Goal: Task Accomplishment & Management: Manage account settings

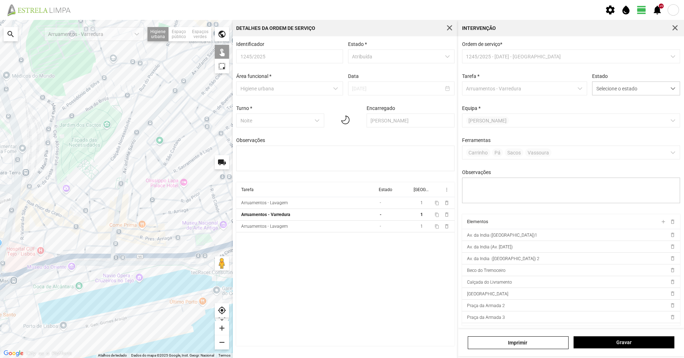
scroll to position [4, 32]
click at [677, 28] on span "button" at bounding box center [675, 28] width 6 height 6
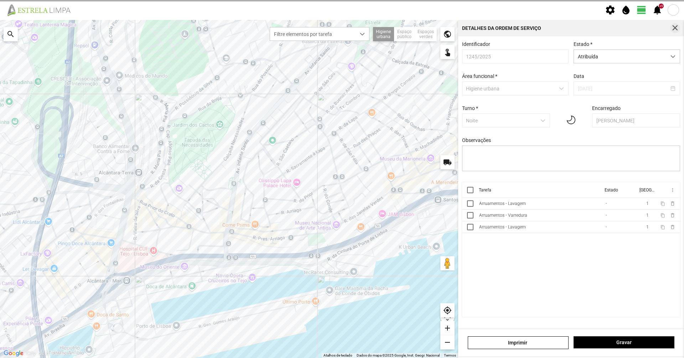
click at [677, 30] on span "button" at bounding box center [675, 28] width 6 height 6
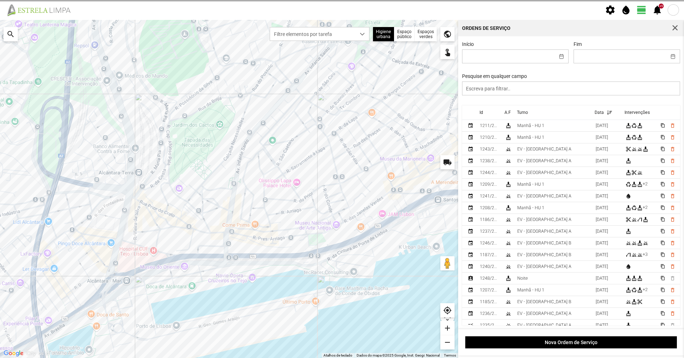
click at [52, 16] on img at bounding box center [41, 10] width 73 height 13
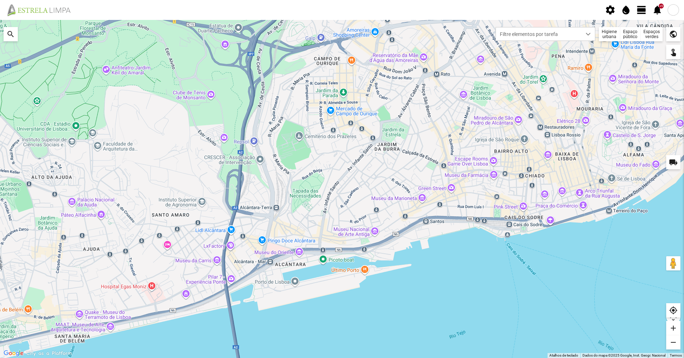
click at [635, 14] on fbc-header "settings water_drop view_day +9 notifications" at bounding box center [342, 10] width 684 height 20
click at [647, 13] on fbc-header "settings water_drop view_day +9 notifications" at bounding box center [342, 10] width 684 height 20
click at [642, 9] on span "view_day" at bounding box center [641, 10] width 11 height 11
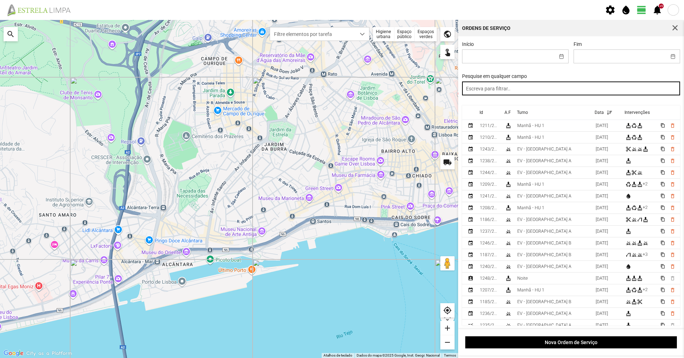
click at [568, 87] on input "text" at bounding box center [571, 89] width 218 height 14
type input "tarde"
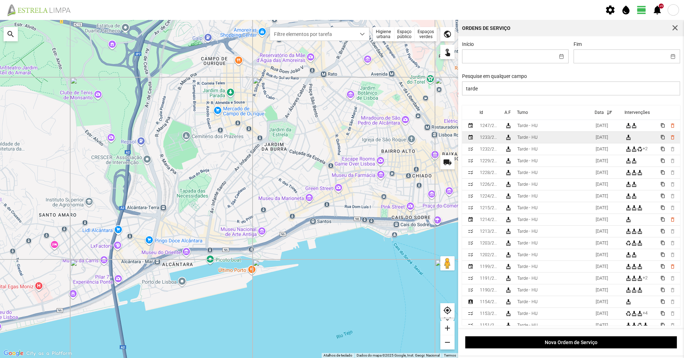
click at [534, 140] on div "Tarde - HU" at bounding box center [527, 137] width 20 height 5
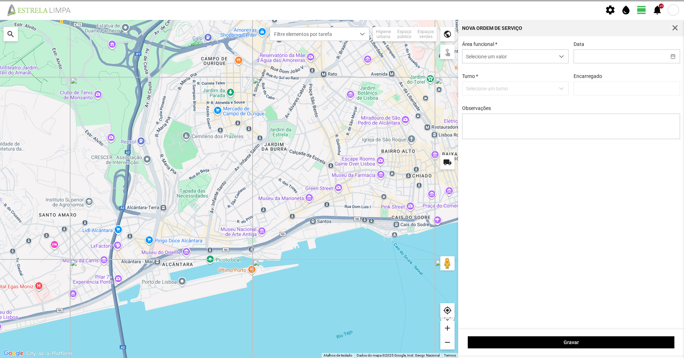
type input "[DATE]"
type textarea "Descanso do pessoal Cesar: Ferias"
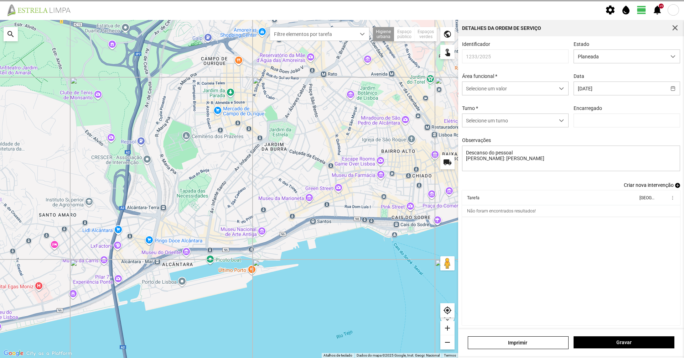
type input "Graciete Brandão"
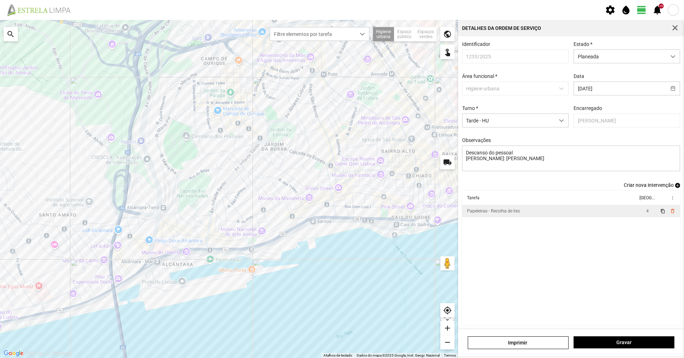
click at [496, 214] on div "Papeleiras - Recolha de lixo" at bounding box center [493, 211] width 53 height 5
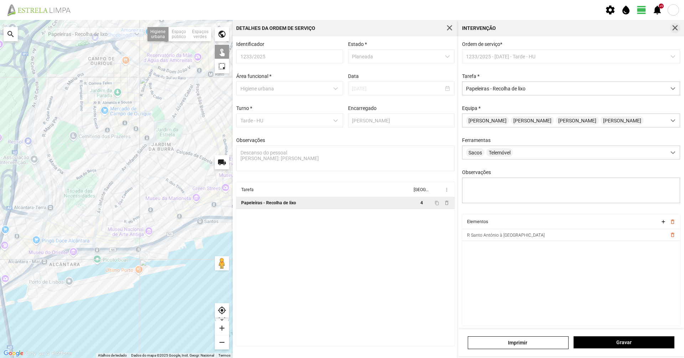
click at [676, 24] on div "Intervenção" at bounding box center [571, 28] width 226 height 16
click at [675, 27] on span "button" at bounding box center [675, 28] width 6 height 6
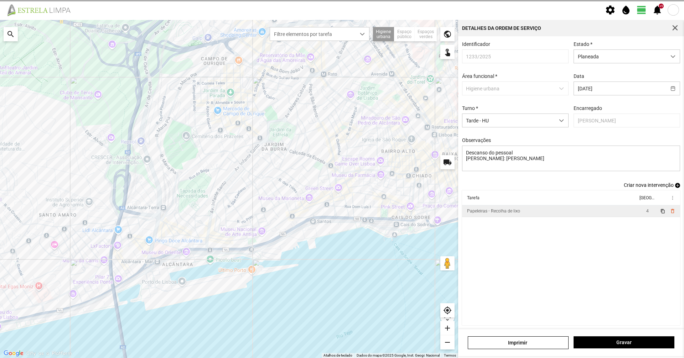
click at [675, 27] on span "button" at bounding box center [675, 28] width 6 height 6
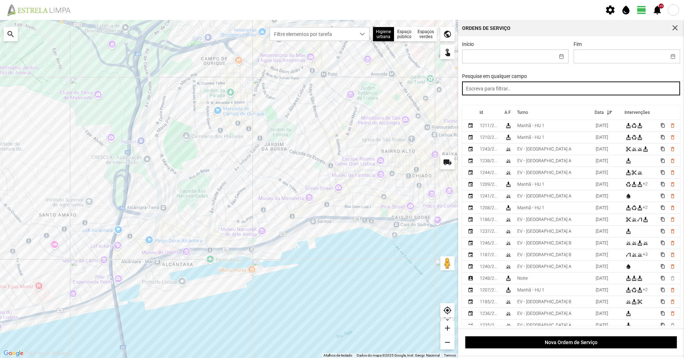
click at [557, 90] on input "text" at bounding box center [571, 89] width 218 height 14
type input "tarde"
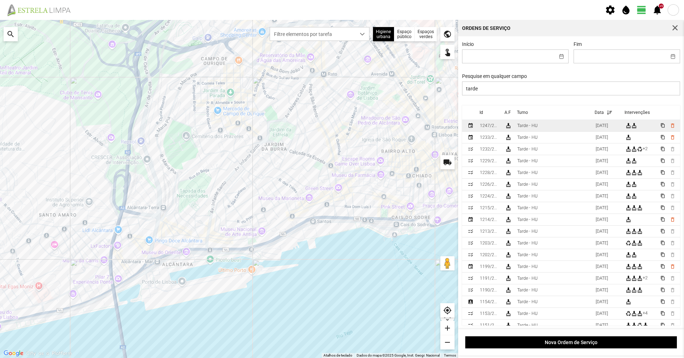
click at [540, 127] on td "Tarde - HU" at bounding box center [553, 126] width 78 height 12
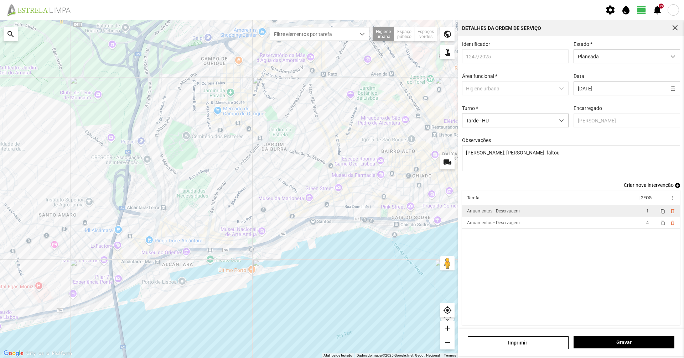
click at [507, 214] on div "Arruamentos - Deservagem" at bounding box center [493, 211] width 53 height 5
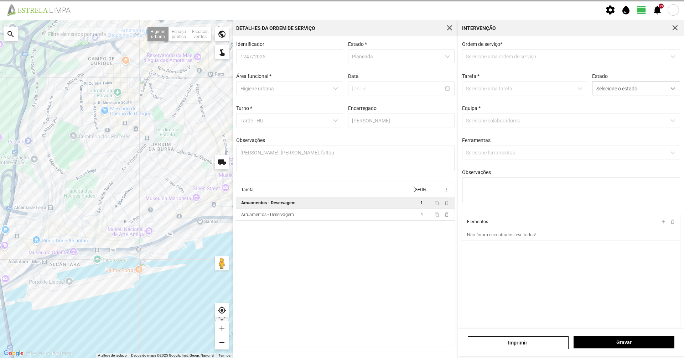
type textarea "Daniel Dionisio"
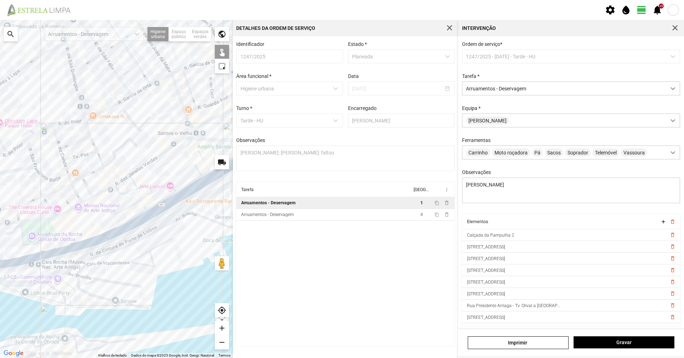
drag, startPoint x: 96, startPoint y: 217, endPoint x: 120, endPoint y: 200, distance: 29.4
click at [114, 213] on div at bounding box center [116, 189] width 233 height 338
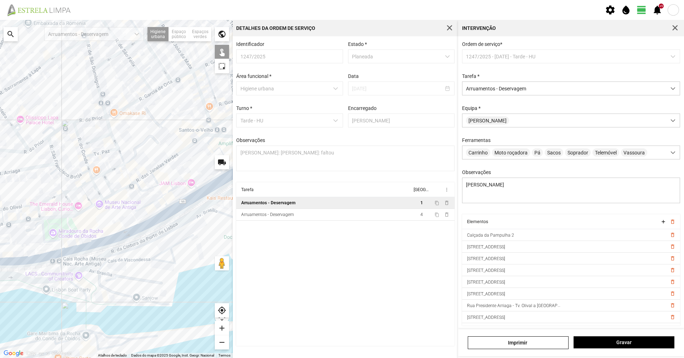
click at [134, 183] on div at bounding box center [116, 189] width 233 height 338
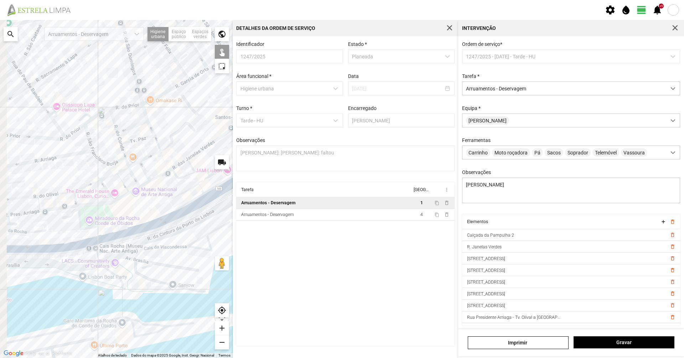
drag, startPoint x: 94, startPoint y: 221, endPoint x: 219, endPoint y: 190, distance: 128.7
click at [219, 190] on div at bounding box center [116, 189] width 233 height 338
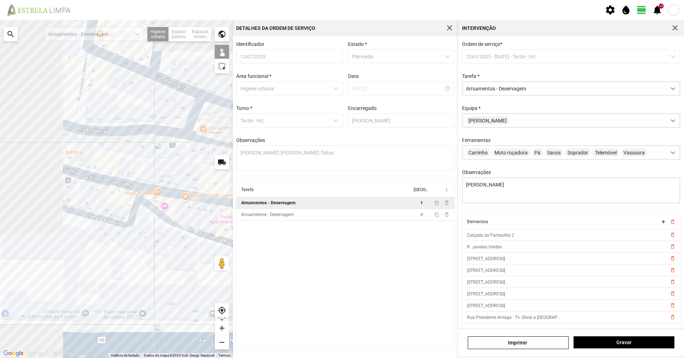
drag, startPoint x: 126, startPoint y: 158, endPoint x: 277, endPoint y: 268, distance: 186.6
click at [277, 268] on div "Para navegar no mapa com gestos de toque, toque duas vezes sem soltar no mapa e…" at bounding box center [342, 189] width 684 height 338
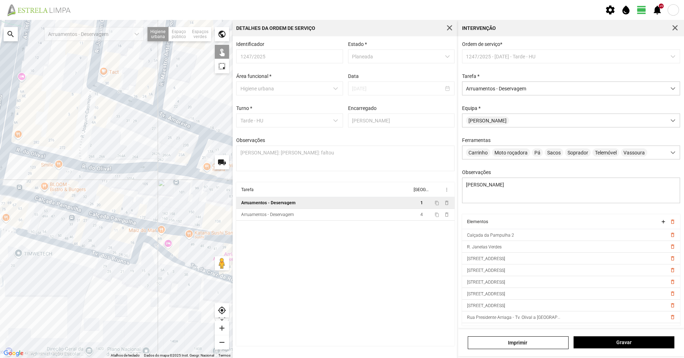
click at [107, 216] on div at bounding box center [116, 189] width 233 height 338
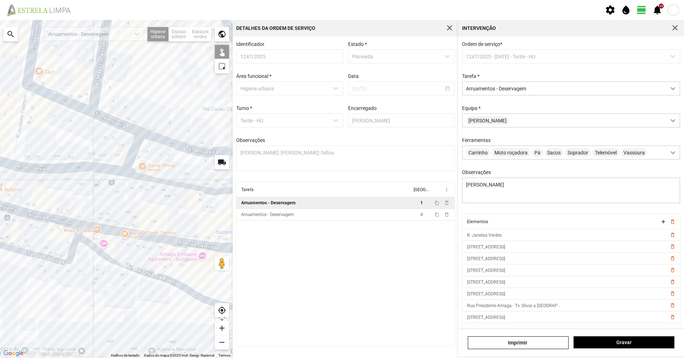
drag, startPoint x: 197, startPoint y: 245, endPoint x: 108, endPoint y: 245, distance: 88.7
click at [108, 245] on div at bounding box center [116, 189] width 233 height 338
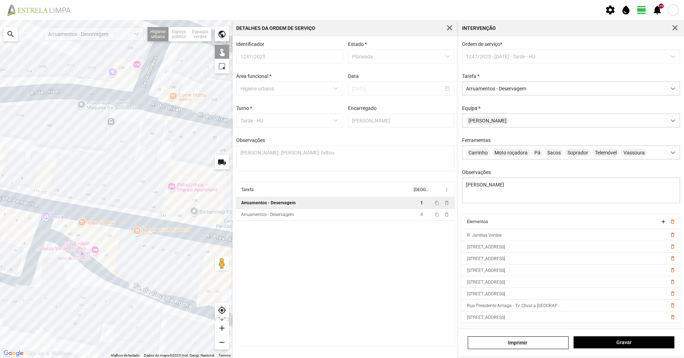
drag, startPoint x: 88, startPoint y: 258, endPoint x: 195, endPoint y: 251, distance: 107.4
click at [203, 257] on div at bounding box center [116, 189] width 233 height 338
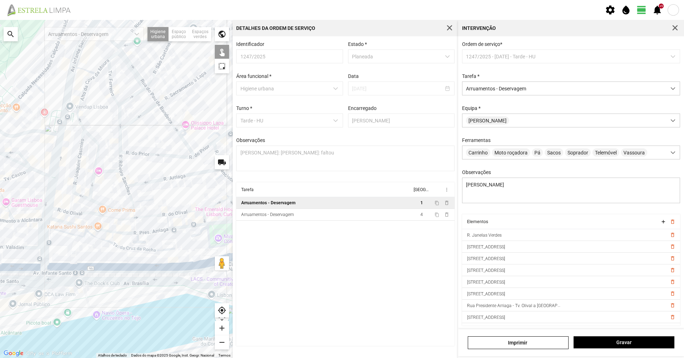
drag, startPoint x: 175, startPoint y: 278, endPoint x: 93, endPoint y: 265, distance: 83.0
click at [93, 264] on div at bounding box center [116, 189] width 233 height 338
click at [604, 347] on button "Gravar" at bounding box center [623, 343] width 101 height 12
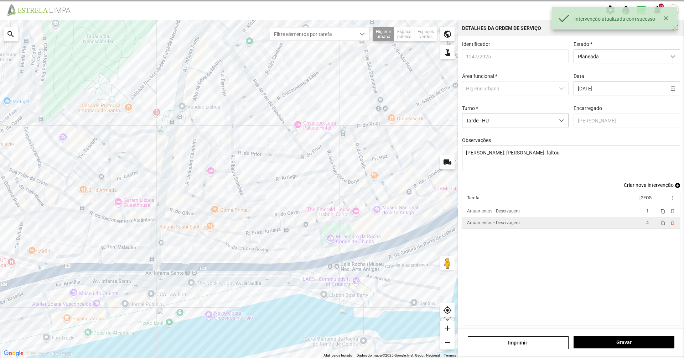
click at [514, 225] on div "Arruamentos - Deservagem" at bounding box center [493, 222] width 53 height 5
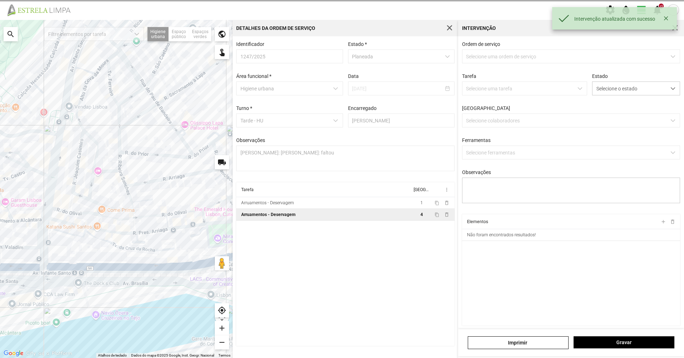
type textarea "Umaro Braima Nuno"
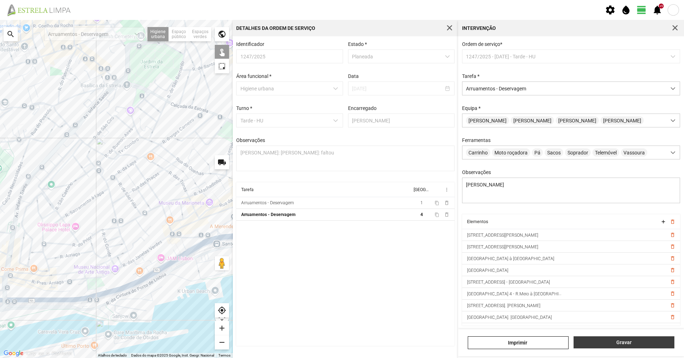
click at [609, 341] on span "Gravar" at bounding box center [623, 343] width 93 height 6
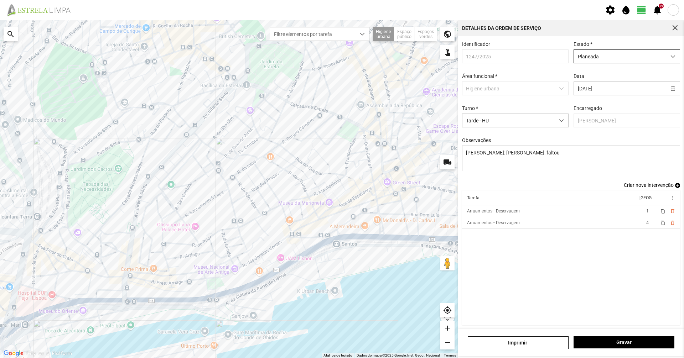
click at [607, 58] on span "Planeada" at bounding box center [620, 56] width 92 height 13
click at [593, 79] on li "Atribuída" at bounding box center [621, 83] width 103 height 13
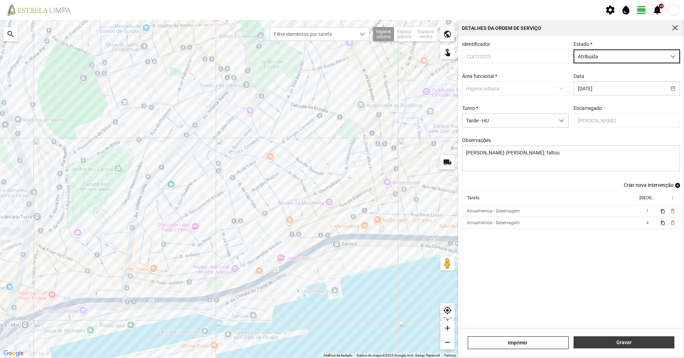
click at [632, 346] on button "Gravar" at bounding box center [623, 343] width 101 height 12
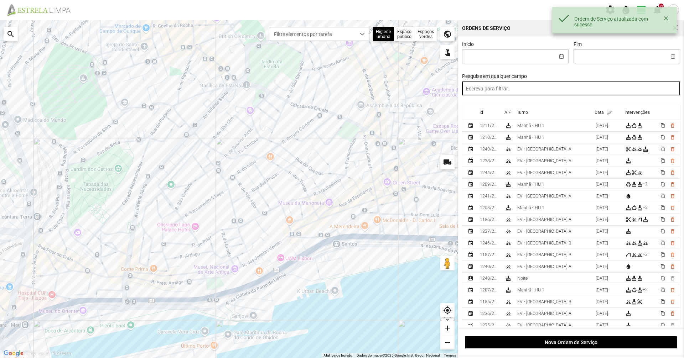
click at [498, 92] on input "text" at bounding box center [571, 89] width 218 height 14
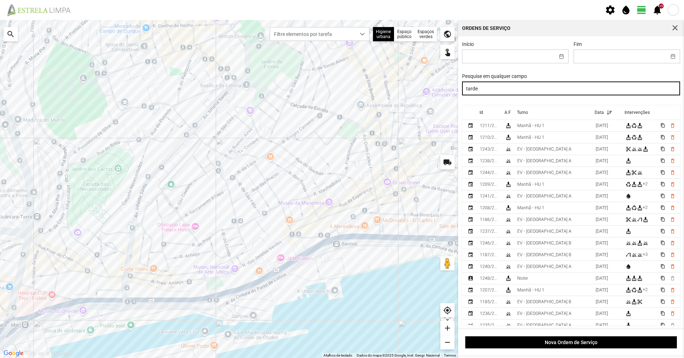
type input "tarde"
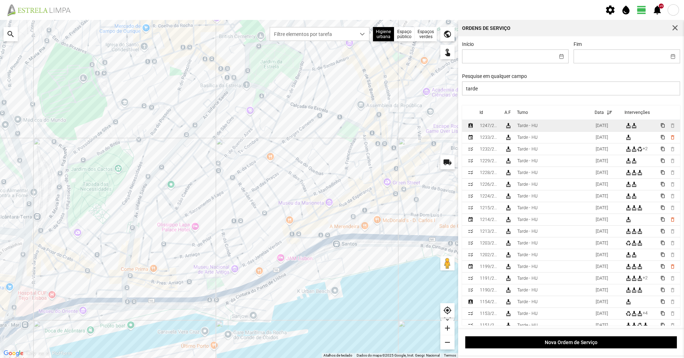
click at [535, 132] on td "Tarde - HU" at bounding box center [553, 126] width 78 height 12
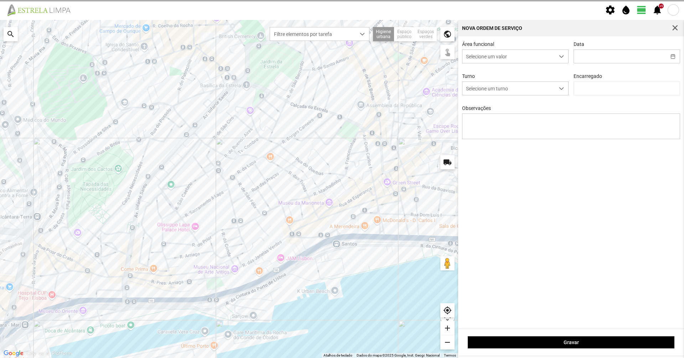
type input "[DATE]"
type textarea "Cesar , Hélio: Ferias Casimiro: faltou"
type input "Graciete Brandão"
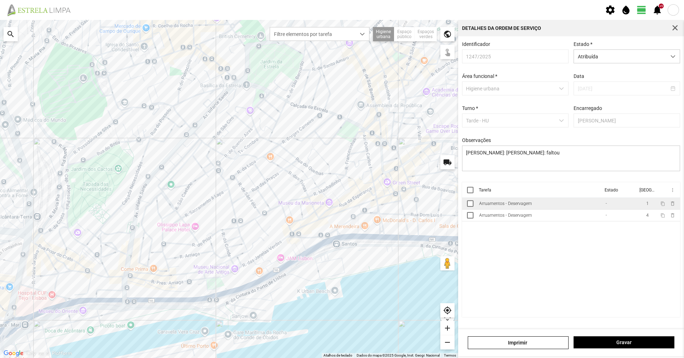
click at [535, 209] on td "Arruamentos - Deservagem" at bounding box center [539, 204] width 126 height 12
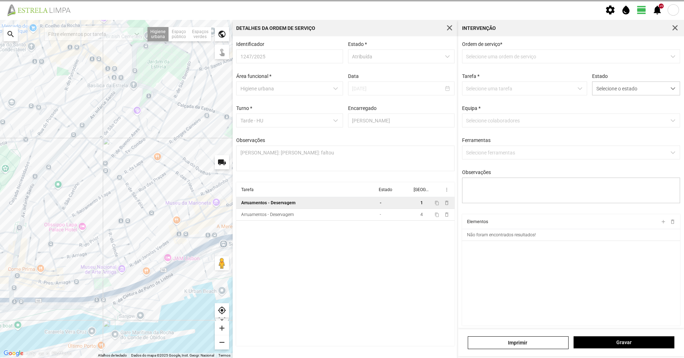
type textarea "Daniel Dionisio"
drag, startPoint x: 618, startPoint y: 86, endPoint x: 619, endPoint y: 93, distance: 6.8
click at [619, 86] on span "Selecione o estado" at bounding box center [629, 88] width 74 height 13
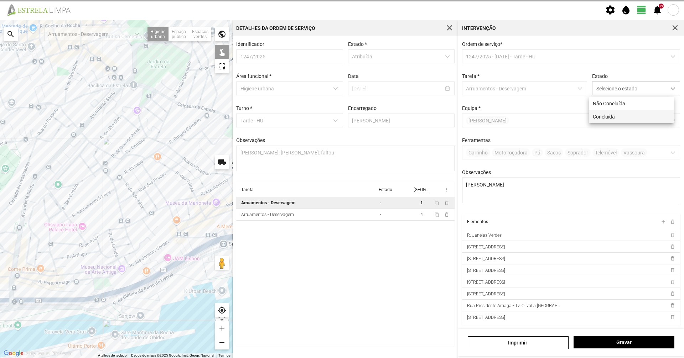
click at [615, 115] on li "Concluída" at bounding box center [631, 116] width 85 height 13
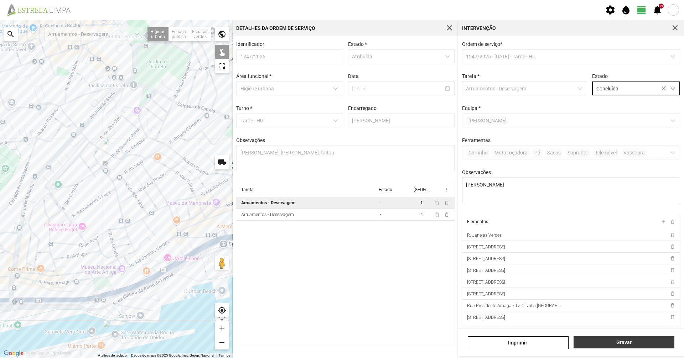
click at [621, 338] on button "Gravar" at bounding box center [623, 343] width 101 height 12
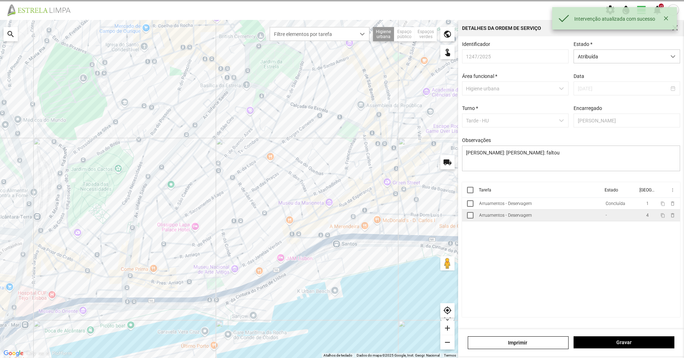
click at [503, 214] on td "Arruamentos - Deservagem" at bounding box center [539, 216] width 126 height 12
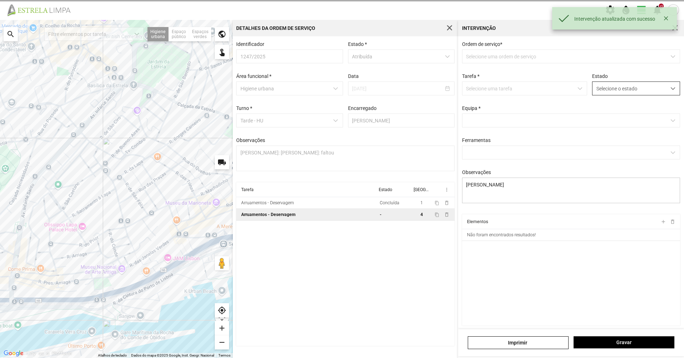
click at [616, 92] on span "Selecione o estado" at bounding box center [629, 88] width 74 height 13
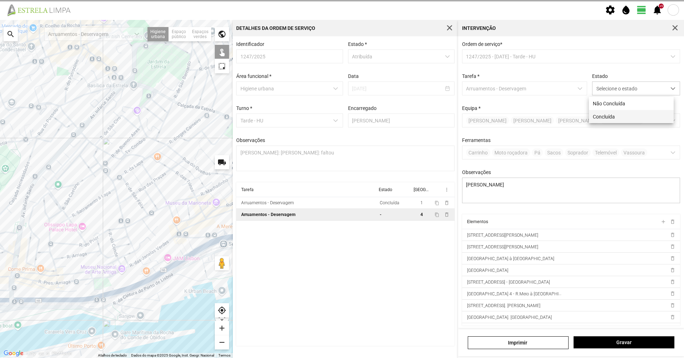
click at [612, 118] on li "Concluída" at bounding box center [631, 116] width 85 height 13
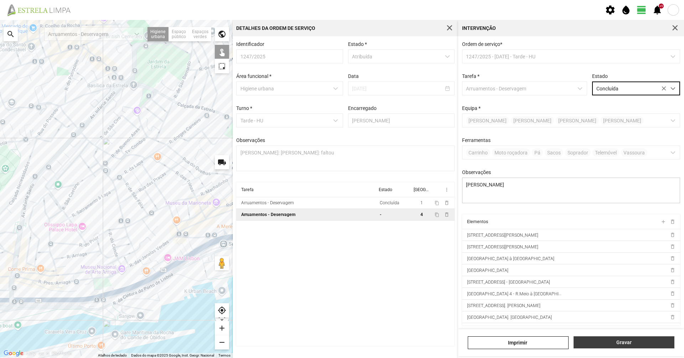
click at [615, 342] on span "Gravar" at bounding box center [623, 343] width 93 height 6
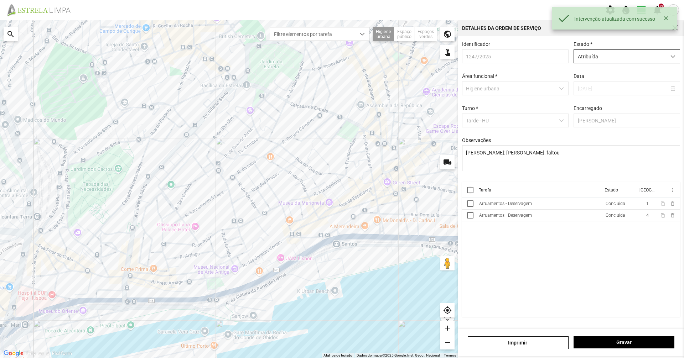
click at [585, 58] on span "Atribuída" at bounding box center [620, 56] width 92 height 13
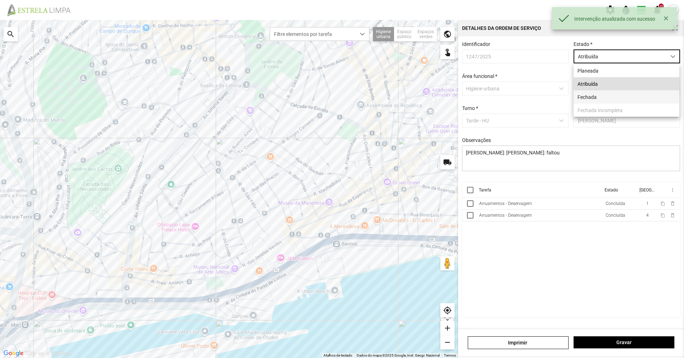
click at [591, 95] on li "Fechada" at bounding box center [626, 96] width 106 height 13
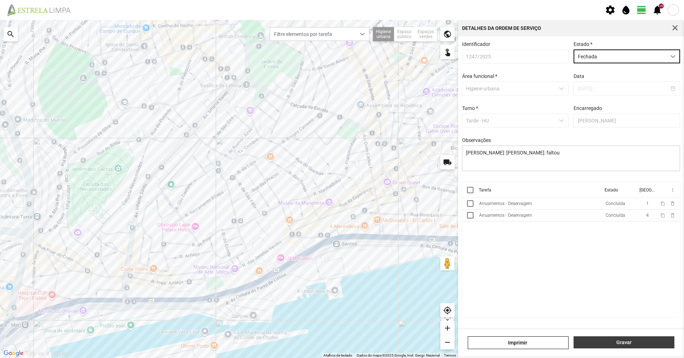
click at [643, 343] on span "Gravar" at bounding box center [623, 343] width 93 height 6
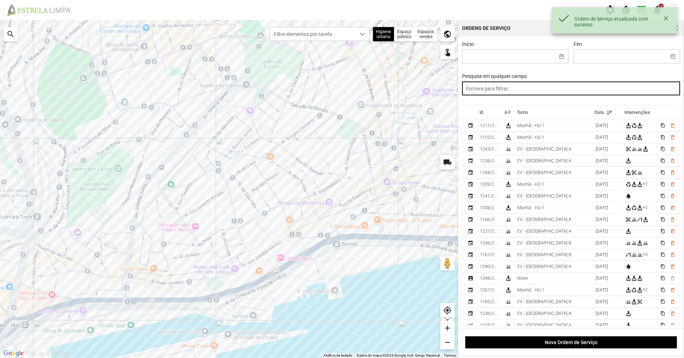
click at [479, 94] on input "text" at bounding box center [571, 89] width 218 height 14
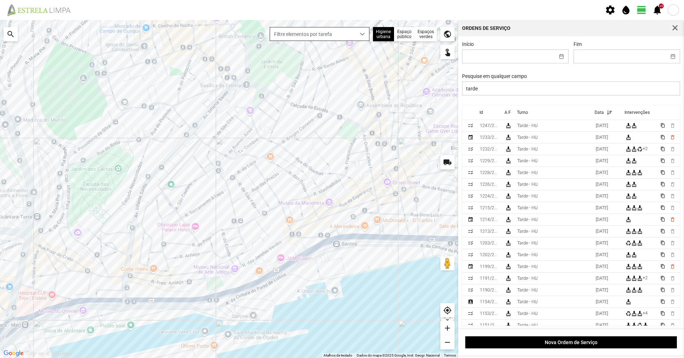
click at [309, 29] on span "Filtre elementos por tarefa" at bounding box center [312, 33] width 85 height 13
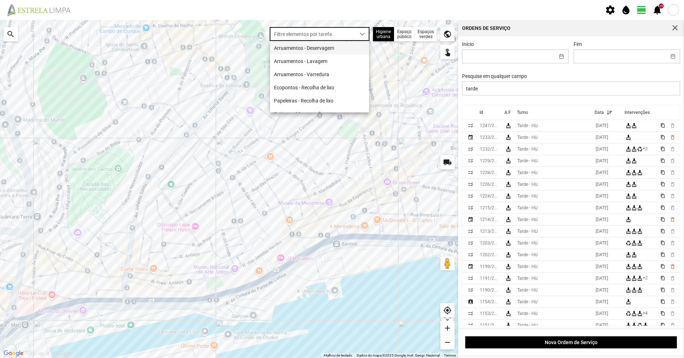
click at [314, 47] on li "Arruamentos - Deservagem" at bounding box center [319, 47] width 99 height 13
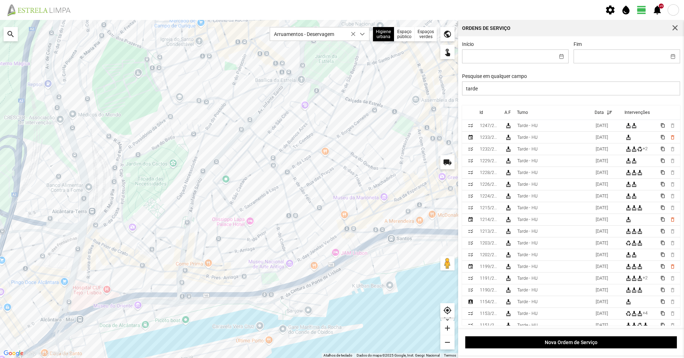
drag, startPoint x: 319, startPoint y: 139, endPoint x: 271, endPoint y: 212, distance: 87.3
click at [271, 212] on div at bounding box center [229, 189] width 458 height 338
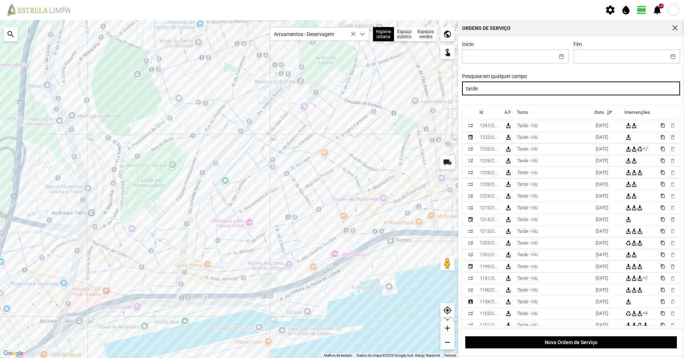
drag, startPoint x: 492, startPoint y: 92, endPoint x: 427, endPoint y: 92, distance: 64.8
click at [427, 92] on div "Para navegar no mapa com gestos de toque, toque duas vezes sem soltar no mapa e…" at bounding box center [342, 189] width 684 height 338
type input "noite"
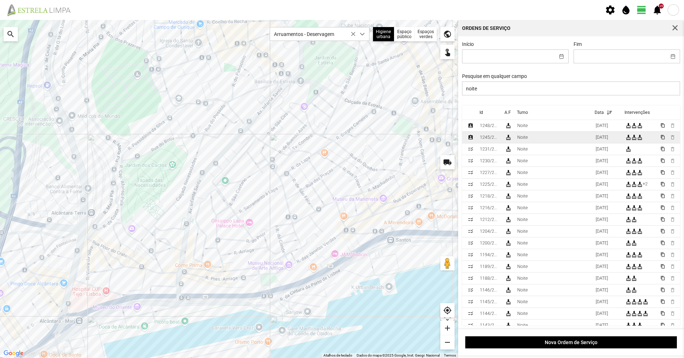
click at [577, 144] on td "Noite" at bounding box center [553, 138] width 78 height 12
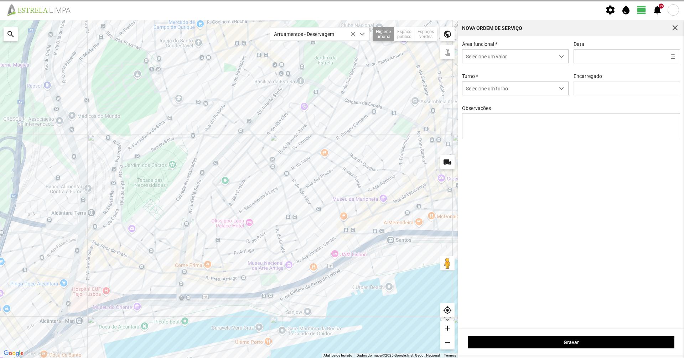
type input "[DATE]"
type input "[PERSON_NAME]"
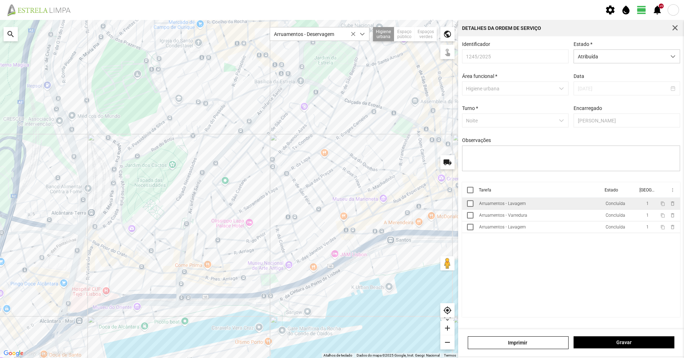
click at [551, 205] on td "Arruamentos - Lavagem" at bounding box center [539, 204] width 126 height 12
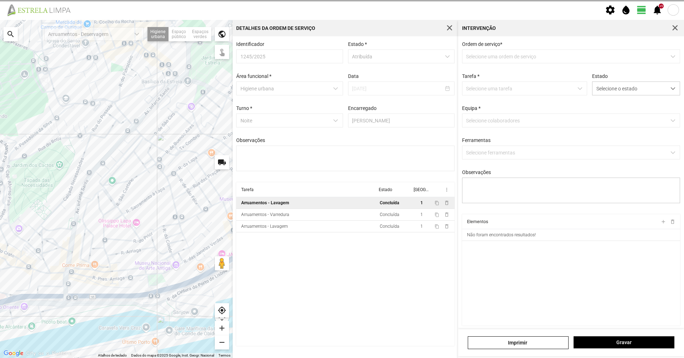
type textarea "Turé"
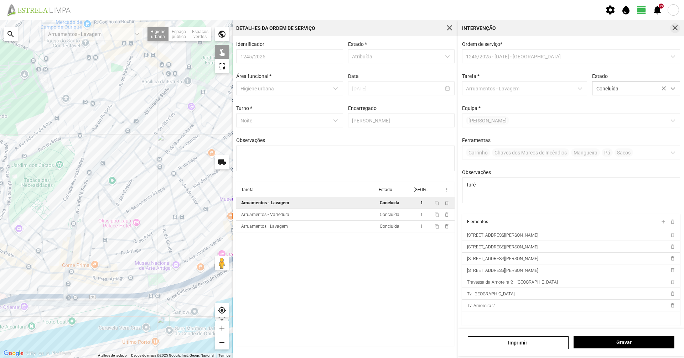
click at [673, 28] on span "button" at bounding box center [675, 28] width 6 height 6
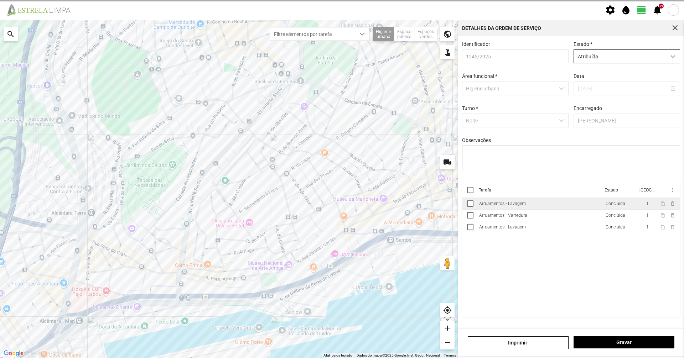
click at [653, 58] on span "Atribuída" at bounding box center [620, 56] width 92 height 13
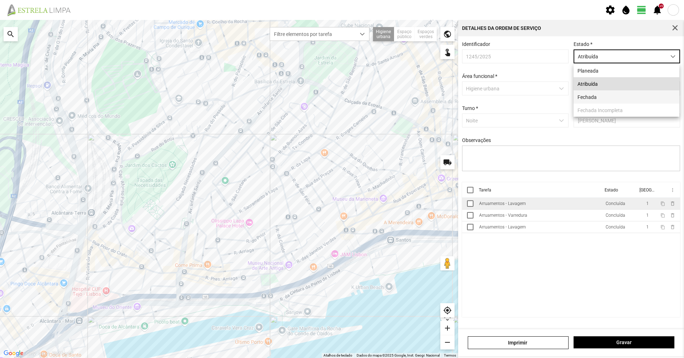
click at [621, 95] on li "Fechada" at bounding box center [626, 96] width 106 height 13
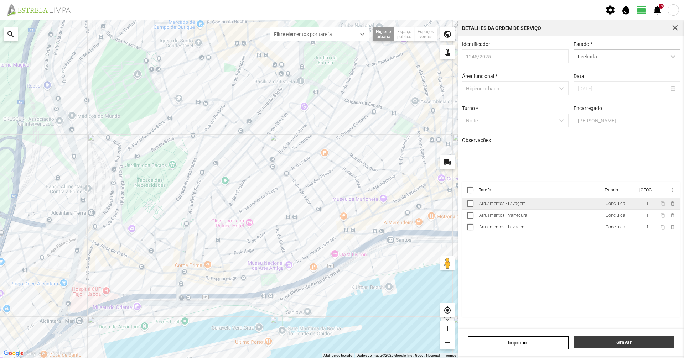
click at [637, 344] on span "Gravar" at bounding box center [623, 343] width 93 height 6
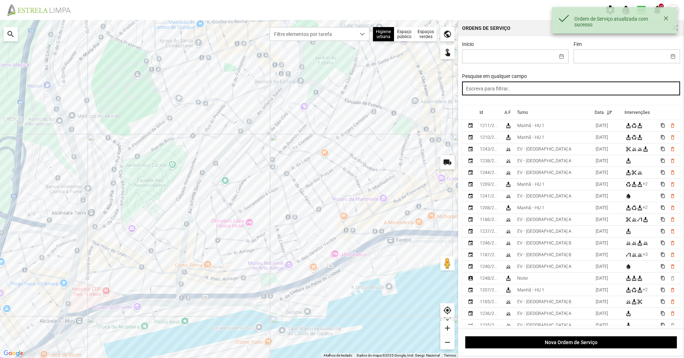
click at [547, 90] on input "text" at bounding box center [571, 89] width 218 height 14
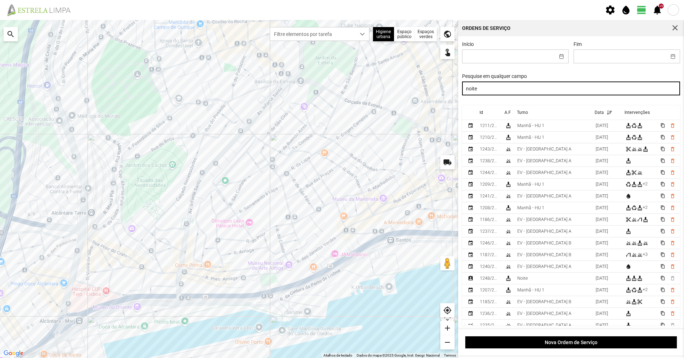
type input "noite"
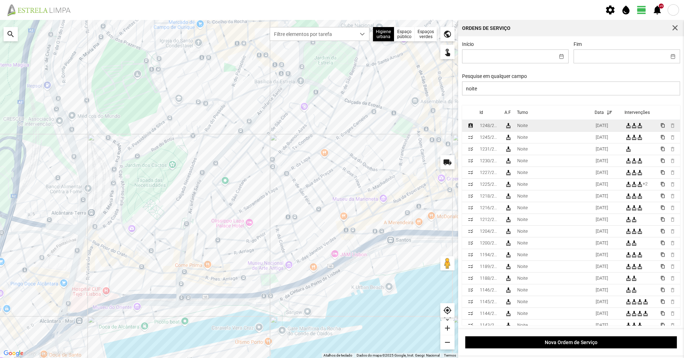
click at [528, 132] on td "Noite" at bounding box center [553, 126] width 78 height 12
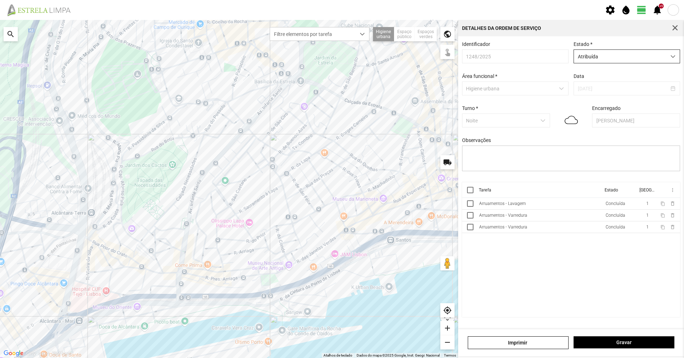
drag, startPoint x: 606, startPoint y: 59, endPoint x: 607, endPoint y: 63, distance: 4.7
click at [606, 59] on span "Atribuída" at bounding box center [620, 56] width 92 height 13
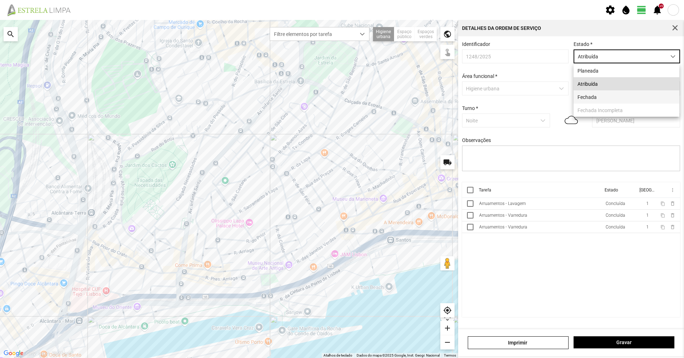
click at [598, 96] on li "Fechada" at bounding box center [626, 96] width 106 height 13
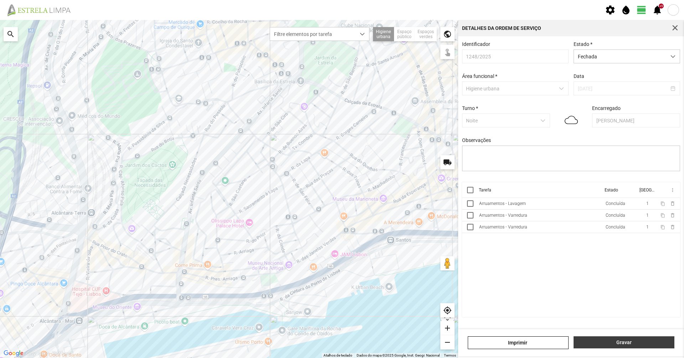
click at [620, 343] on span "Gravar" at bounding box center [623, 343] width 93 height 6
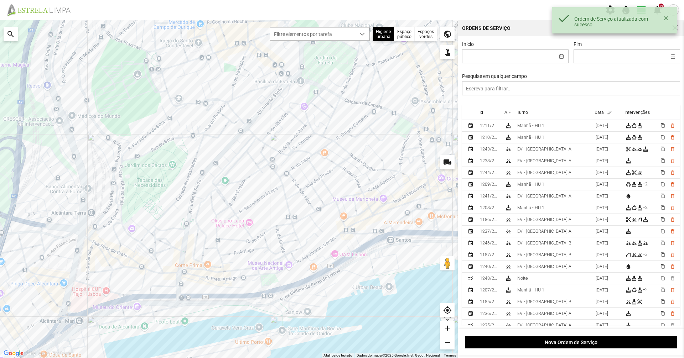
click at [353, 31] on span "Filtre elementos por tarefa" at bounding box center [312, 33] width 85 height 13
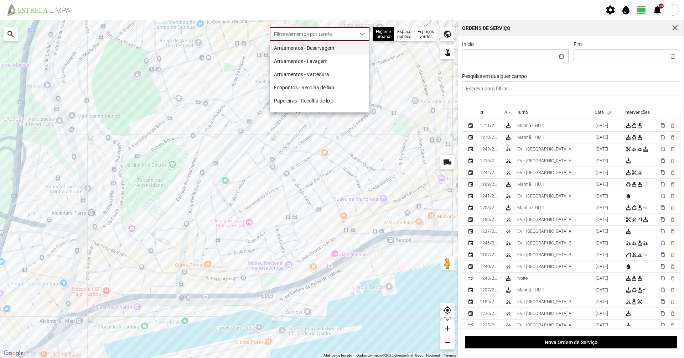
click at [338, 50] on li "Arruamentos - Deservagem" at bounding box center [319, 47] width 99 height 13
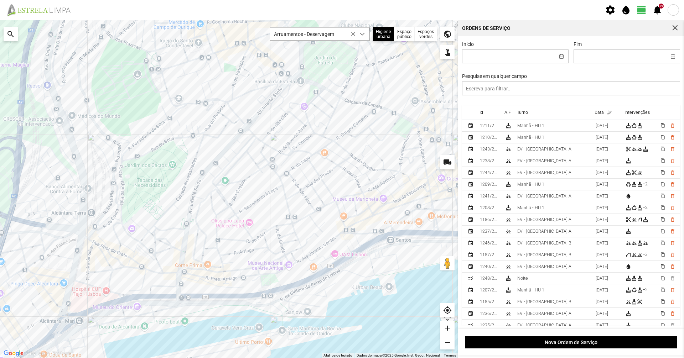
click at [324, 38] on span "Arruamentos - Deservagem" at bounding box center [312, 33] width 85 height 13
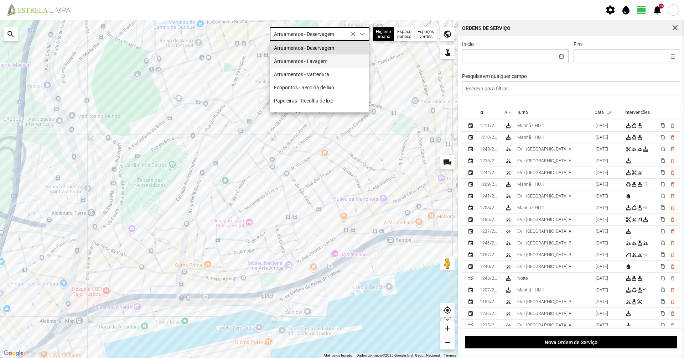
click at [317, 59] on li "Arruamentos - Lavagem" at bounding box center [319, 60] width 99 height 13
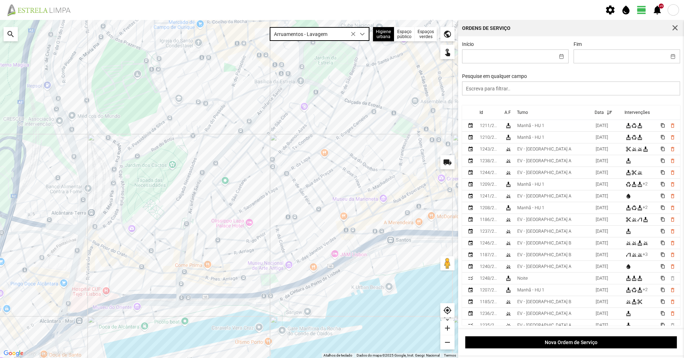
click at [321, 30] on span "Arruamentos - Lavagem" at bounding box center [312, 33] width 85 height 13
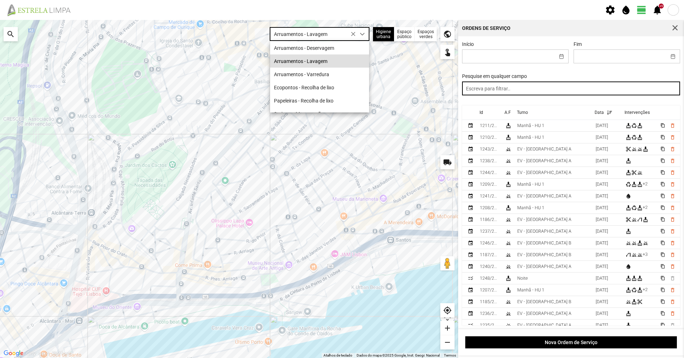
click at [493, 85] on input "text" at bounding box center [571, 89] width 218 height 14
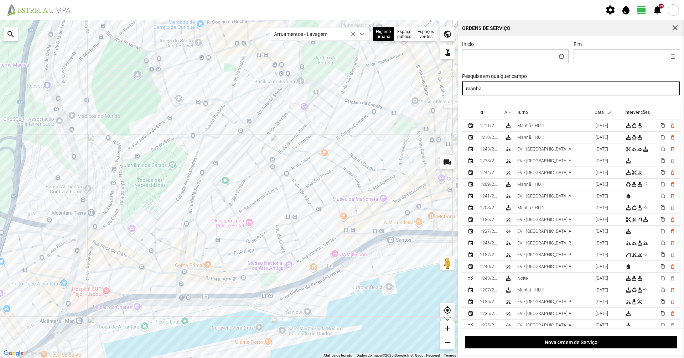
type input "manhã"
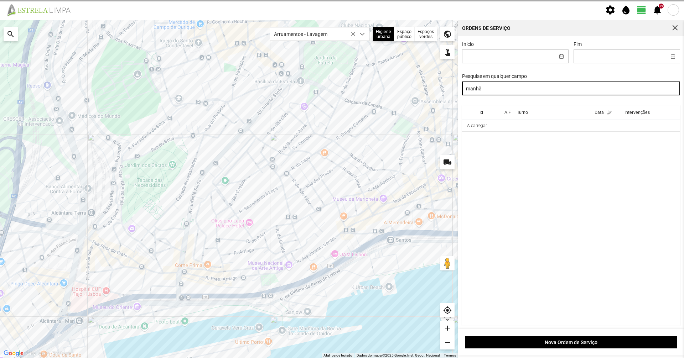
drag, startPoint x: 508, startPoint y: 87, endPoint x: 444, endPoint y: 104, distance: 66.0
click at [444, 104] on div "Para navegar no mapa com gestos de toque, toque duas vezes sem soltar no mapa e…" at bounding box center [342, 189] width 684 height 338
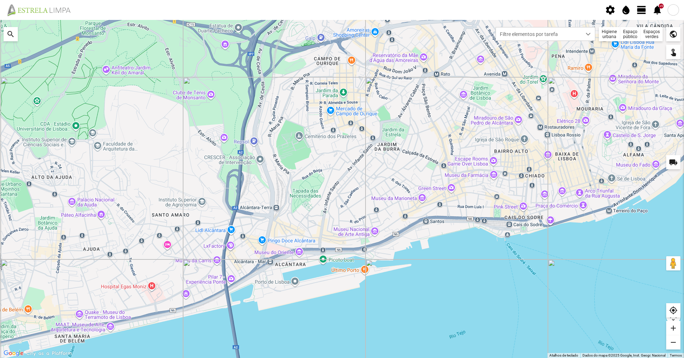
click at [642, 10] on span "view_day" at bounding box center [641, 10] width 11 height 11
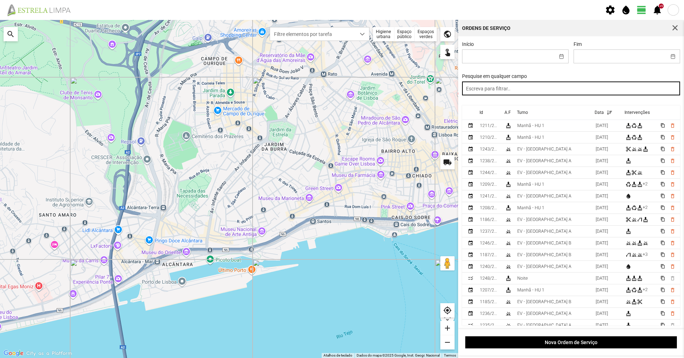
click at [506, 93] on input "text" at bounding box center [571, 89] width 218 height 14
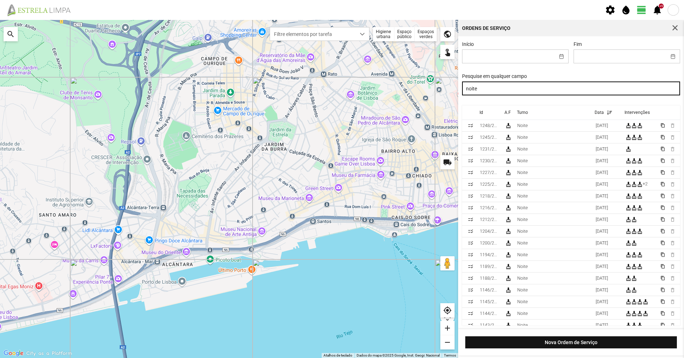
type input "noite"
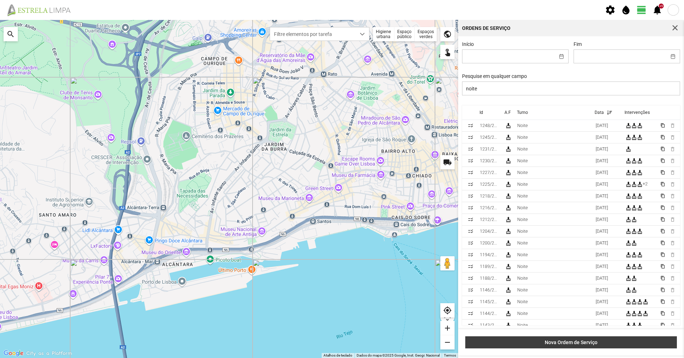
click at [553, 345] on span "Nova Ordem de Serviço" at bounding box center [571, 343] width 204 height 6
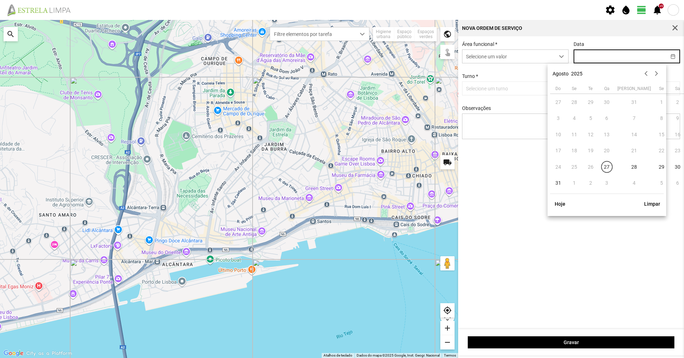
click at [614, 60] on input "text" at bounding box center [620, 56] width 92 height 13
click at [628, 167] on span "28" at bounding box center [633, 166] width 11 height 11
type input "[DATE]"
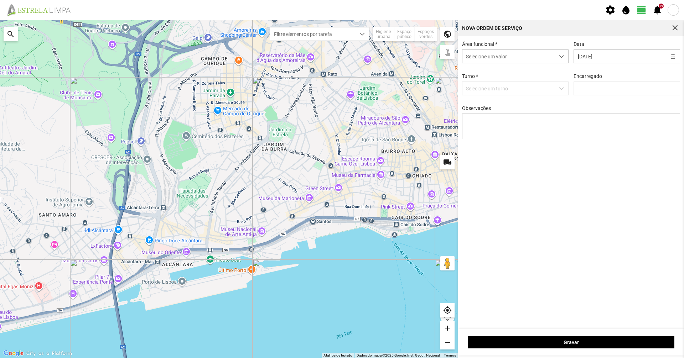
click at [531, 83] on p-dropdown "Selecione um turno" at bounding box center [515, 89] width 106 height 14
click at [553, 50] on span "Selecione um valor" at bounding box center [508, 56] width 92 height 13
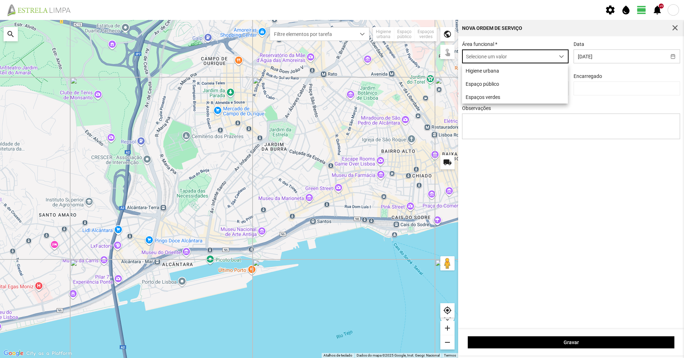
scroll to position [4, 32]
click at [532, 74] on li "Higiene urbana" at bounding box center [515, 70] width 106 height 13
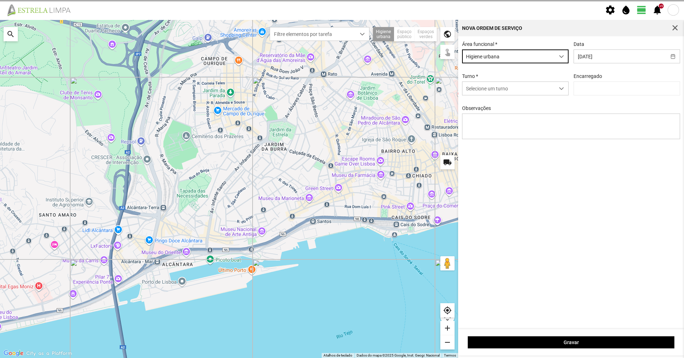
click at [529, 82] on div "Turno * Selecione um turno" at bounding box center [514, 84] width 111 height 22
click at [527, 86] on span "Selecione um turno" at bounding box center [508, 88] width 92 height 13
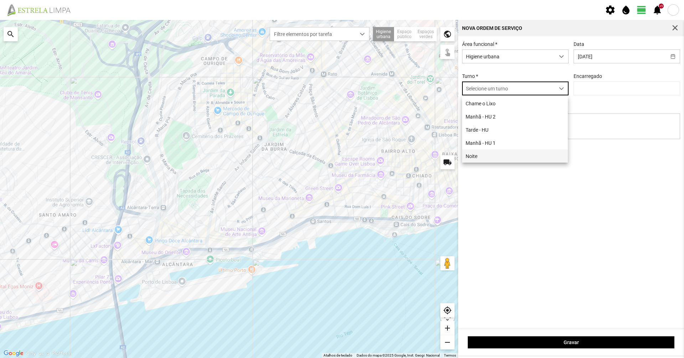
click at [486, 155] on li "Noite" at bounding box center [515, 156] width 106 height 13
type input "[PERSON_NAME]"
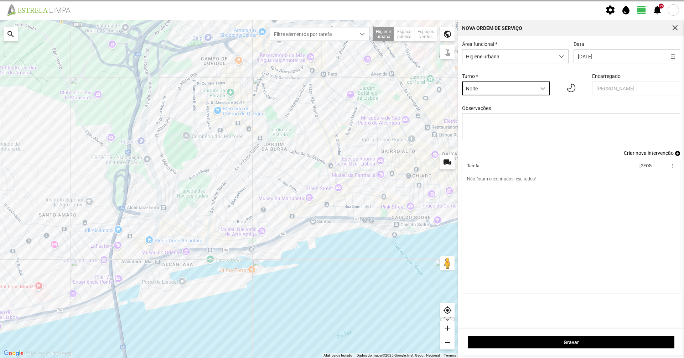
click at [649, 155] on span "Criar nova intervenção" at bounding box center [649, 153] width 50 height 6
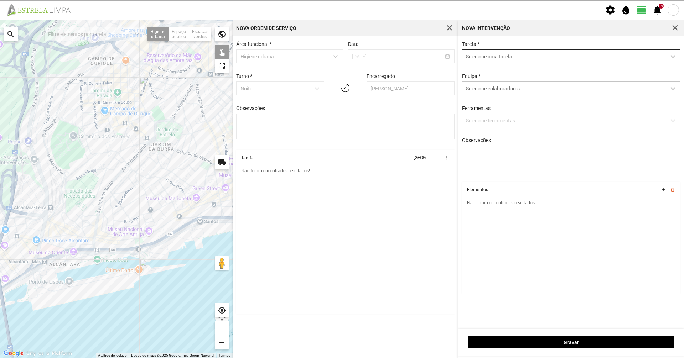
click at [525, 57] on span "Selecione uma tarefa" at bounding box center [564, 56] width 204 height 13
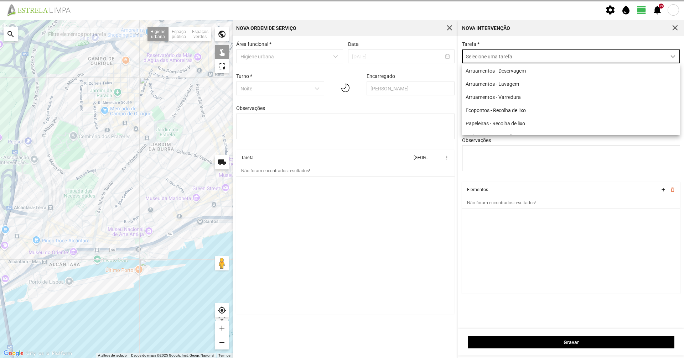
scroll to position [4, 32]
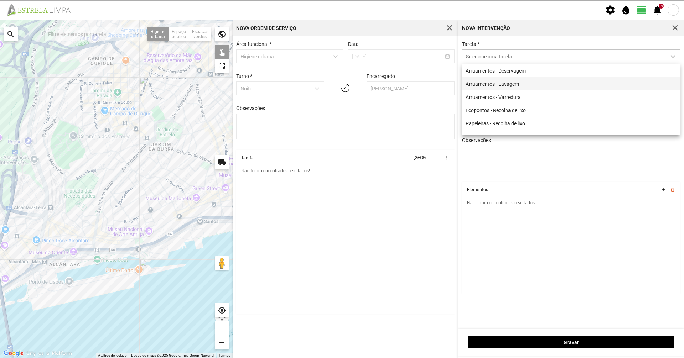
click at [510, 90] on li "Arruamentos - Lavagem" at bounding box center [571, 83] width 218 height 13
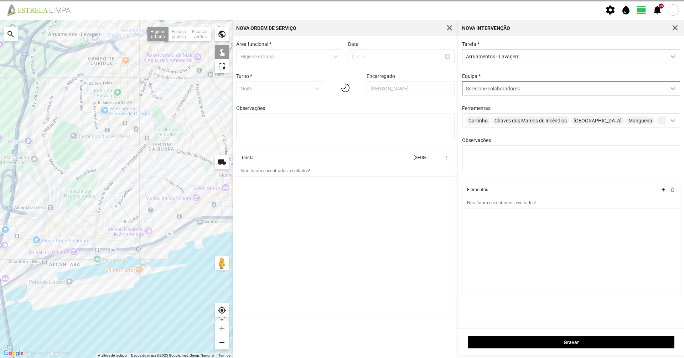
click at [507, 87] on span "Selecione colaboradores" at bounding box center [493, 89] width 54 height 6
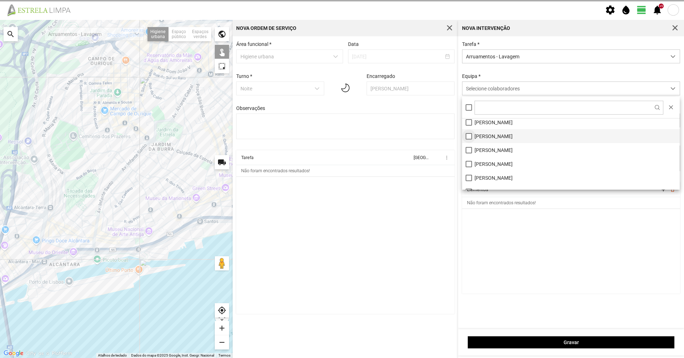
scroll to position [40, 0]
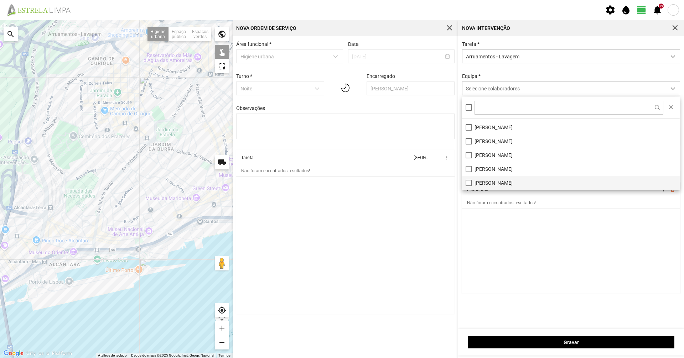
click at [467, 178] on li "[PERSON_NAME]" at bounding box center [571, 183] width 218 height 14
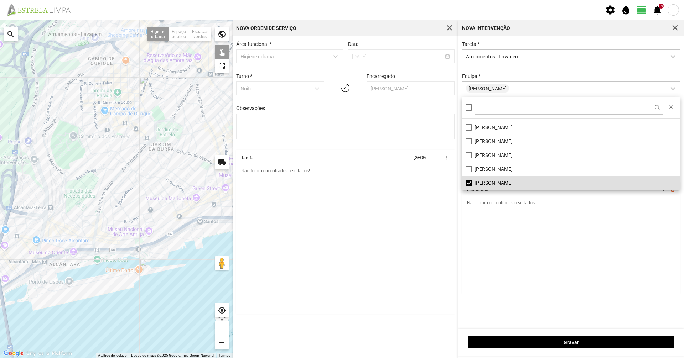
click at [515, 75] on div "Equipa * [PERSON_NAME]" at bounding box center [570, 84] width 223 height 22
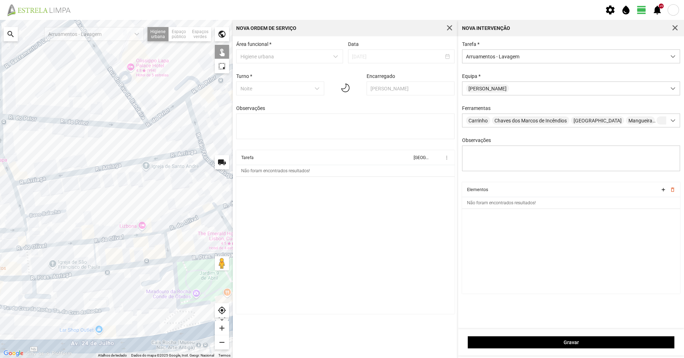
click at [142, 161] on div at bounding box center [116, 189] width 233 height 338
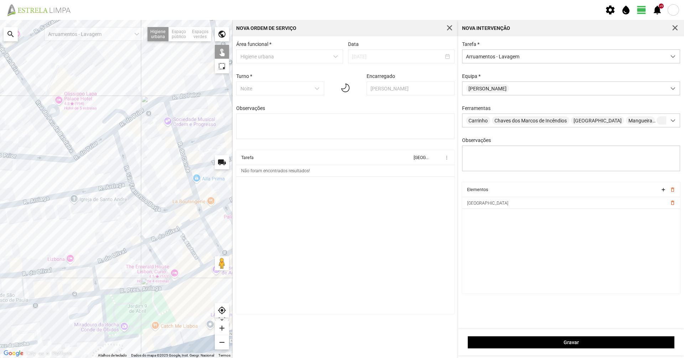
drag, startPoint x: 113, startPoint y: 186, endPoint x: 76, endPoint y: 207, distance: 42.4
click at [76, 207] on div at bounding box center [116, 189] width 233 height 338
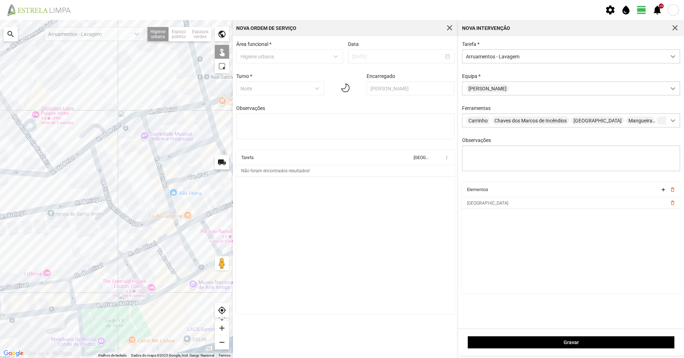
click at [103, 186] on div at bounding box center [116, 189] width 233 height 338
click at [110, 206] on div at bounding box center [116, 189] width 233 height 338
click at [103, 212] on div at bounding box center [116, 189] width 233 height 338
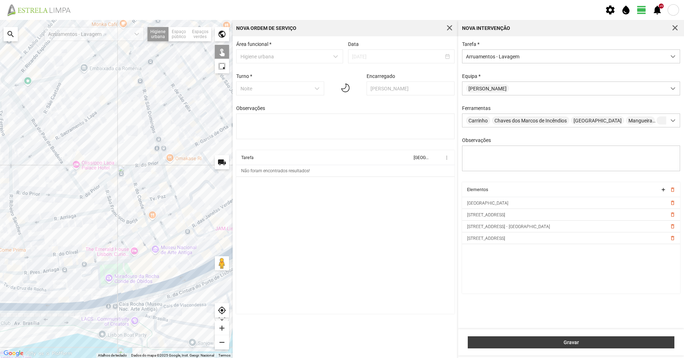
click at [530, 343] on span "Gravar" at bounding box center [570, 343] width 199 height 6
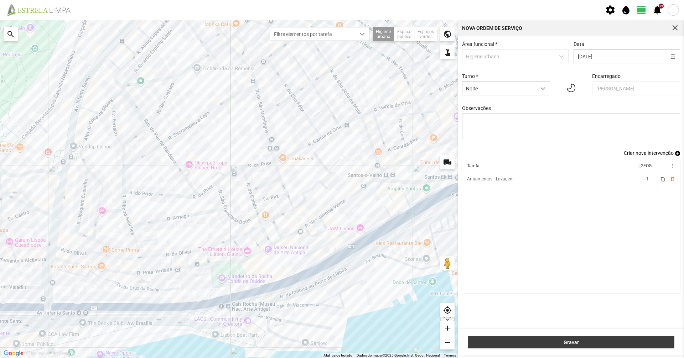
click at [551, 346] on button "Gravar" at bounding box center [571, 343] width 207 height 12
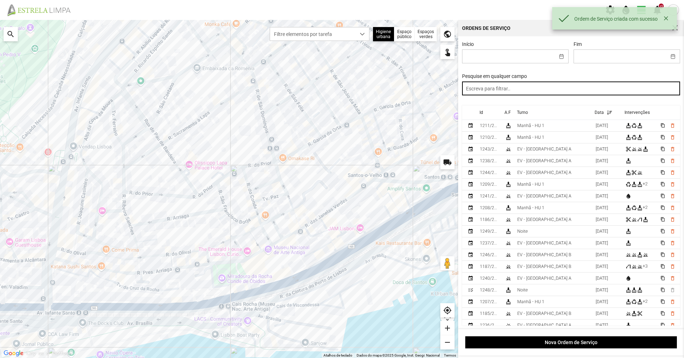
click at [527, 92] on input "text" at bounding box center [571, 89] width 218 height 14
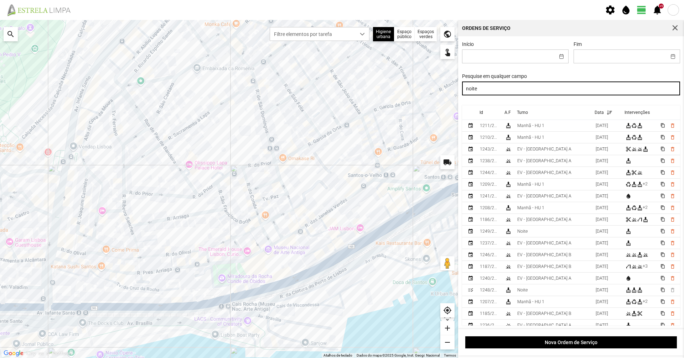
type input "noite"
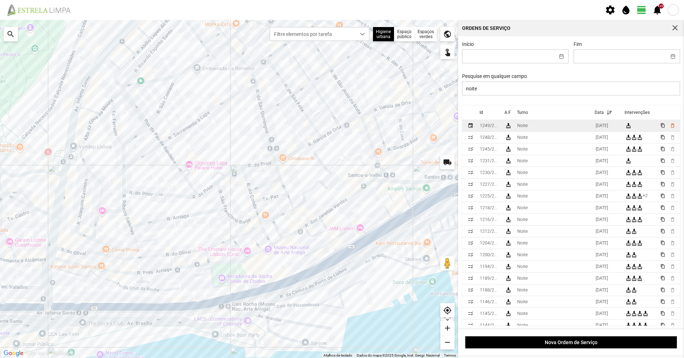
click at [527, 128] on div "Noite" at bounding box center [522, 125] width 10 height 5
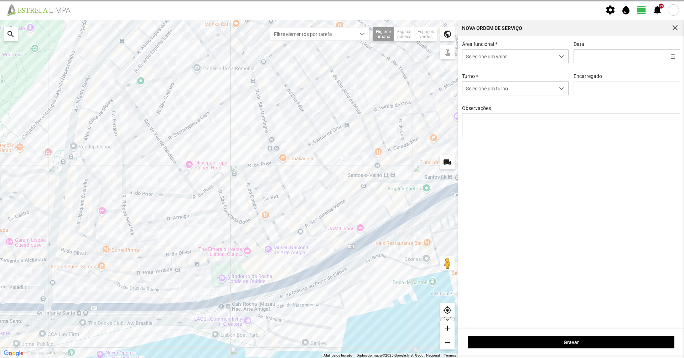
type input "[DATE]"
type input "[PERSON_NAME]"
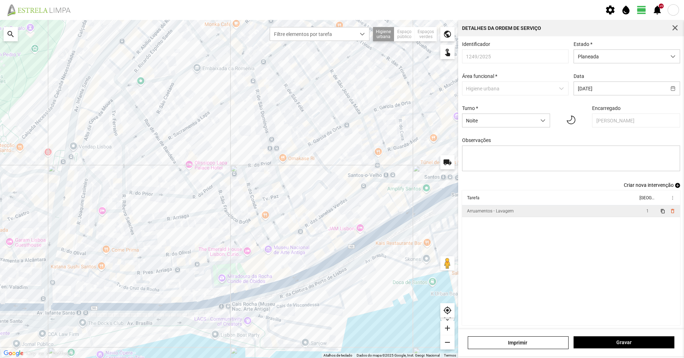
click at [552, 217] on td "Arruamentos - Lavagem" at bounding box center [550, 211] width 176 height 12
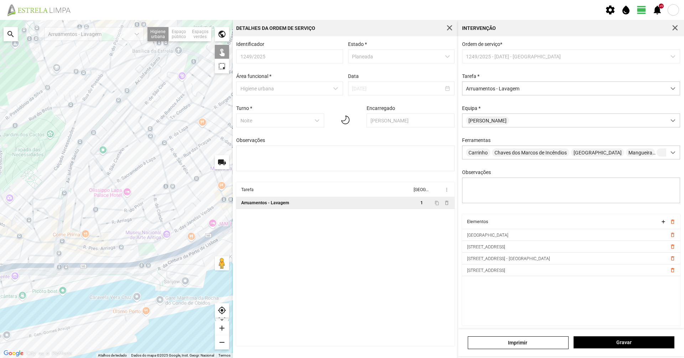
drag, startPoint x: 57, startPoint y: 229, endPoint x: 126, endPoint y: 231, distance: 69.8
click at [126, 231] on div at bounding box center [116, 189] width 233 height 338
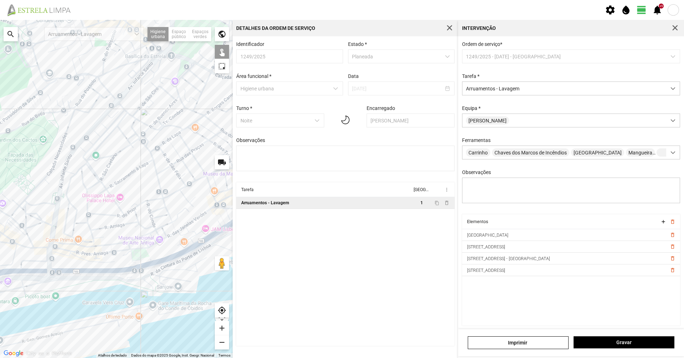
click at [136, 234] on div at bounding box center [116, 189] width 233 height 338
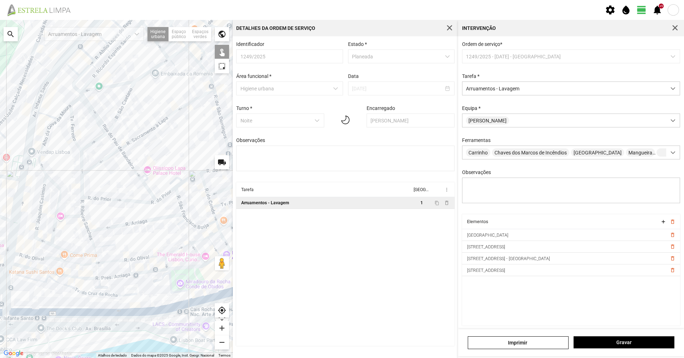
drag, startPoint x: 163, startPoint y: 230, endPoint x: 110, endPoint y: 247, distance: 55.3
click at [110, 247] on div at bounding box center [116, 189] width 233 height 338
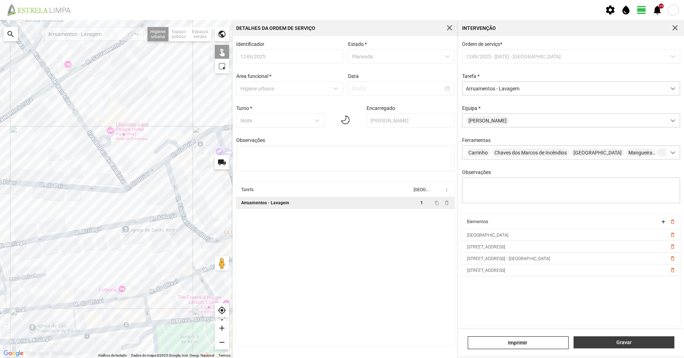
click at [646, 347] on button "Gravar" at bounding box center [623, 343] width 101 height 12
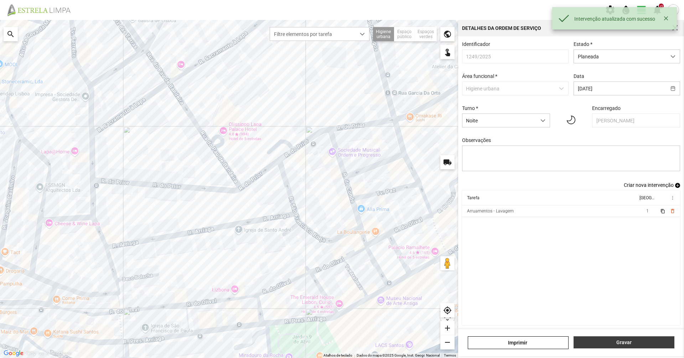
click at [646, 345] on span "Gravar" at bounding box center [623, 343] width 93 height 6
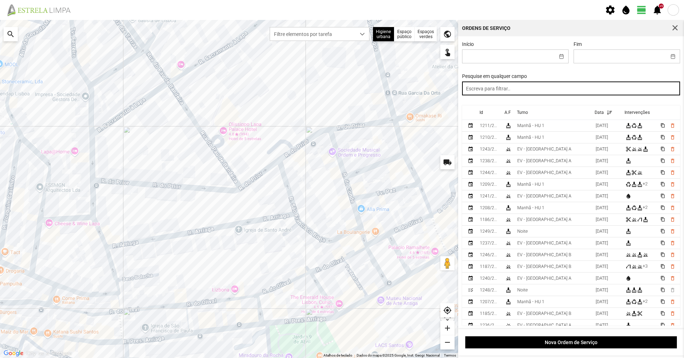
click at [577, 91] on input "text" at bounding box center [571, 89] width 218 height 14
click at [501, 91] on input "text" at bounding box center [571, 89] width 218 height 14
type input "noite"
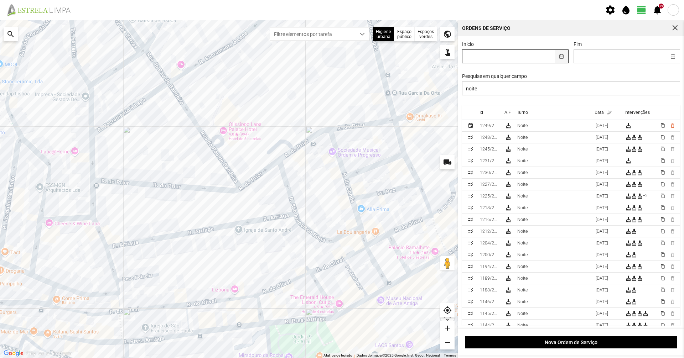
click at [551, 52] on input "Início" at bounding box center [508, 56] width 92 height 13
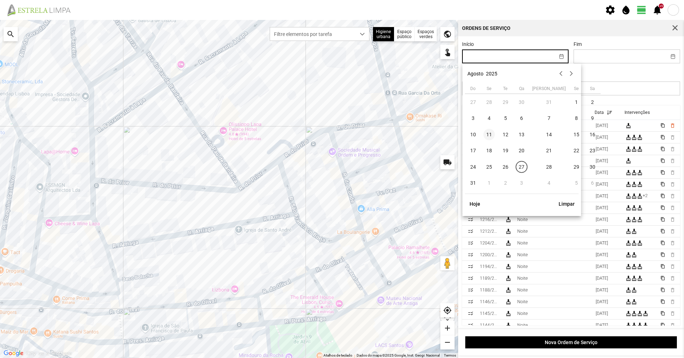
click at [491, 136] on span "11" at bounding box center [488, 134] width 11 height 11
type input "[DATE]"
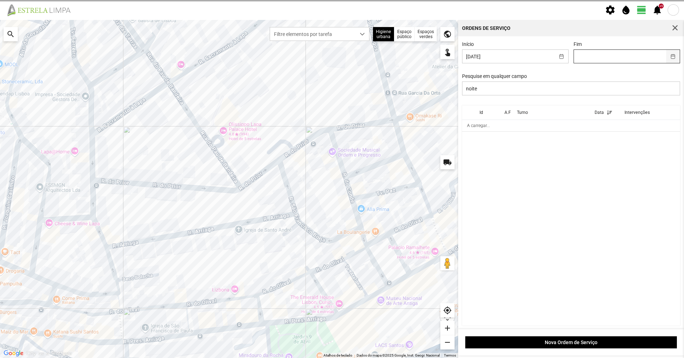
click at [670, 59] on button "button" at bounding box center [673, 56] width 14 height 13
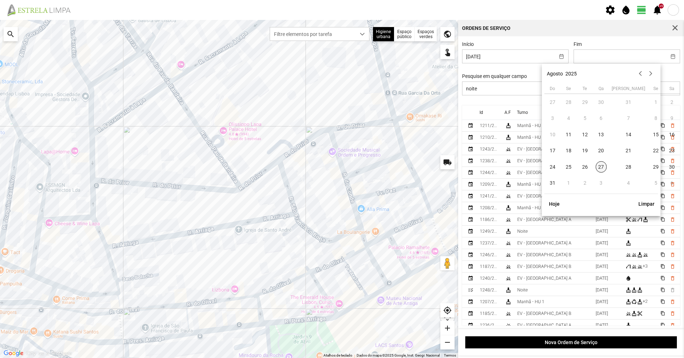
click at [599, 168] on span "27" at bounding box center [600, 166] width 11 height 11
type input "[DATE]"
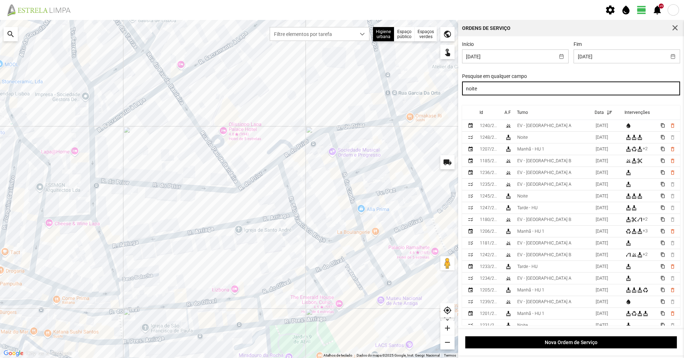
click at [525, 89] on input "noite" at bounding box center [571, 89] width 218 height 14
click at [526, 89] on input "noite" at bounding box center [571, 89] width 218 height 14
drag, startPoint x: 529, startPoint y: 90, endPoint x: 434, endPoint y: 89, distance: 94.7
click at [434, 89] on div "Para navegar no mapa com gestos de toque, toque duas vezes sem soltar no mapa e…" at bounding box center [342, 189] width 684 height 338
type input "noite"
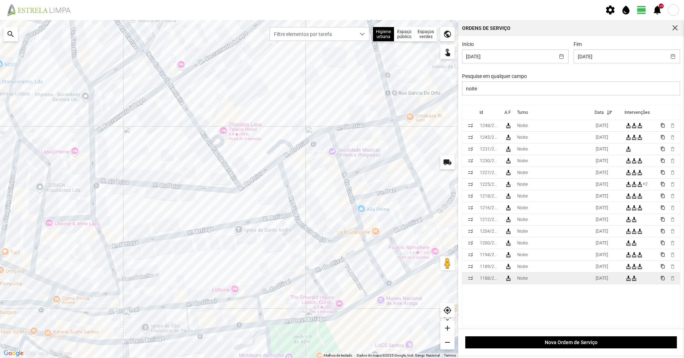
click at [553, 276] on td "Noite" at bounding box center [553, 279] width 78 height 12
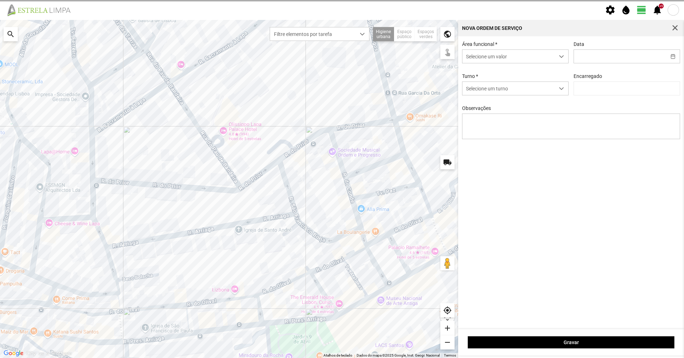
type input "[DATE]"
type input "[PERSON_NAME]"
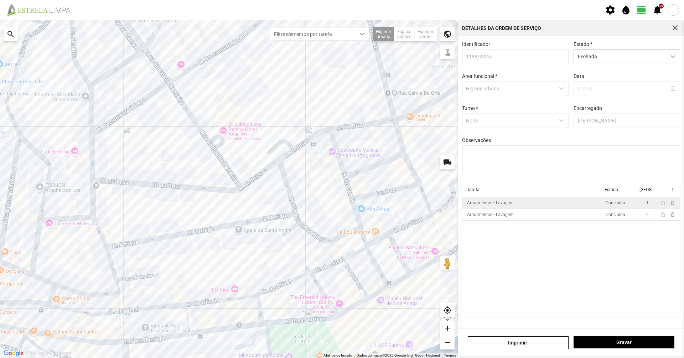
click at [553, 209] on td "Arruamentos - Lavagem" at bounding box center [532, 203] width 141 height 12
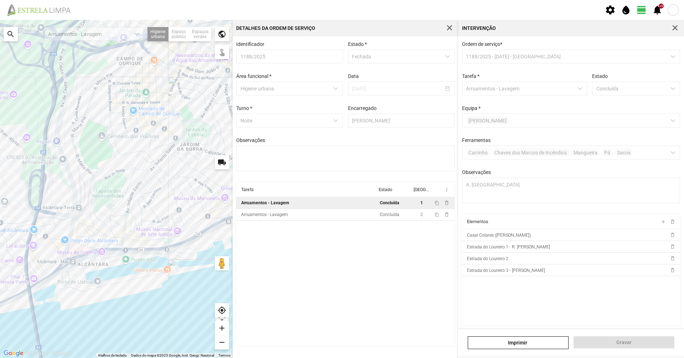
drag, startPoint x: 84, startPoint y: 196, endPoint x: 167, endPoint y: 229, distance: 89.5
click at [167, 229] on div at bounding box center [116, 189] width 233 height 338
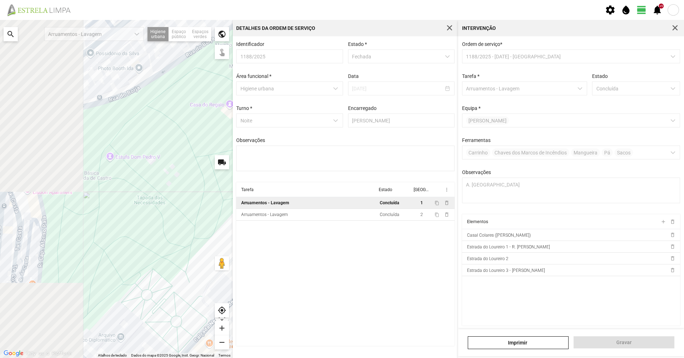
drag, startPoint x: 74, startPoint y: 132, endPoint x: 222, endPoint y: 260, distance: 194.9
click at [224, 264] on div "Atalhos de teclado Dados do mapa Dados do mapa ©2025 Google, Inst. Geogr. Nacio…" at bounding box center [116, 189] width 233 height 338
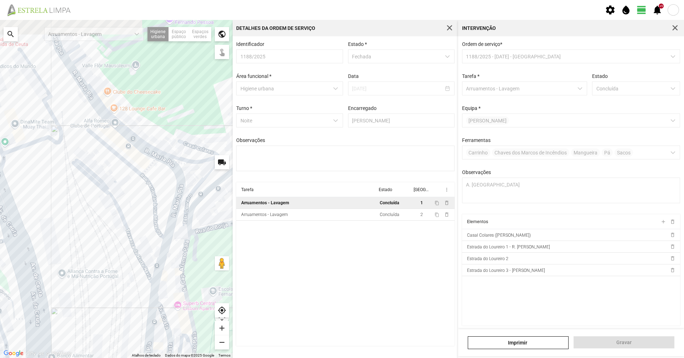
drag, startPoint x: 132, startPoint y: 214, endPoint x: 221, endPoint y: 244, distance: 93.2
click at [221, 244] on div at bounding box center [116, 189] width 233 height 338
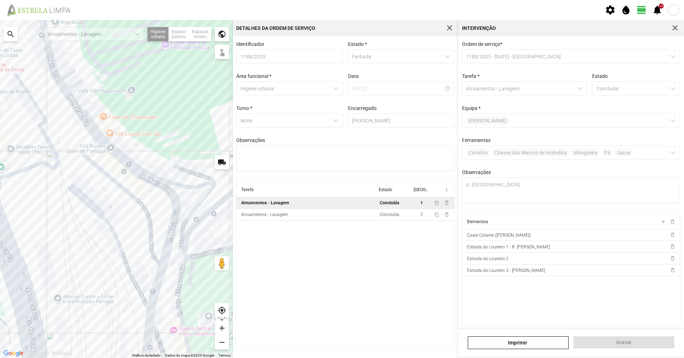
drag, startPoint x: 197, startPoint y: 189, endPoint x: 163, endPoint y: 228, distance: 51.5
click at [165, 228] on div at bounding box center [116, 189] width 233 height 338
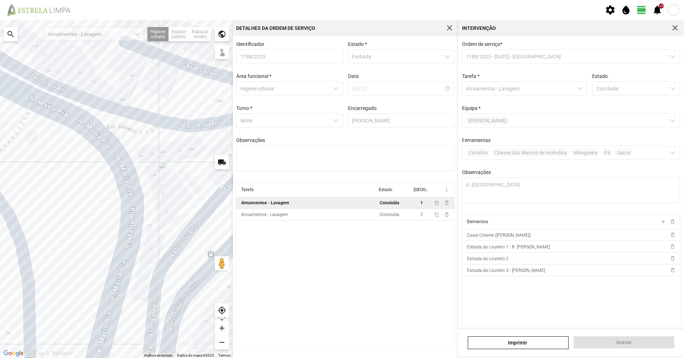
drag, startPoint x: 65, startPoint y: 174, endPoint x: 121, endPoint y: 58, distance: 128.9
click at [121, 58] on div at bounding box center [116, 189] width 233 height 338
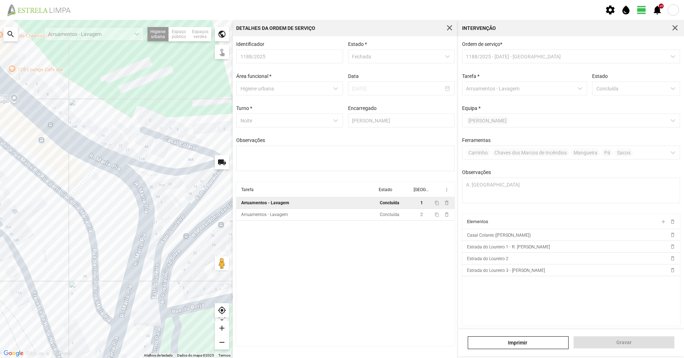
drag, startPoint x: 162, startPoint y: 189, endPoint x: 187, endPoint y: 228, distance: 45.4
click at [187, 228] on div at bounding box center [116, 189] width 233 height 338
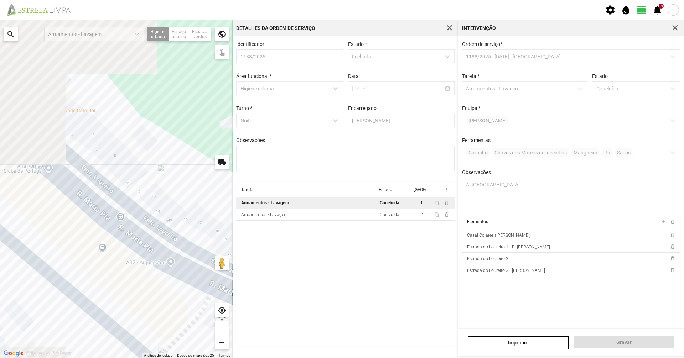
drag, startPoint x: 126, startPoint y: 161, endPoint x: 189, endPoint y: 231, distance: 94.3
click at [189, 231] on div at bounding box center [116, 189] width 233 height 338
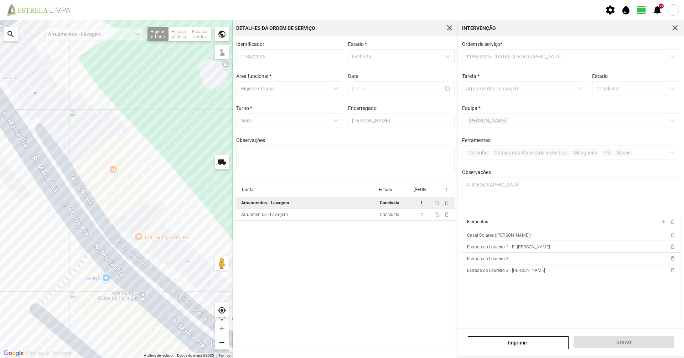
drag, startPoint x: 100, startPoint y: 150, endPoint x: 82, endPoint y: 123, distance: 32.5
click at [88, 132] on div at bounding box center [116, 189] width 233 height 338
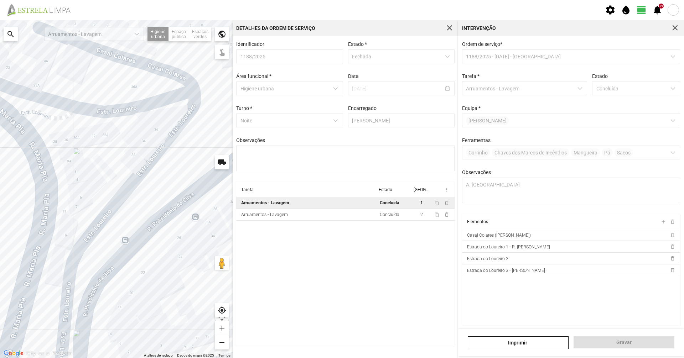
drag, startPoint x: 117, startPoint y: 95, endPoint x: 97, endPoint y: 238, distance: 144.5
click at [97, 238] on div at bounding box center [116, 189] width 233 height 338
click at [329, 217] on td "Arruamentos - Lavagem" at bounding box center [306, 215] width 141 height 12
type textarea "Turé [PERSON_NAME]"
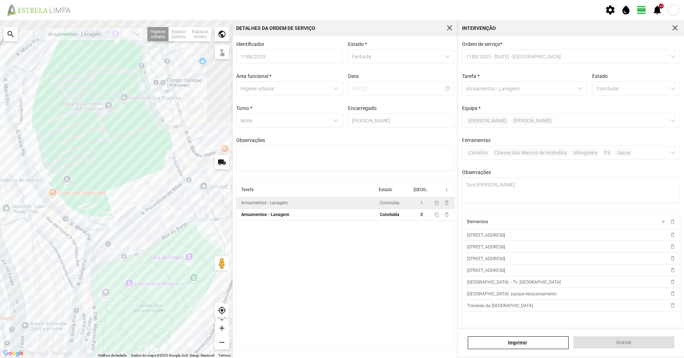
drag, startPoint x: 207, startPoint y: 227, endPoint x: 117, endPoint y: 280, distance: 103.6
click at [119, 280] on div at bounding box center [116, 189] width 233 height 338
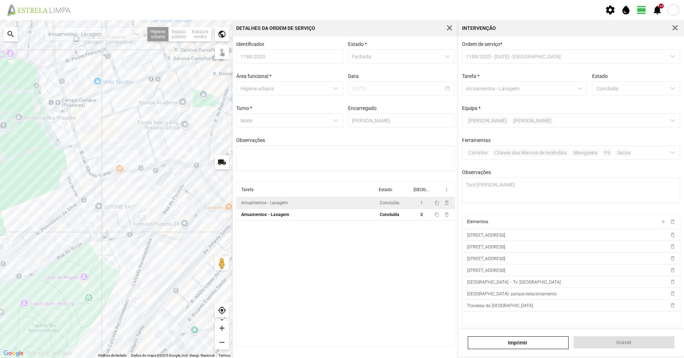
drag, startPoint x: 176, startPoint y: 247, endPoint x: 99, endPoint y: 265, distance: 78.2
click at [99, 265] on div at bounding box center [116, 189] width 233 height 338
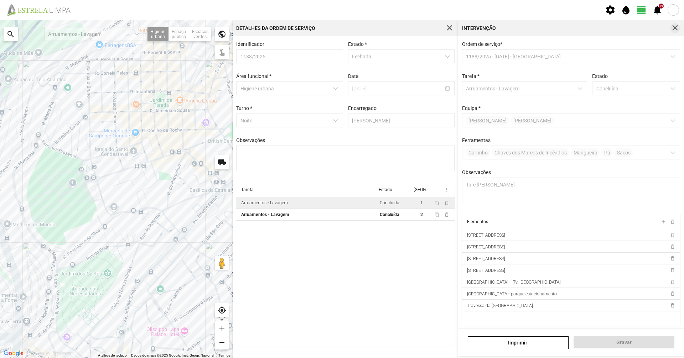
click at [673, 32] on button "button" at bounding box center [675, 28] width 10 height 10
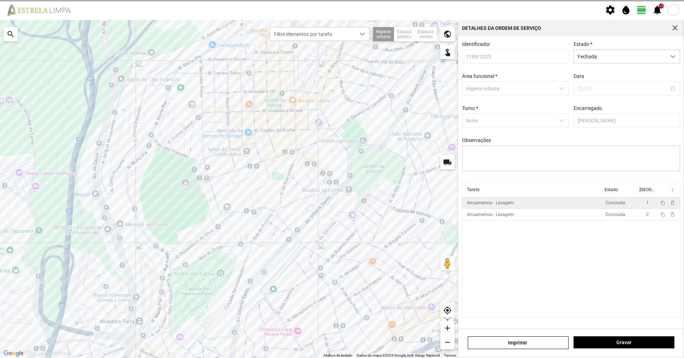
click at [673, 32] on button "button" at bounding box center [675, 28] width 10 height 10
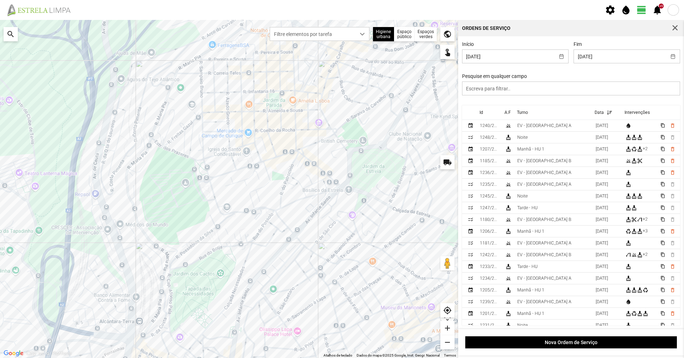
click at [553, 82] on div "Pesquise em qualquer campo" at bounding box center [570, 84] width 223 height 22
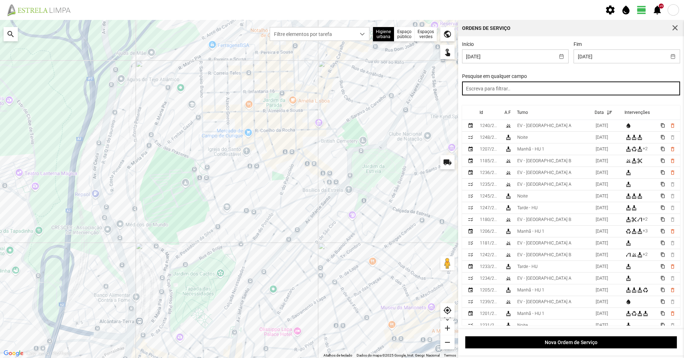
click at [552, 90] on input "text" at bounding box center [571, 89] width 218 height 14
type input "noite"
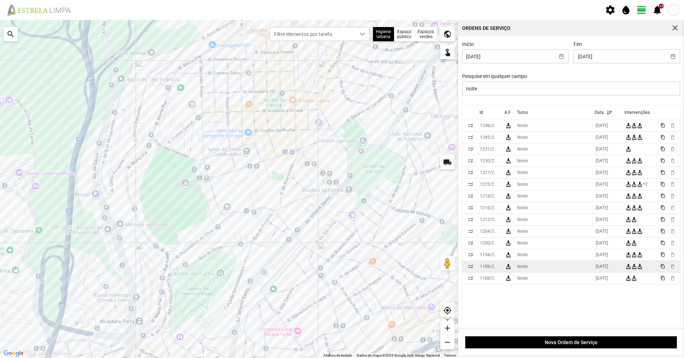
click at [548, 265] on td "Noite" at bounding box center [553, 267] width 78 height 12
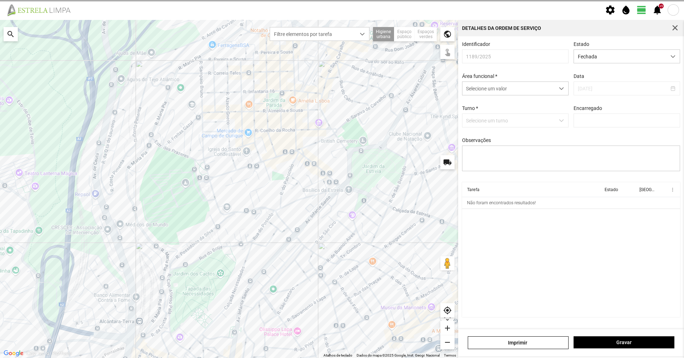
type input "[PERSON_NAME]"
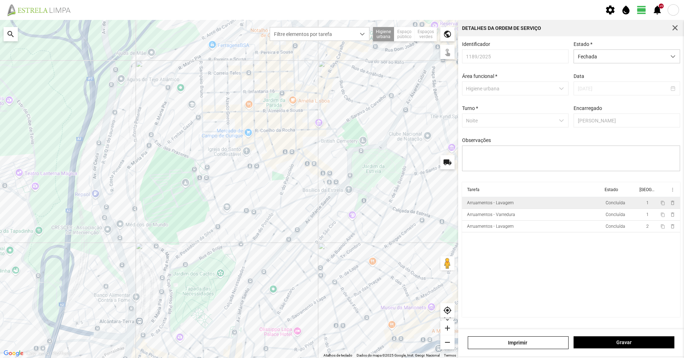
click at [528, 205] on td "Arruamentos - Lavagem" at bounding box center [532, 203] width 141 height 12
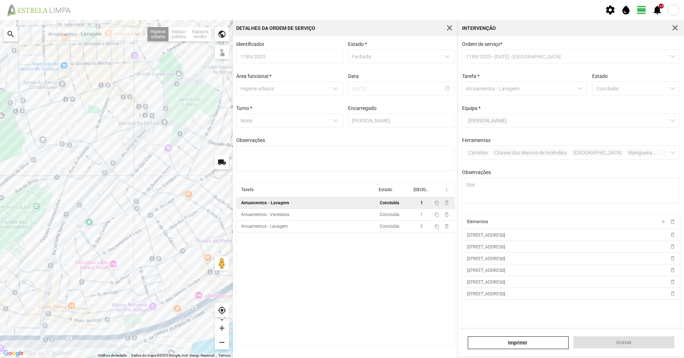
drag, startPoint x: 205, startPoint y: 180, endPoint x: 89, endPoint y: 239, distance: 129.8
click at [89, 239] on div at bounding box center [116, 189] width 233 height 338
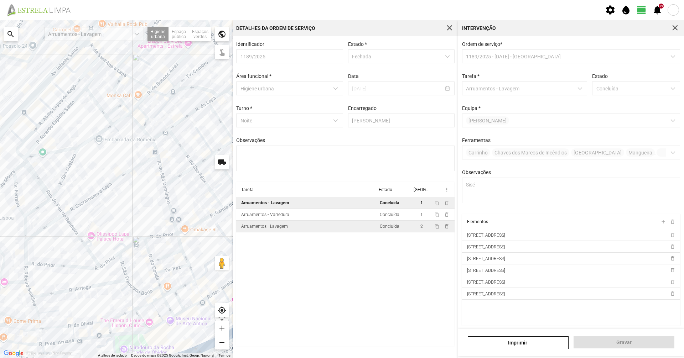
click at [376, 233] on td "Arruamentos - Lavagem" at bounding box center [306, 227] width 141 height 12
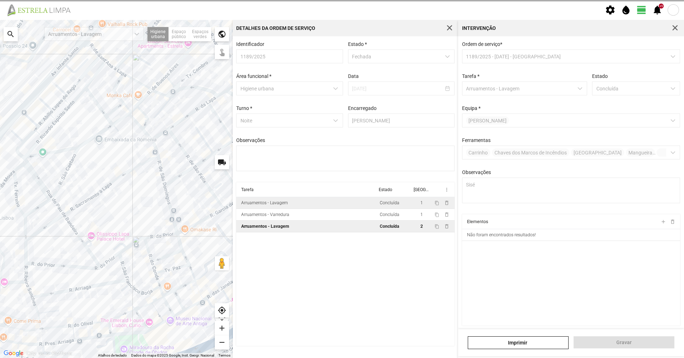
type textarea "Turé Hugo"
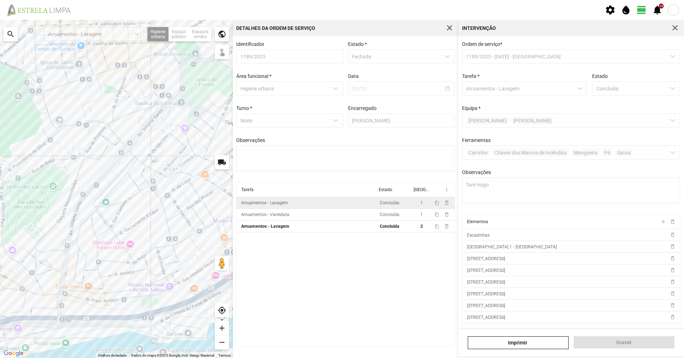
drag, startPoint x: 89, startPoint y: 151, endPoint x: 141, endPoint y: 236, distance: 98.8
click at [141, 236] on div at bounding box center [116, 189] width 233 height 338
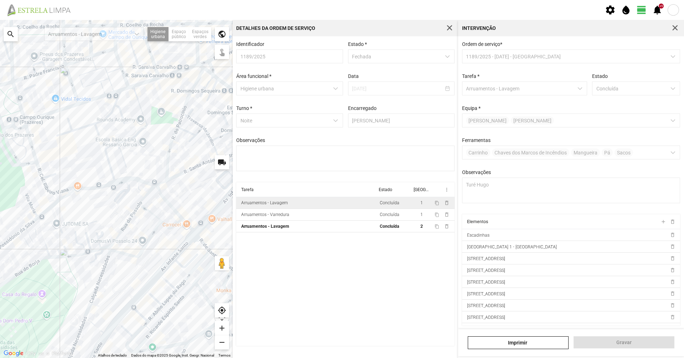
drag, startPoint x: 157, startPoint y: 235, endPoint x: 103, endPoint y: 203, distance: 63.2
click at [103, 203] on div at bounding box center [116, 189] width 233 height 338
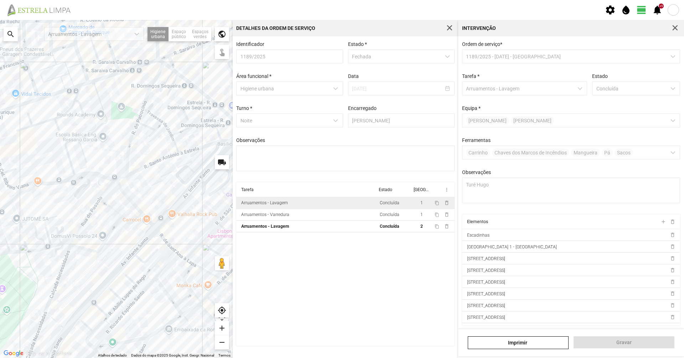
drag, startPoint x: 139, startPoint y: 218, endPoint x: 109, endPoint y: 218, distance: 29.9
click at [109, 218] on div at bounding box center [116, 189] width 233 height 338
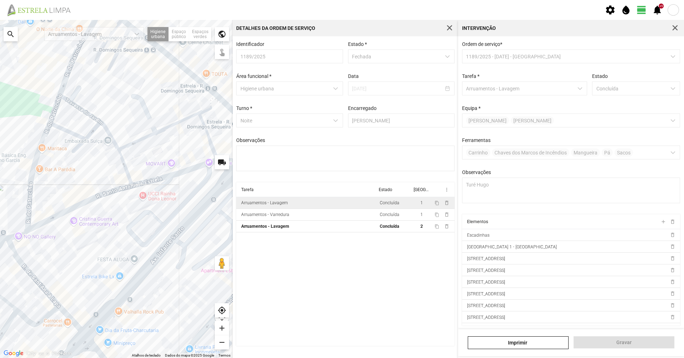
drag, startPoint x: 199, startPoint y: 150, endPoint x: 83, endPoint y: 247, distance: 151.5
click at [83, 247] on div at bounding box center [116, 189] width 233 height 338
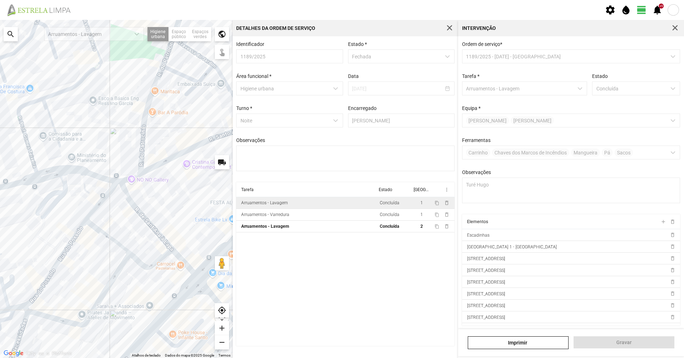
drag, startPoint x: 70, startPoint y: 262, endPoint x: 195, endPoint y: 200, distance: 139.7
click at [195, 200] on div at bounding box center [116, 189] width 233 height 338
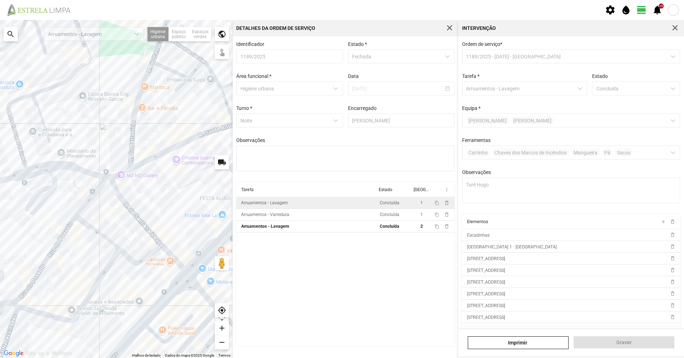
drag, startPoint x: 158, startPoint y: 253, endPoint x: 154, endPoint y: 277, distance: 24.2
click at [124, 251] on div at bounding box center [116, 189] width 233 height 338
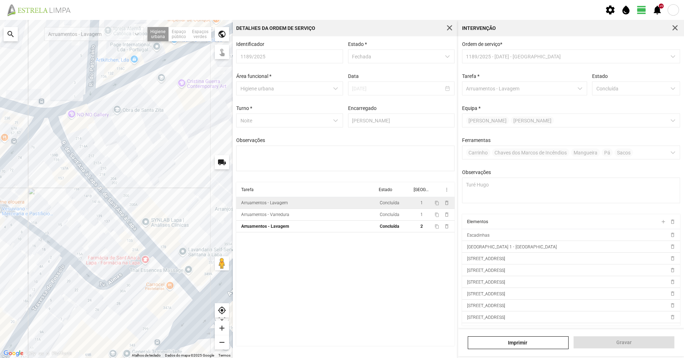
drag, startPoint x: 134, startPoint y: 163, endPoint x: 111, endPoint y: 99, distance: 68.2
click at [110, 99] on div at bounding box center [116, 189] width 233 height 338
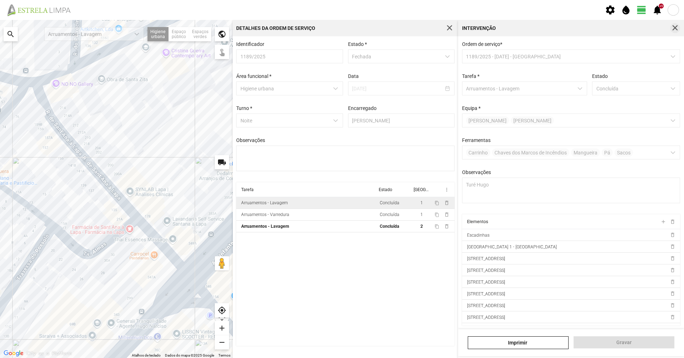
click at [678, 28] on button "button" at bounding box center [675, 28] width 10 height 10
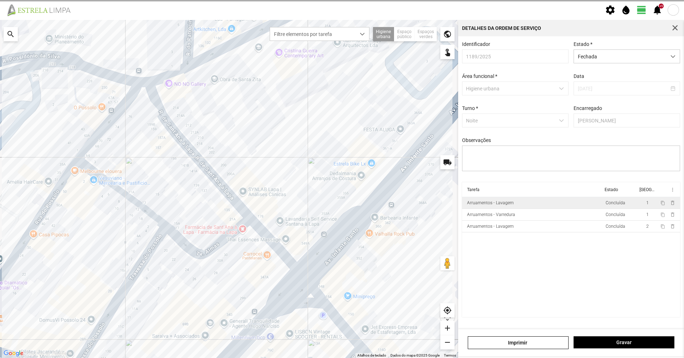
click at [678, 28] on button "button" at bounding box center [675, 28] width 10 height 10
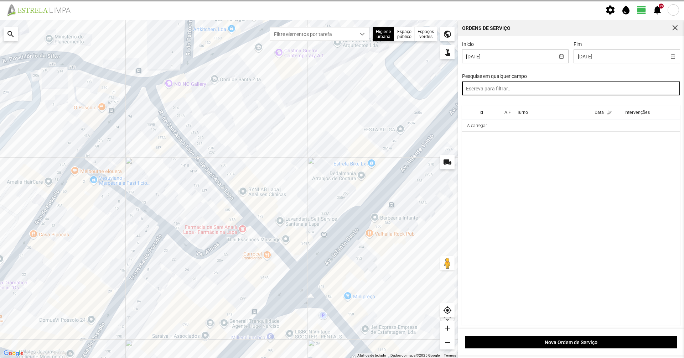
click at [627, 91] on input "text" at bounding box center [571, 89] width 218 height 14
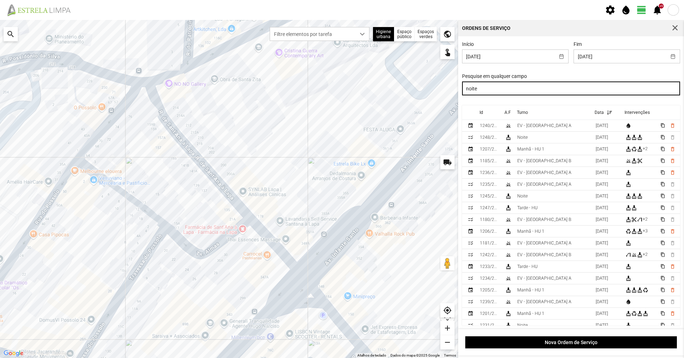
type input "noite"
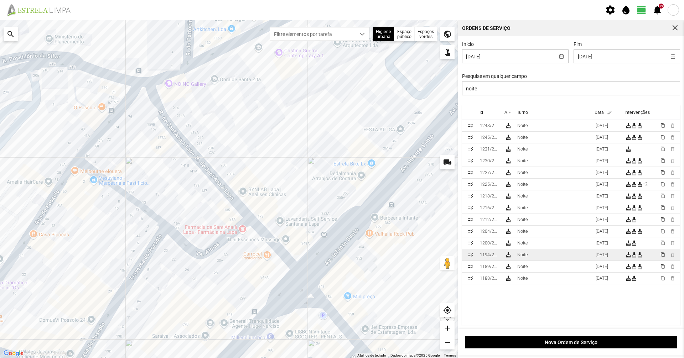
click at [519, 257] on div "Noite" at bounding box center [522, 254] width 10 height 5
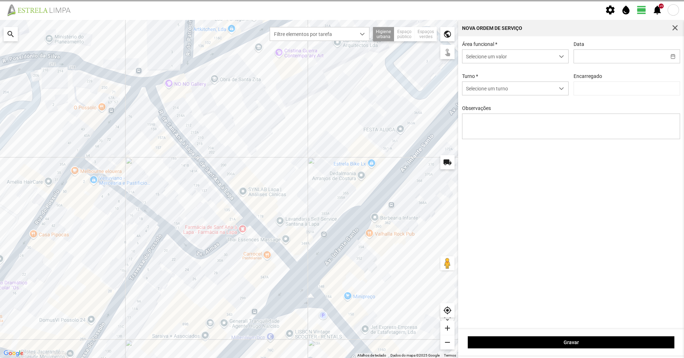
type input "[DATE]"
type input "[PERSON_NAME]"
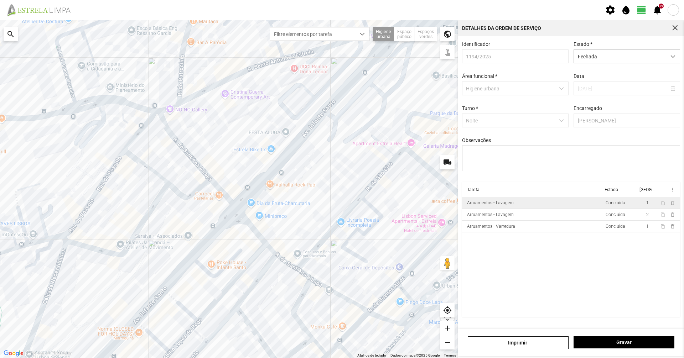
click at [489, 205] on div "Arruamentos - Lavagem" at bounding box center [490, 202] width 47 height 5
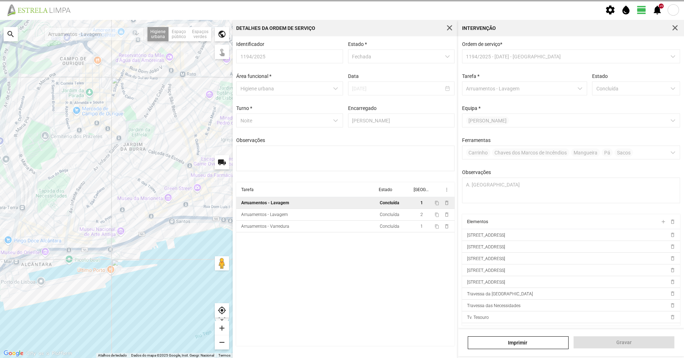
drag, startPoint x: 174, startPoint y: 164, endPoint x: 95, endPoint y: 190, distance: 82.9
click at [95, 190] on div at bounding box center [116, 189] width 233 height 338
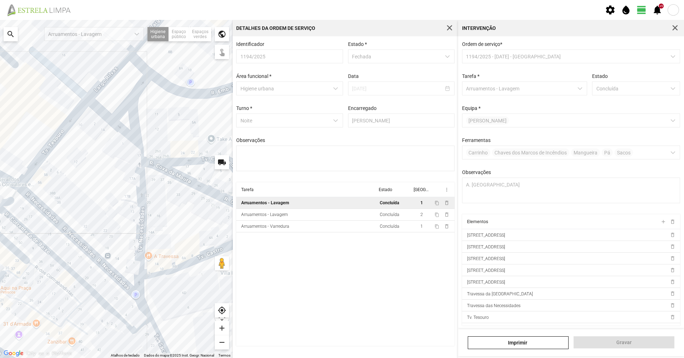
drag, startPoint x: 213, startPoint y: 94, endPoint x: 106, endPoint y: 249, distance: 188.3
click at [106, 249] on div at bounding box center [116, 189] width 233 height 338
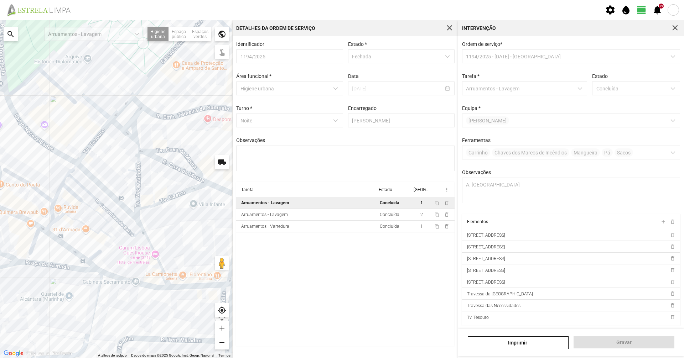
drag, startPoint x: 170, startPoint y: 132, endPoint x: 135, endPoint y: 153, distance: 40.7
click at [141, 153] on div at bounding box center [116, 189] width 233 height 338
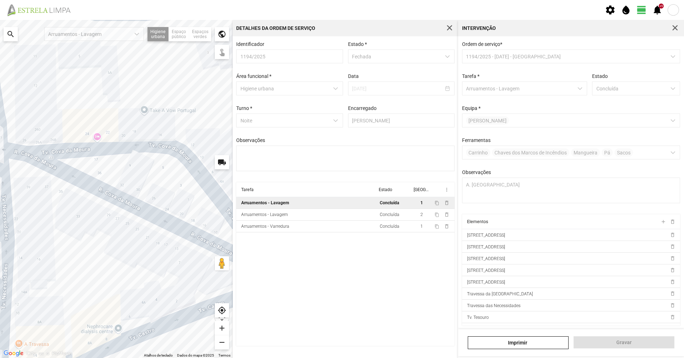
drag, startPoint x: 155, startPoint y: 145, endPoint x: 76, endPoint y: 120, distance: 82.9
click at [76, 120] on div at bounding box center [116, 189] width 233 height 338
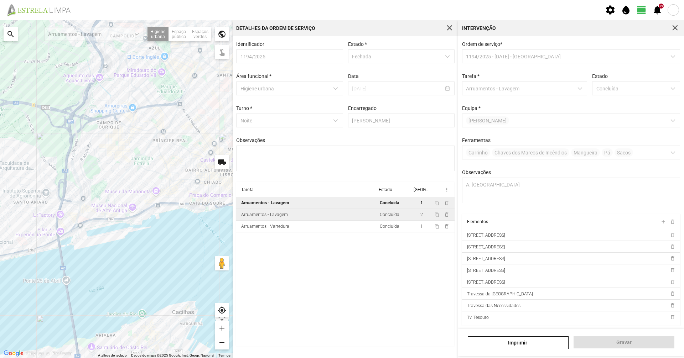
click at [285, 217] on div "Arruamentos - Lavagem" at bounding box center [264, 214] width 47 height 5
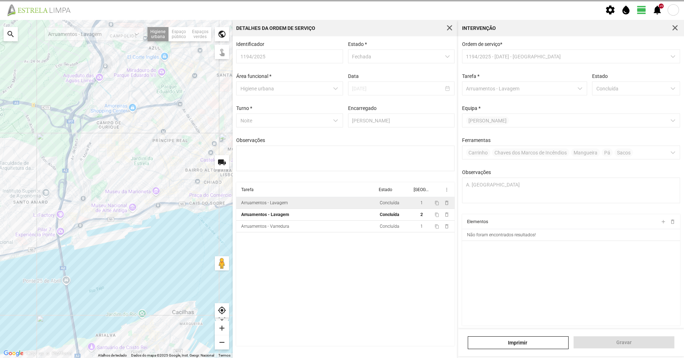
type textarea "[PERSON_NAME], [PERSON_NAME] [GEOGRAPHIC_DATA]"
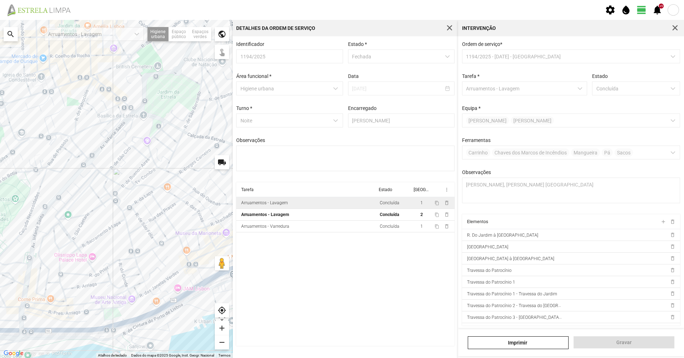
drag, startPoint x: 67, startPoint y: 86, endPoint x: 119, endPoint y: 219, distance: 142.8
click at [119, 219] on div at bounding box center [116, 189] width 233 height 338
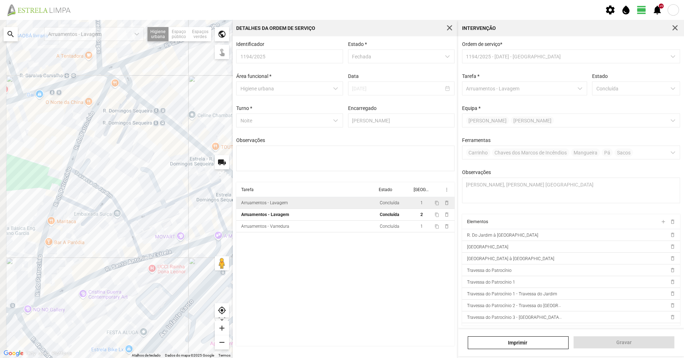
drag, startPoint x: 77, startPoint y: 239, endPoint x: 111, endPoint y: 351, distance: 117.5
click at [94, 236] on div at bounding box center [116, 189] width 233 height 338
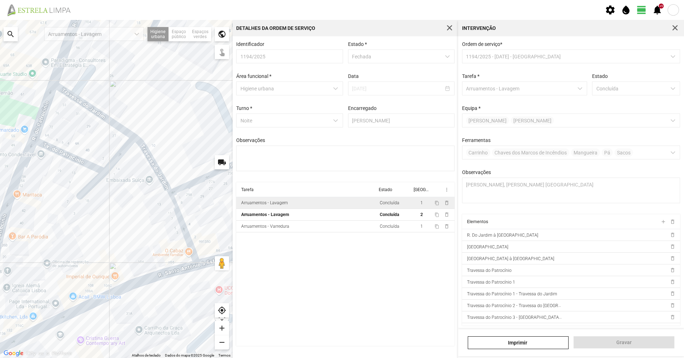
drag, startPoint x: 189, startPoint y: 161, endPoint x: 94, endPoint y: 159, distance: 95.1
click at [94, 159] on div at bounding box center [116, 189] width 233 height 338
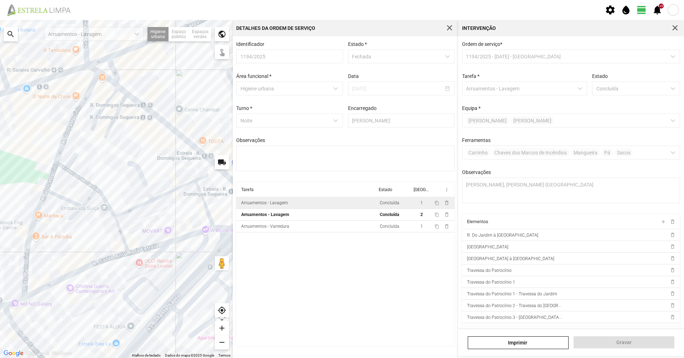
drag, startPoint x: 198, startPoint y: 196, endPoint x: 121, endPoint y: 223, distance: 80.6
click at [121, 223] on div at bounding box center [116, 189] width 233 height 338
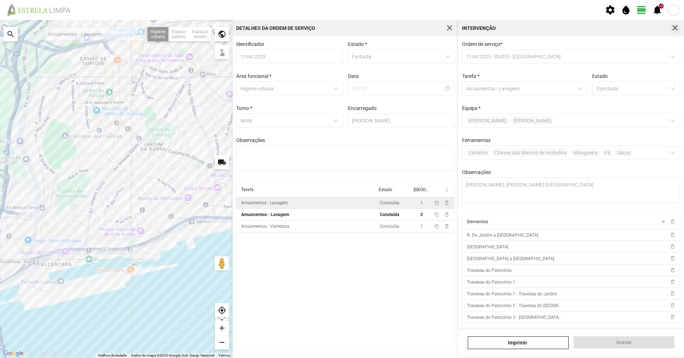
click at [676, 29] on span "button" at bounding box center [675, 28] width 6 height 6
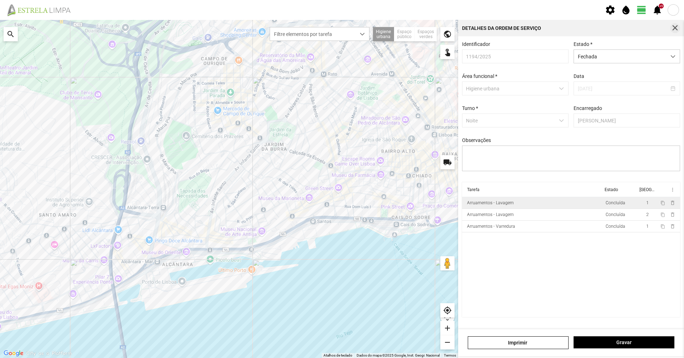
click at [679, 26] on button "button" at bounding box center [675, 28] width 10 height 10
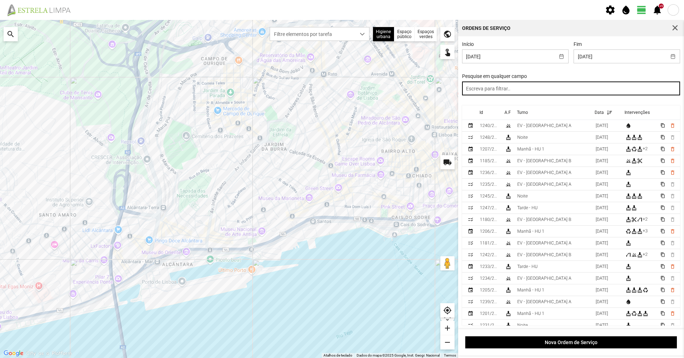
click at [572, 85] on input "text" at bounding box center [571, 89] width 218 height 14
type input "noite"
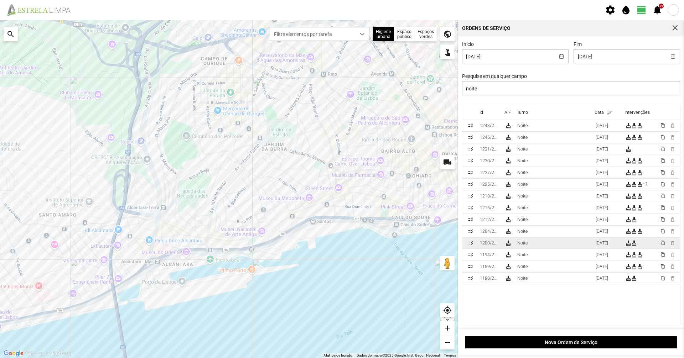
click at [572, 247] on td "Noite" at bounding box center [553, 244] width 78 height 12
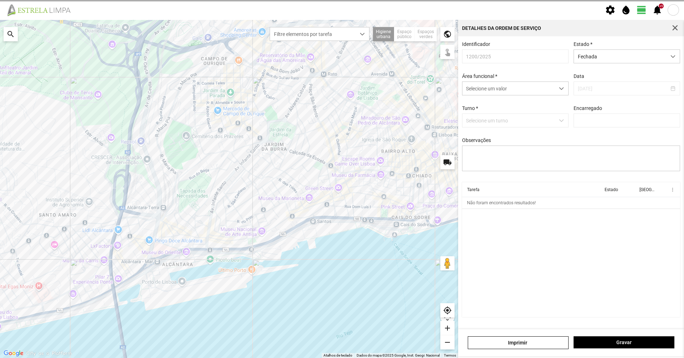
type input "[PERSON_NAME]"
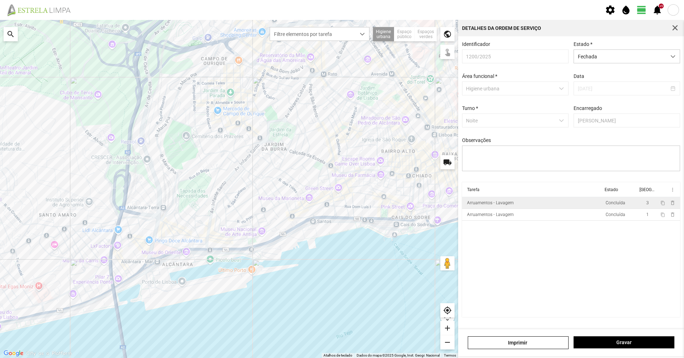
click at [566, 205] on td "Arruamentos - Lavagem" at bounding box center [532, 203] width 141 height 12
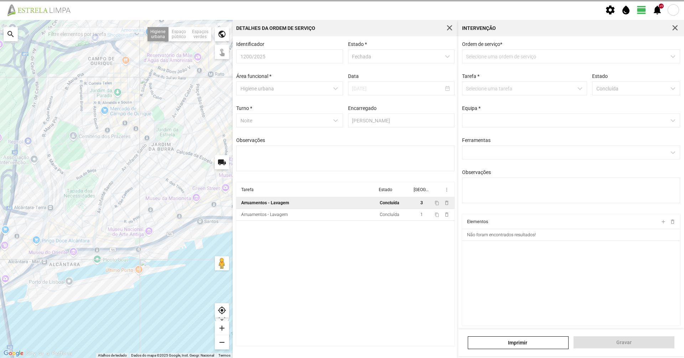
type textarea "Turé"
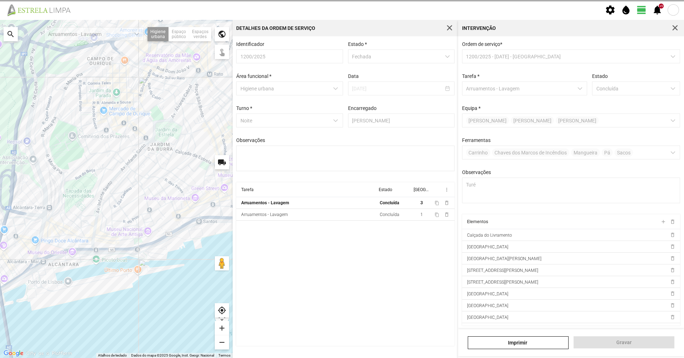
drag, startPoint x: 182, startPoint y: 256, endPoint x: 212, endPoint y: 248, distance: 31.6
click at [212, 248] on div at bounding box center [116, 189] width 233 height 338
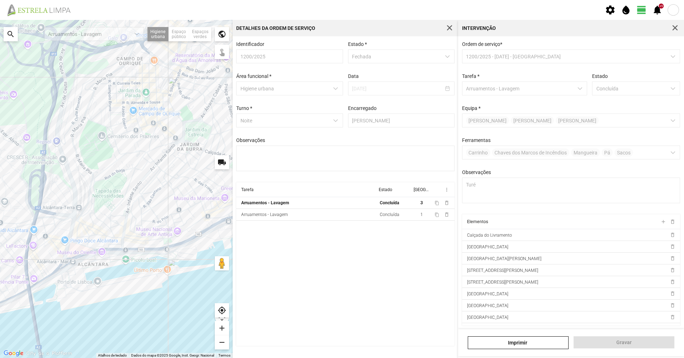
drag, startPoint x: 85, startPoint y: 255, endPoint x: 167, endPoint y: 267, distance: 82.1
click at [166, 267] on div at bounding box center [116, 189] width 233 height 338
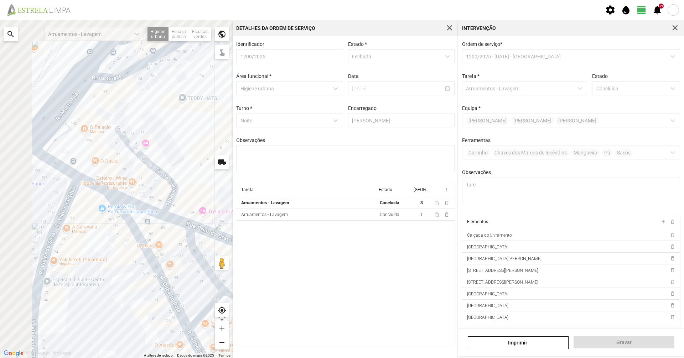
drag, startPoint x: 95, startPoint y: 144, endPoint x: 165, endPoint y: 236, distance: 115.7
click at [165, 236] on div at bounding box center [116, 189] width 233 height 338
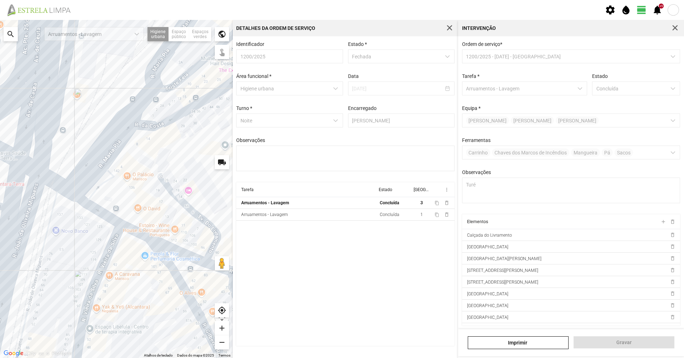
drag, startPoint x: 68, startPoint y: 179, endPoint x: 101, endPoint y: 220, distance: 51.9
click at [101, 219] on div at bounding box center [116, 189] width 233 height 338
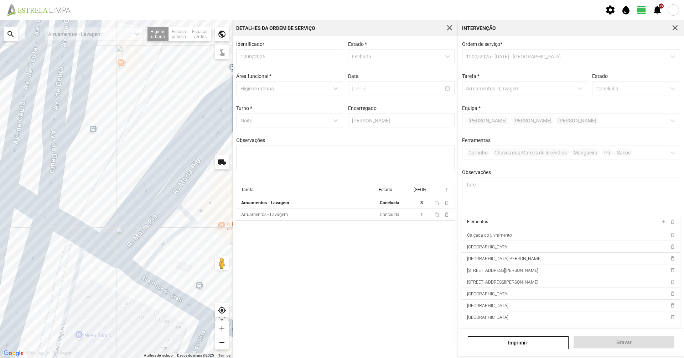
drag, startPoint x: 166, startPoint y: 260, endPoint x: 137, endPoint y: 224, distance: 46.3
click at [140, 227] on div at bounding box center [116, 189] width 233 height 338
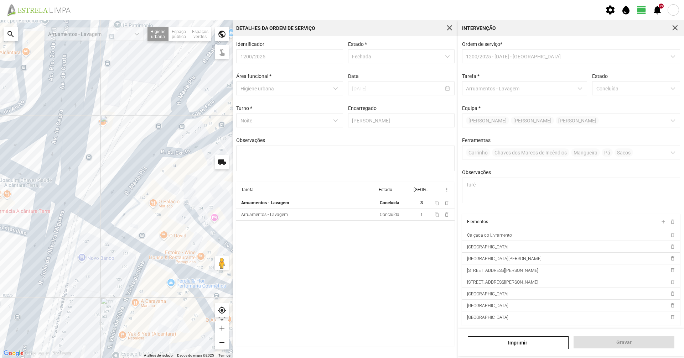
drag, startPoint x: 190, startPoint y: 184, endPoint x: 153, endPoint y: 155, distance: 46.9
click at [153, 155] on div at bounding box center [116, 189] width 233 height 338
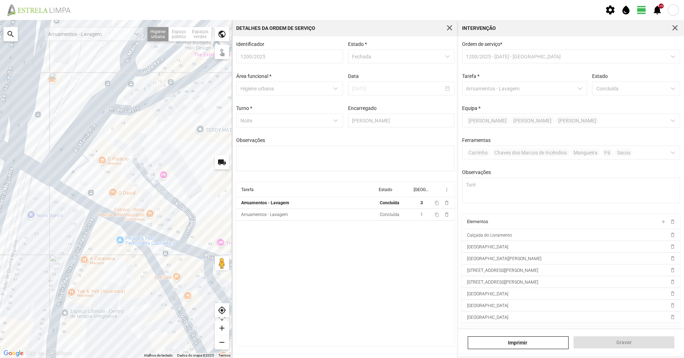
click at [177, 206] on div at bounding box center [116, 189] width 233 height 338
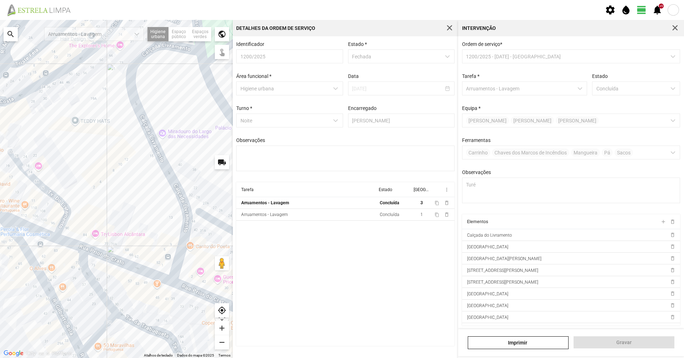
drag, startPoint x: 162, startPoint y: 235, endPoint x: 38, endPoint y: 232, distance: 124.7
click at [38, 232] on div at bounding box center [116, 189] width 233 height 338
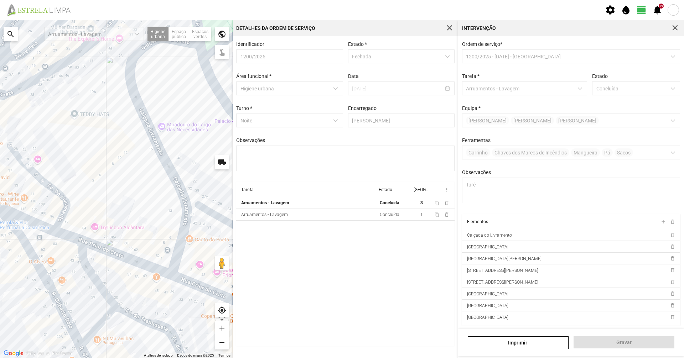
drag, startPoint x: 128, startPoint y: 288, endPoint x: 132, endPoint y: 255, distance: 33.7
click at [132, 255] on div at bounding box center [116, 189] width 233 height 338
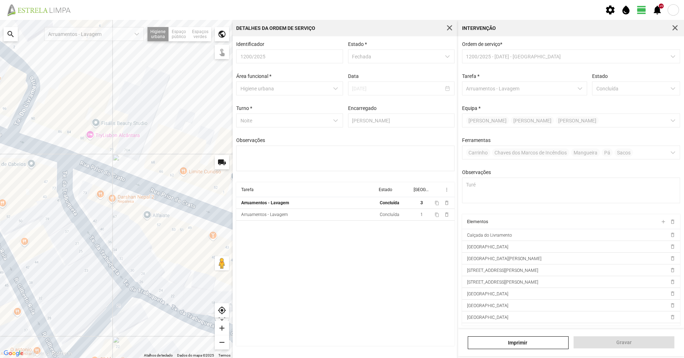
drag, startPoint x: 85, startPoint y: 277, endPoint x: 107, endPoint y: 265, distance: 25.2
click at [107, 265] on div at bounding box center [116, 189] width 233 height 338
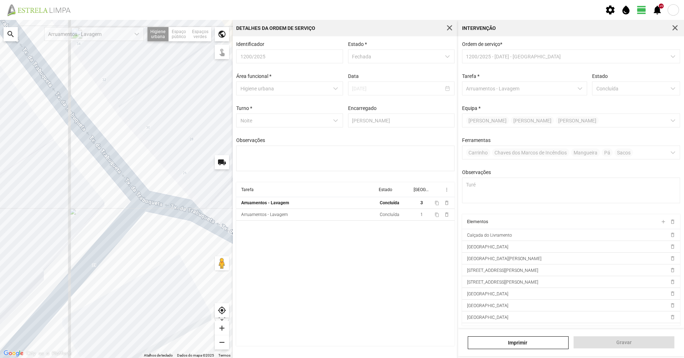
drag, startPoint x: 126, startPoint y: 280, endPoint x: 190, endPoint y: 215, distance: 90.9
click at [185, 220] on div at bounding box center [116, 189] width 233 height 338
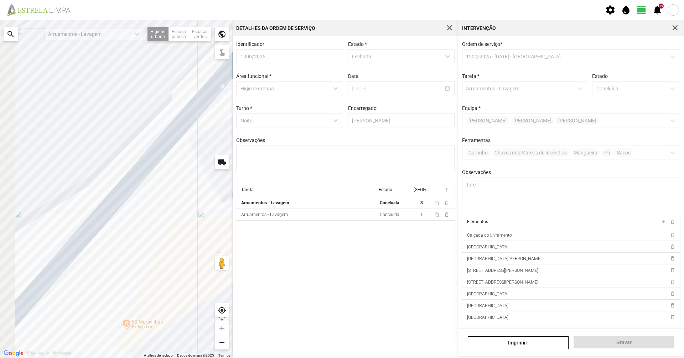
drag, startPoint x: 166, startPoint y: 223, endPoint x: 186, endPoint y: 199, distance: 31.6
click at [179, 204] on div at bounding box center [116, 189] width 233 height 338
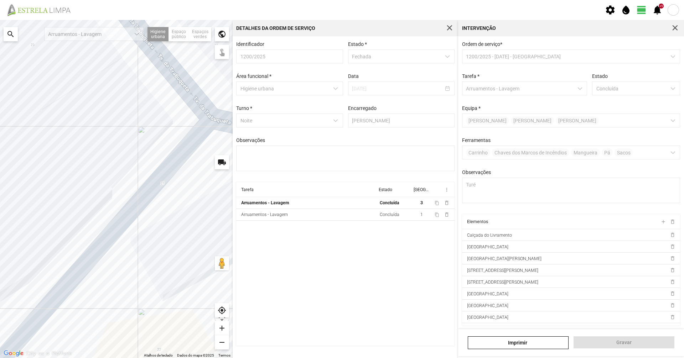
drag, startPoint x: 161, startPoint y: 188, endPoint x: 77, endPoint y: 309, distance: 147.2
click at [65, 342] on div at bounding box center [116, 189] width 233 height 338
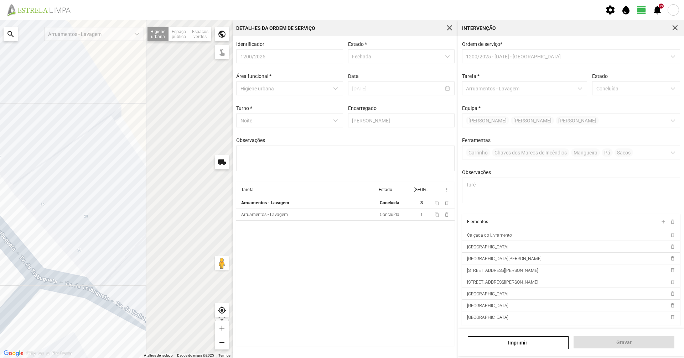
drag, startPoint x: 156, startPoint y: 229, endPoint x: 0, endPoint y: 354, distance: 199.6
click at [0, 354] on div at bounding box center [116, 189] width 233 height 338
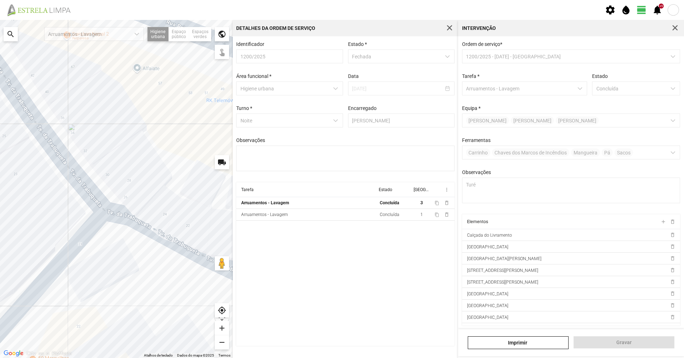
drag, startPoint x: 87, startPoint y: 293, endPoint x: 165, endPoint y: 210, distance: 113.6
click at [161, 213] on div at bounding box center [116, 189] width 233 height 338
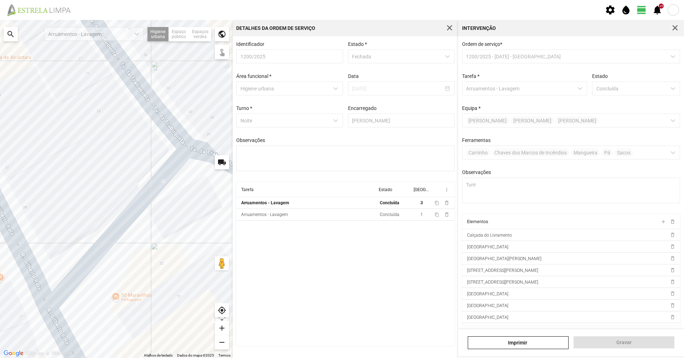
click at [141, 197] on div at bounding box center [116, 189] width 233 height 338
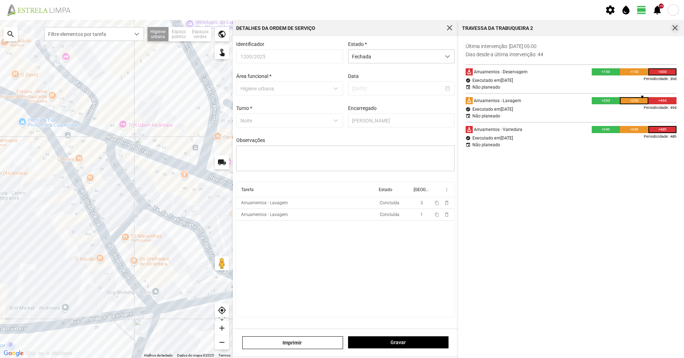
click at [675, 27] on span "button" at bounding box center [675, 28] width 6 height 6
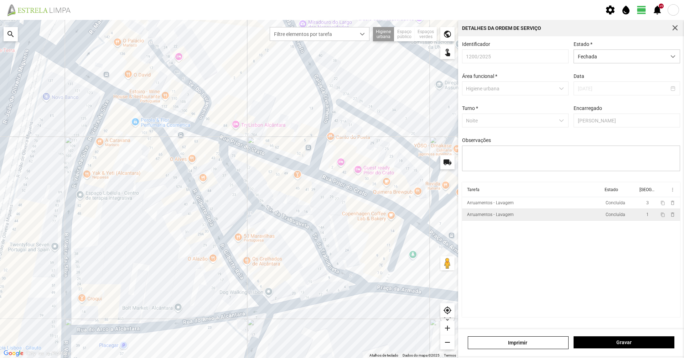
click at [537, 216] on td "Arruamentos - Lavagem" at bounding box center [532, 215] width 141 height 12
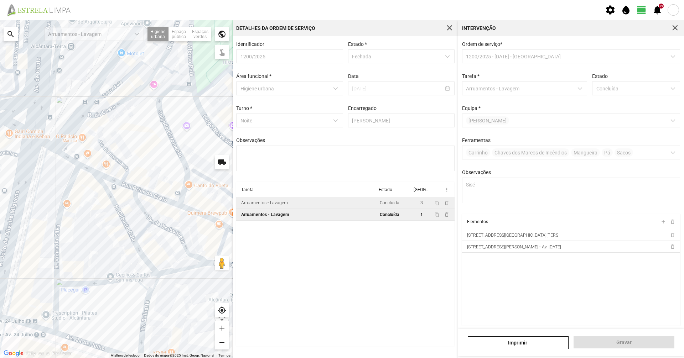
click at [325, 206] on td "Arruamentos - Lavagem" at bounding box center [306, 203] width 141 height 12
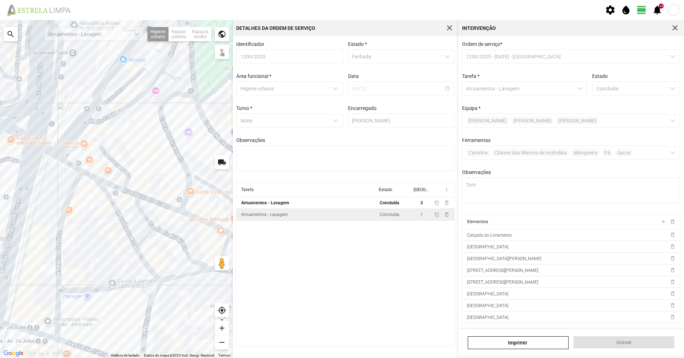
drag, startPoint x: 85, startPoint y: 145, endPoint x: 98, endPoint y: 225, distance: 81.1
click at [98, 225] on div at bounding box center [116, 189] width 233 height 338
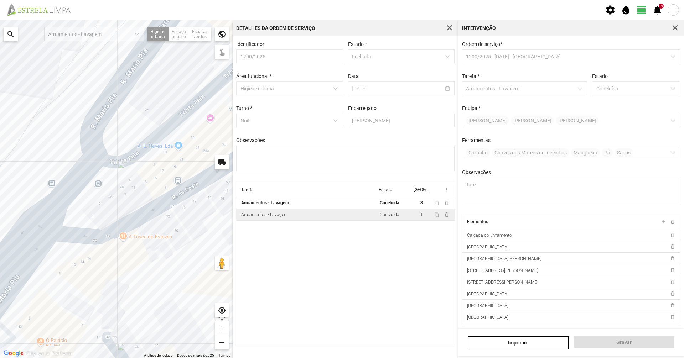
drag, startPoint x: 151, startPoint y: 124, endPoint x: 105, endPoint y: 210, distance: 97.7
click at [105, 210] on div at bounding box center [116, 189] width 233 height 338
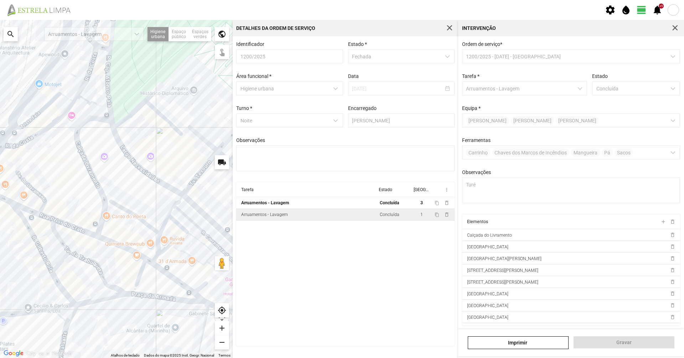
drag, startPoint x: 123, startPoint y: 218, endPoint x: 53, endPoint y: 173, distance: 83.4
click at [53, 173] on div at bounding box center [116, 189] width 233 height 338
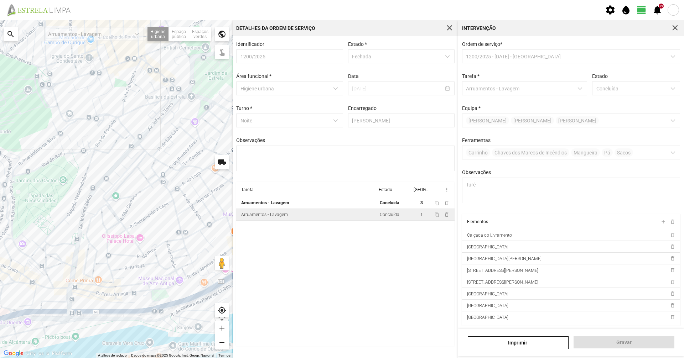
drag, startPoint x: 91, startPoint y: 118, endPoint x: 30, endPoint y: 166, distance: 77.8
click at [30, 166] on div at bounding box center [116, 189] width 233 height 338
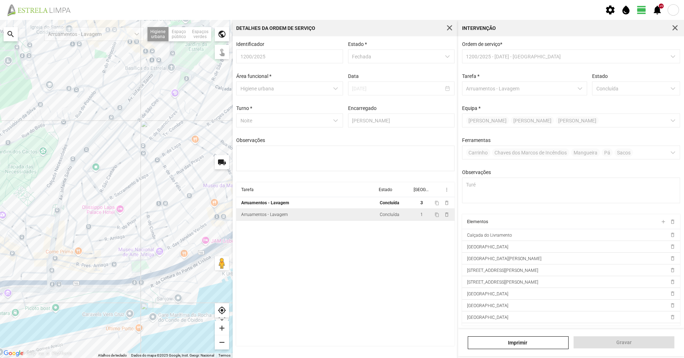
click at [296, 219] on td "Arruamentos - Lavagem" at bounding box center [306, 215] width 141 height 12
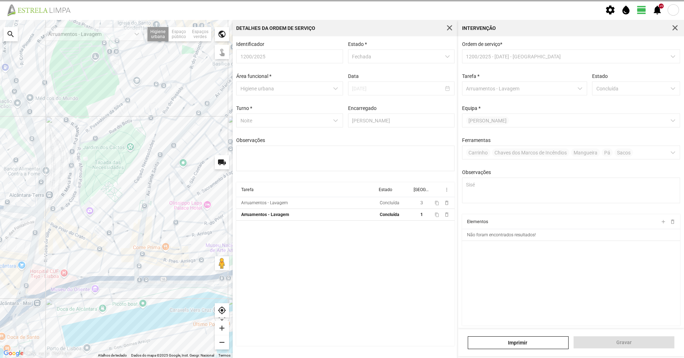
drag, startPoint x: 32, startPoint y: 196, endPoint x: 178, endPoint y: 193, distance: 145.7
click at [178, 193] on div at bounding box center [116, 189] width 233 height 338
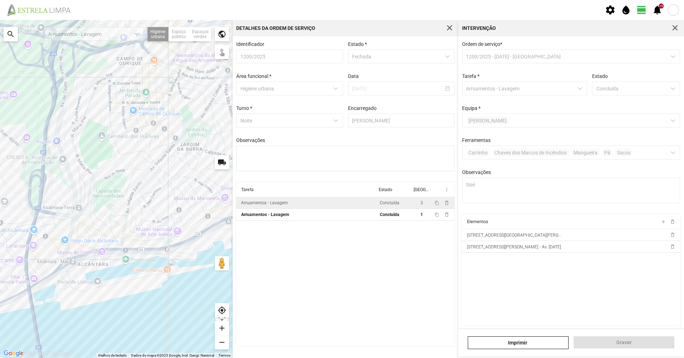
click at [318, 203] on td "Arruamentos - Lavagem" at bounding box center [306, 203] width 141 height 12
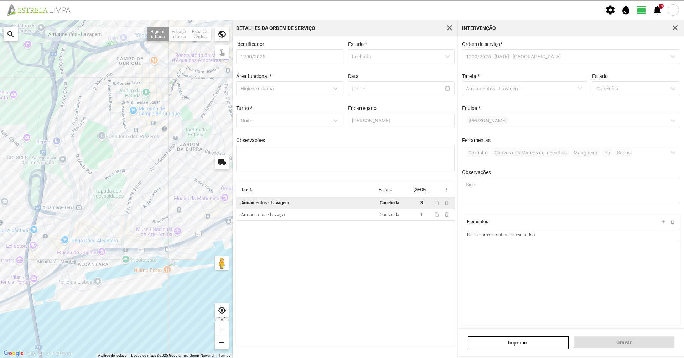
type textarea "Turé"
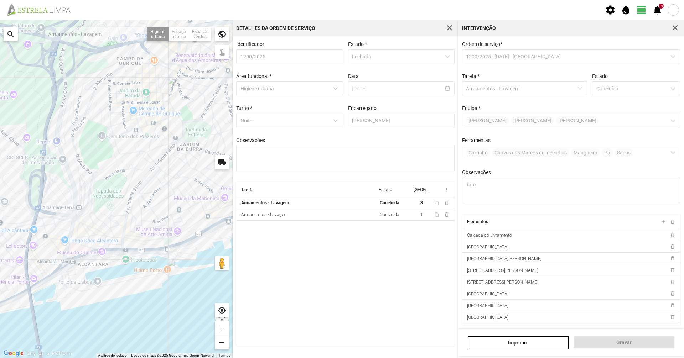
click at [679, 24] on div at bounding box center [675, 28] width 10 height 10
click at [677, 26] on span "button" at bounding box center [675, 28] width 6 height 6
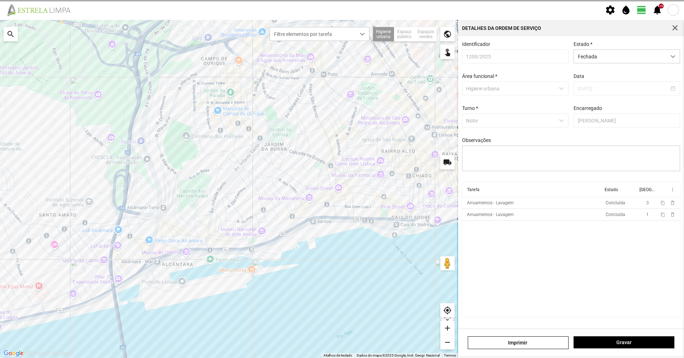
click at [677, 26] on span "button" at bounding box center [675, 28] width 6 height 6
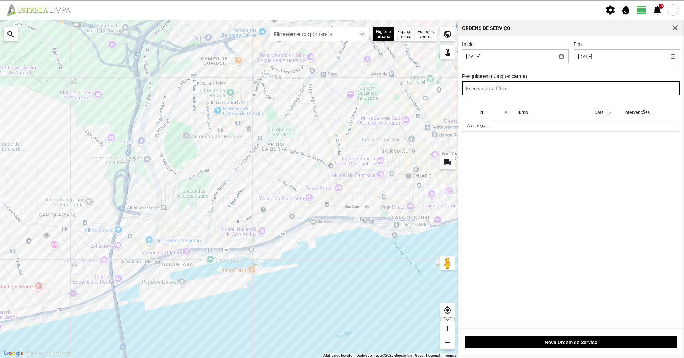
click at [595, 88] on input "text" at bounding box center [571, 89] width 218 height 14
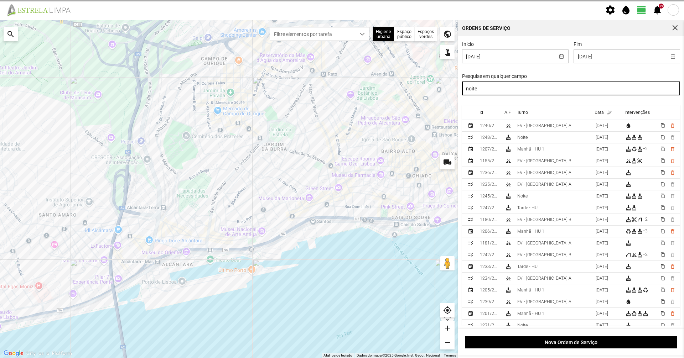
type input "noite"
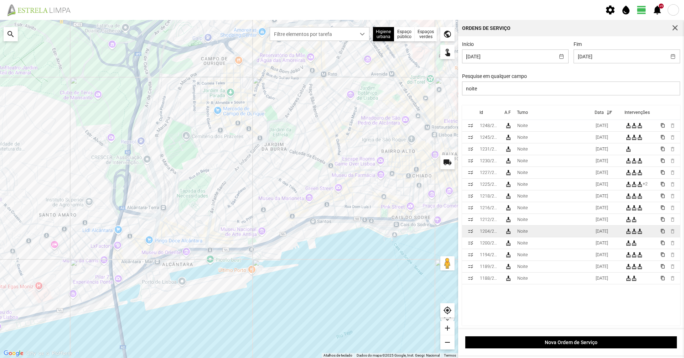
click at [569, 236] on td "Noite" at bounding box center [553, 232] width 78 height 12
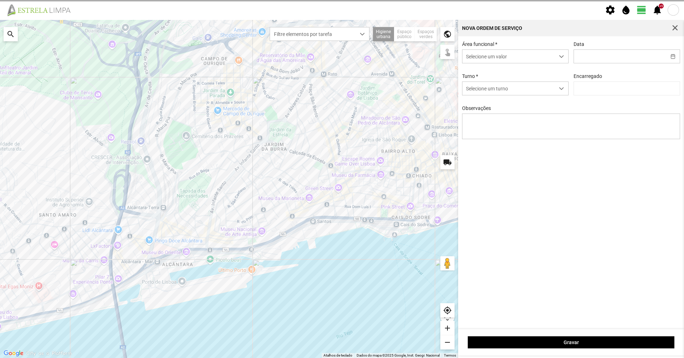
type input "[DATE]"
type input "[PERSON_NAME]"
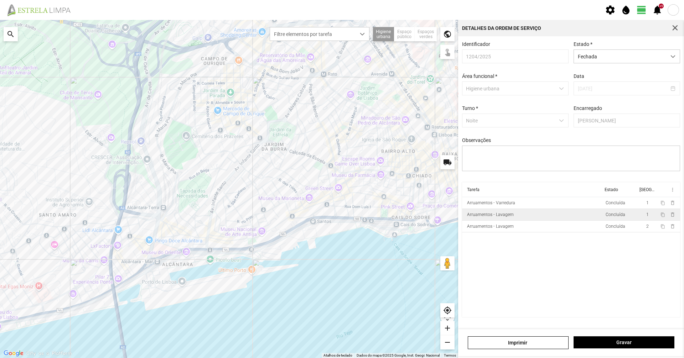
click at [509, 217] on div "Arruamentos - Lavagem" at bounding box center [490, 214] width 47 height 5
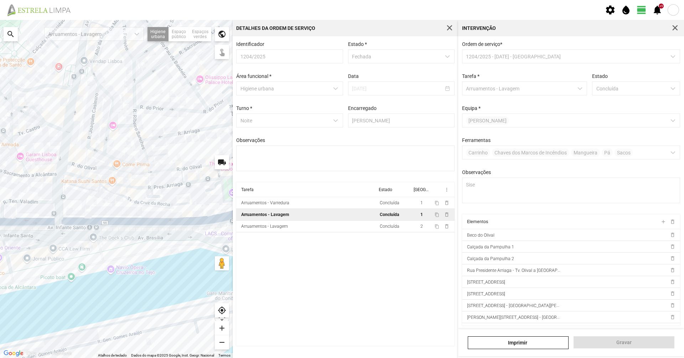
drag, startPoint x: 116, startPoint y: 188, endPoint x: 205, endPoint y: 217, distance: 93.8
click at [205, 217] on div at bounding box center [116, 189] width 233 height 338
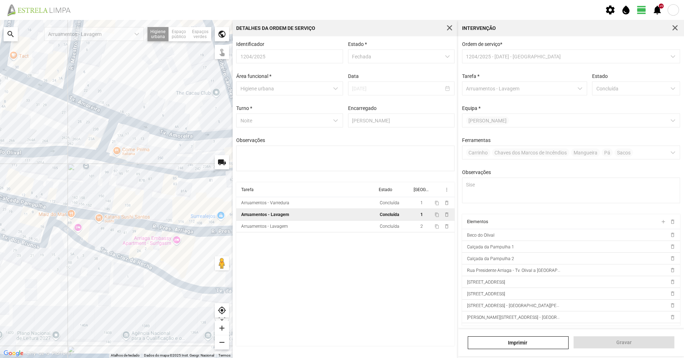
drag, startPoint x: 190, startPoint y: 208, endPoint x: 25, endPoint y: 225, distance: 166.0
click at [25, 225] on div at bounding box center [116, 189] width 233 height 338
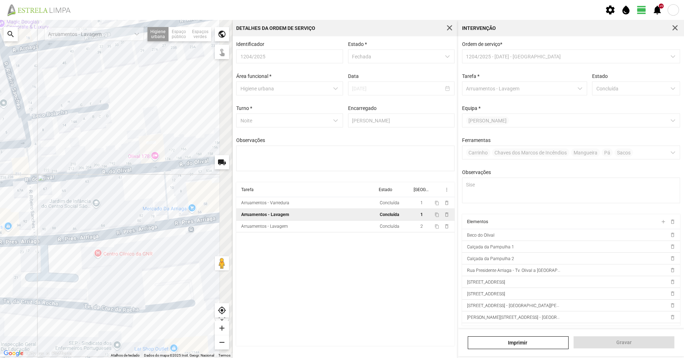
drag, startPoint x: 144, startPoint y: 253, endPoint x: 33, endPoint y: 250, distance: 111.5
click at [0, 255] on div at bounding box center [116, 189] width 233 height 338
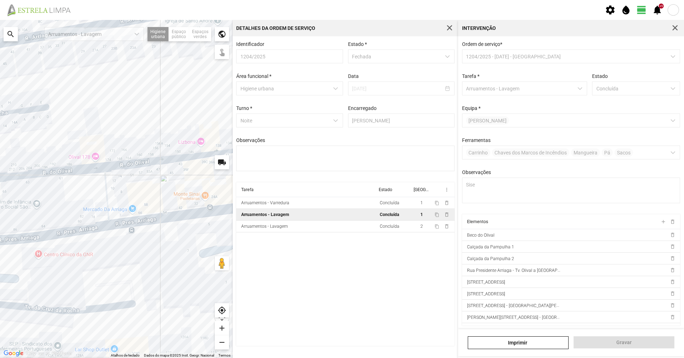
drag, startPoint x: 121, startPoint y: 246, endPoint x: 12, endPoint y: 258, distance: 109.6
click at [12, 258] on div at bounding box center [116, 189] width 233 height 338
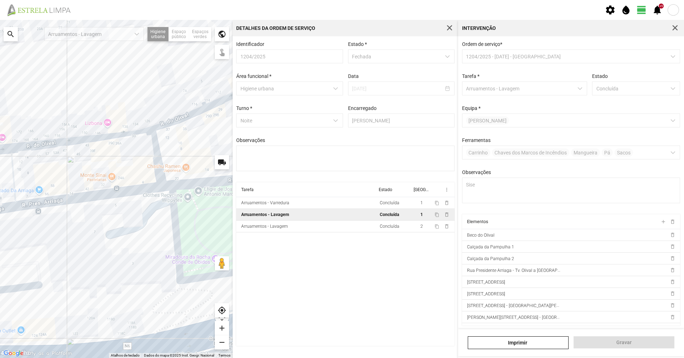
drag, startPoint x: 86, startPoint y: 246, endPoint x: 223, endPoint y: 210, distance: 141.1
click at [223, 210] on div at bounding box center [116, 189] width 233 height 338
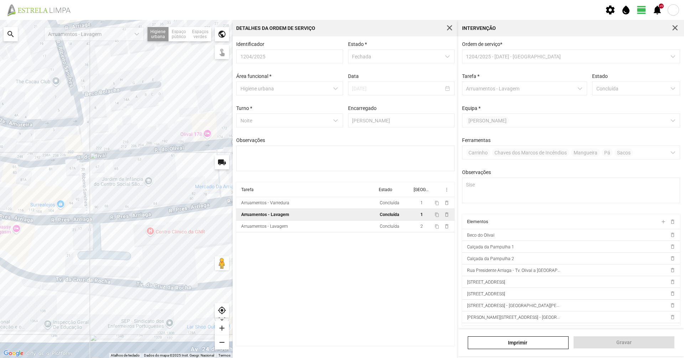
drag, startPoint x: 169, startPoint y: 222, endPoint x: 279, endPoint y: 222, distance: 110.0
click at [279, 222] on div "Para navegar no mapa com gestos de toque, toque duas vezes sem soltar no mapa e…" at bounding box center [342, 189] width 684 height 338
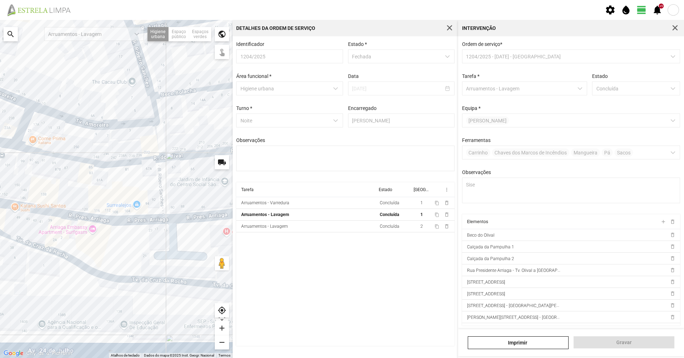
drag, startPoint x: 135, startPoint y: 223, endPoint x: 149, endPoint y: 220, distance: 14.8
click at [151, 223] on div at bounding box center [116, 189] width 233 height 338
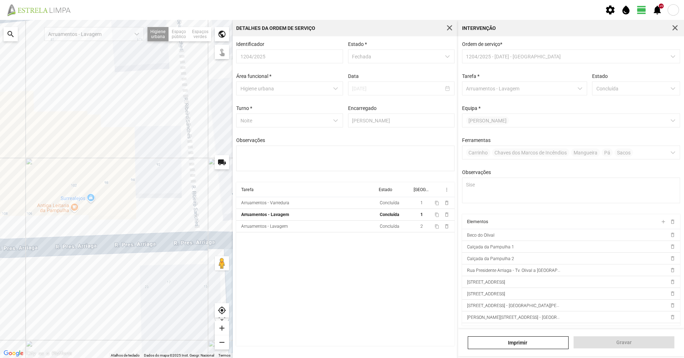
drag, startPoint x: 218, startPoint y: 258, endPoint x: 204, endPoint y: 231, distance: 30.4
click at [200, 212] on div "Atalhos de teclado Dados do mapa Dados do mapa ©2025 Inst. Geogr. Nacional Dado…" at bounding box center [116, 189] width 233 height 338
drag, startPoint x: 225, startPoint y: 260, endPoint x: 196, endPoint y: 217, distance: 51.7
click at [196, 217] on div "Para ativar a funcionalidade de arrastar com o teclado, prima Alt + Enter. Quan…" at bounding box center [116, 189] width 233 height 338
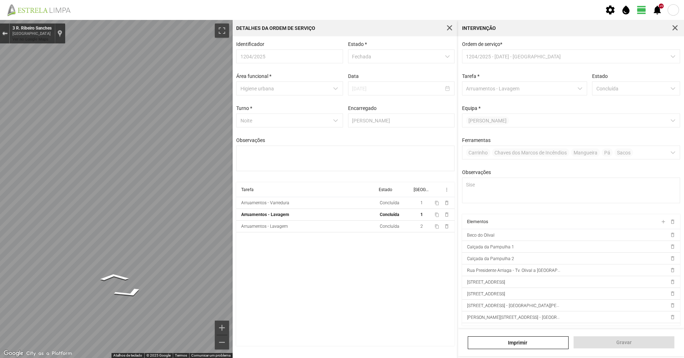
click at [5, 31] on div "Sair do Street View" at bounding box center [4, 33] width 5 height 4
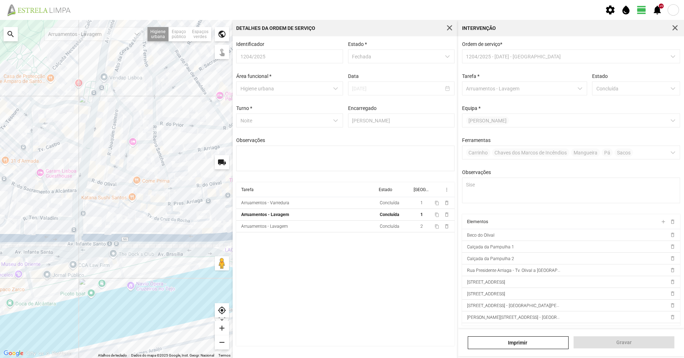
drag, startPoint x: 153, startPoint y: 171, endPoint x: 231, endPoint y: 219, distance: 91.6
click at [231, 219] on div "A carregar..." at bounding box center [116, 189] width 233 height 338
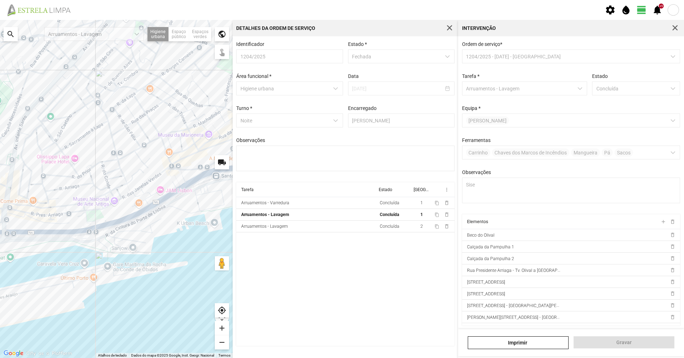
drag, startPoint x: 172, startPoint y: 219, endPoint x: 78, endPoint y: 241, distance: 96.3
click at [60, 226] on div "A carregar..." at bounding box center [116, 189] width 233 height 338
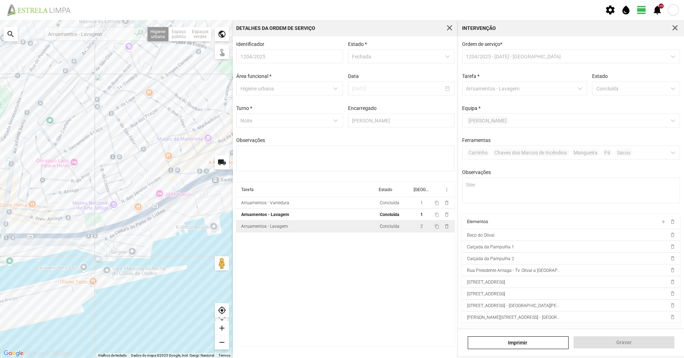
click at [286, 229] on div "Arruamentos - Lavagem" at bounding box center [264, 226] width 47 height 5
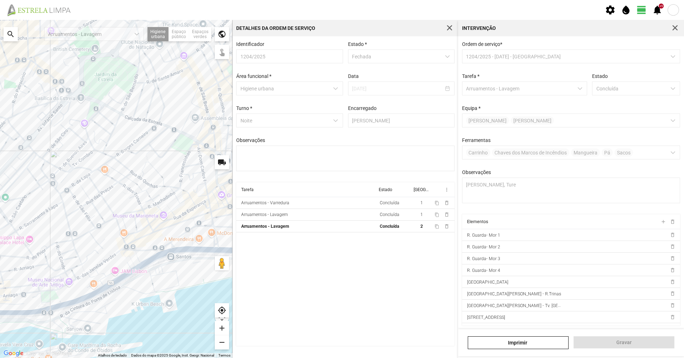
drag, startPoint x: 159, startPoint y: 270, endPoint x: 130, endPoint y: 312, distance: 51.0
click at [130, 312] on div "A carregar..." at bounding box center [116, 189] width 233 height 338
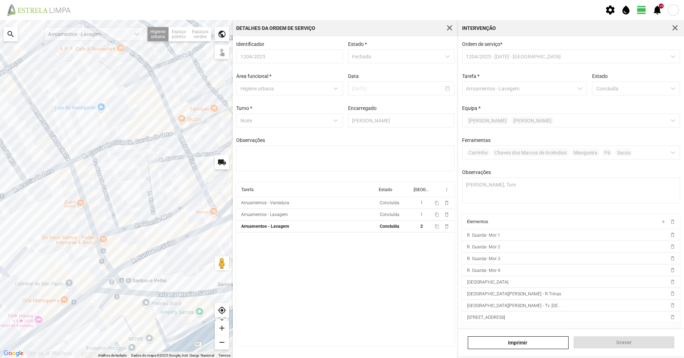
drag, startPoint x: 73, startPoint y: 223, endPoint x: 143, endPoint y: 202, distance: 73.3
click at [143, 202] on div "A carregar..." at bounding box center [116, 189] width 233 height 338
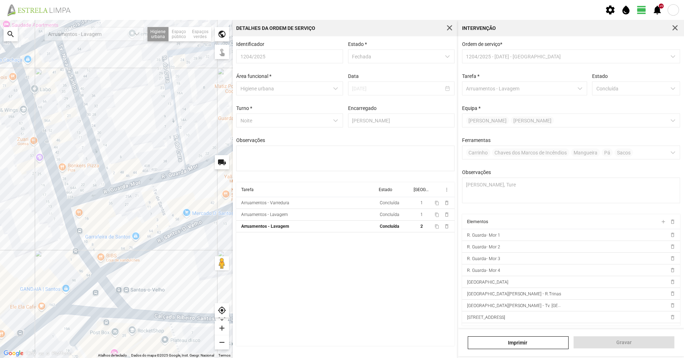
drag, startPoint x: 146, startPoint y: 233, endPoint x: 140, endPoint y: 216, distance: 17.5
click at [140, 216] on div "A carregar..." at bounding box center [116, 189] width 233 height 338
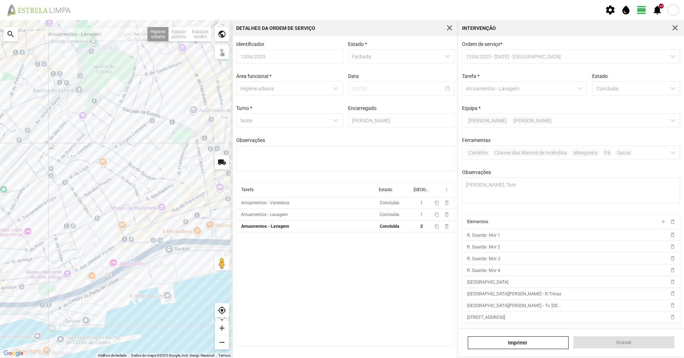
drag, startPoint x: 130, startPoint y: 147, endPoint x: 117, endPoint y: 274, distance: 127.8
click at [101, 269] on div "A carregar..." at bounding box center [116, 189] width 233 height 338
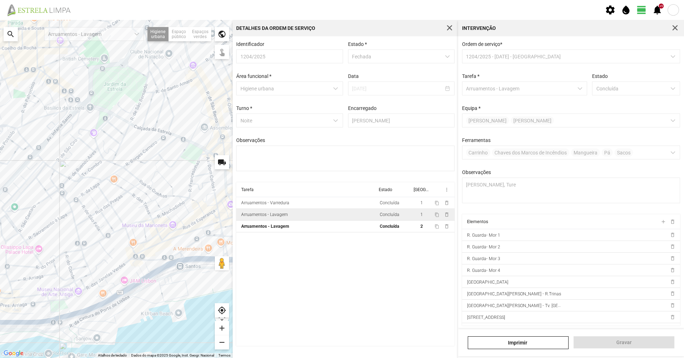
click at [275, 216] on div "Arruamentos - Lavagem" at bounding box center [264, 214] width 47 height 5
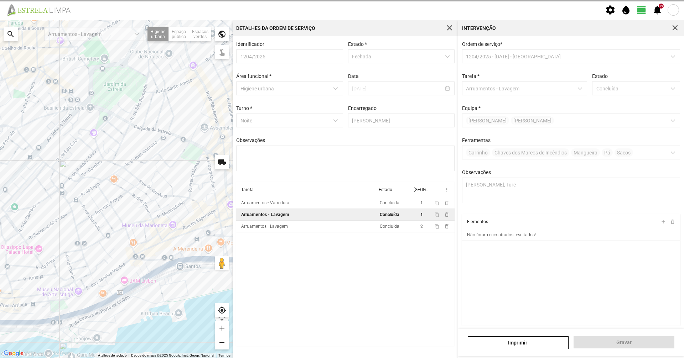
type textarea "Sise"
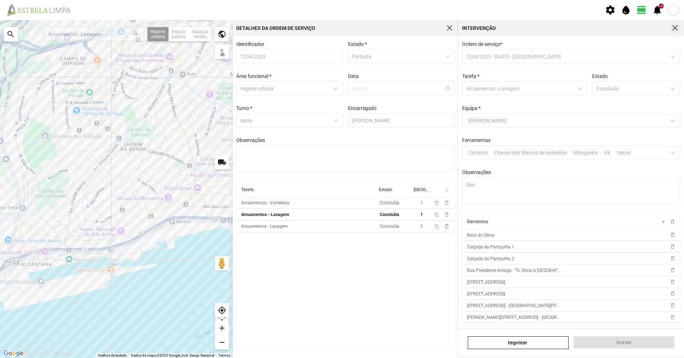
click at [673, 30] on span "button" at bounding box center [675, 28] width 6 height 6
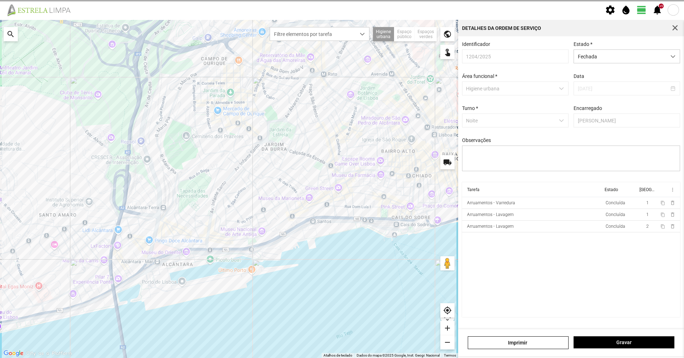
click at [673, 30] on span "button" at bounding box center [675, 28] width 6 height 6
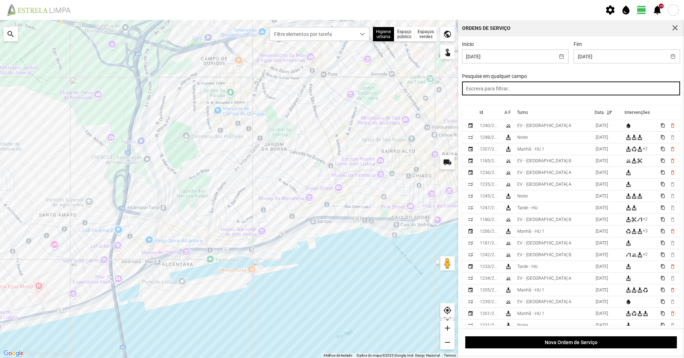
click at [598, 88] on input "text" at bounding box center [571, 89] width 218 height 14
type input "noite"
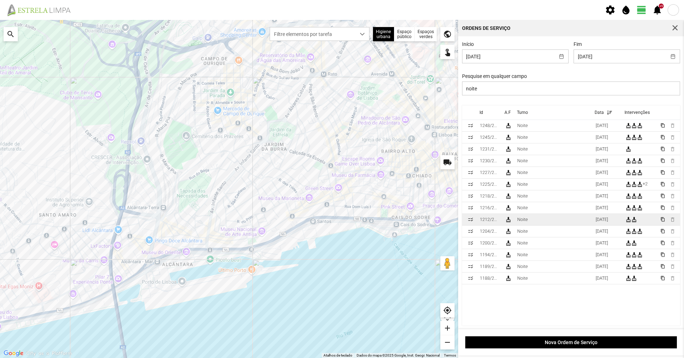
click at [569, 219] on td "Noite" at bounding box center [553, 220] width 78 height 12
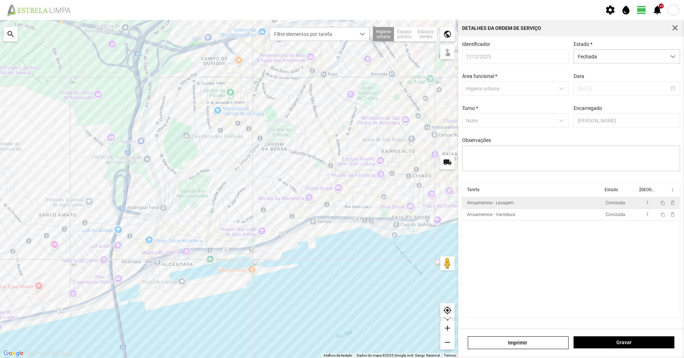
click at [561, 208] on td "Arruamentos - Lavagem" at bounding box center [532, 203] width 141 height 12
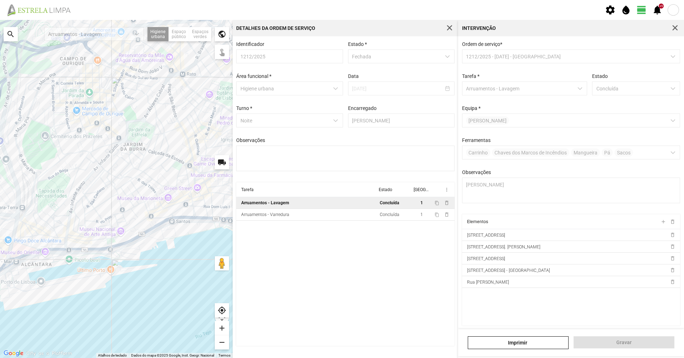
drag, startPoint x: 189, startPoint y: 247, endPoint x: 143, endPoint y: 316, distance: 82.4
click at [143, 316] on div "A carregar..." at bounding box center [116, 189] width 233 height 338
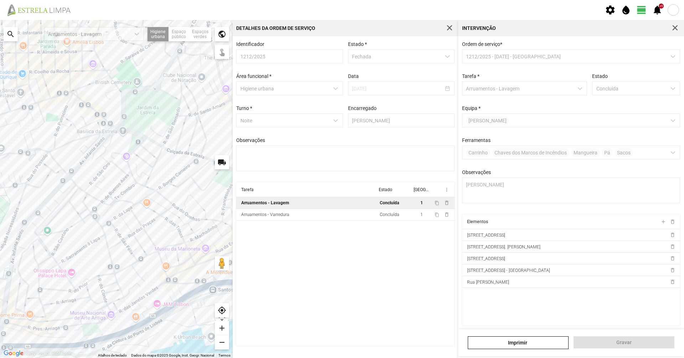
drag, startPoint x: 151, startPoint y: 108, endPoint x: 133, endPoint y: 171, distance: 64.7
click at [134, 170] on div "A carregar..." at bounding box center [116, 189] width 233 height 338
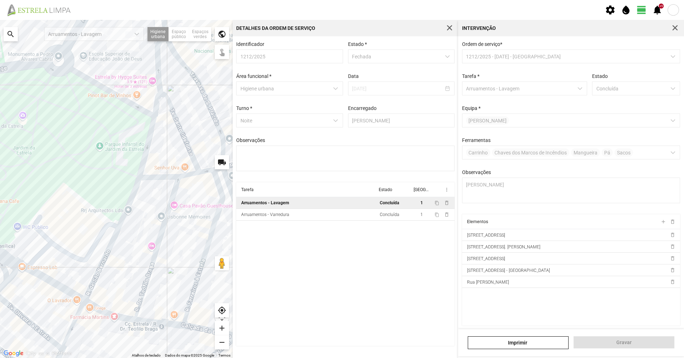
drag, startPoint x: 149, startPoint y: 189, endPoint x: 134, endPoint y: 256, distance: 68.3
click at [134, 256] on div "A carregar..." at bounding box center [116, 189] width 233 height 338
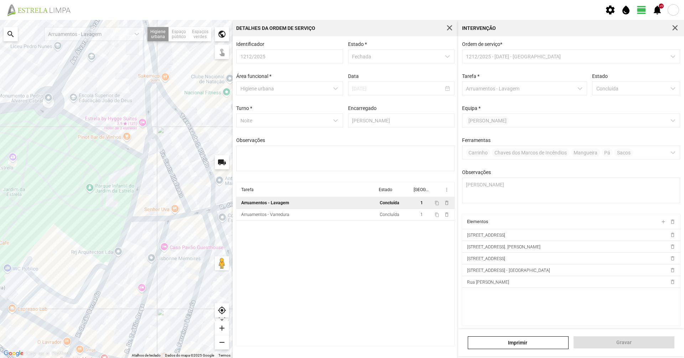
drag, startPoint x: 93, startPoint y: 191, endPoint x: 88, endPoint y: 256, distance: 65.0
click at [88, 256] on div "A carregar..." at bounding box center [116, 189] width 233 height 338
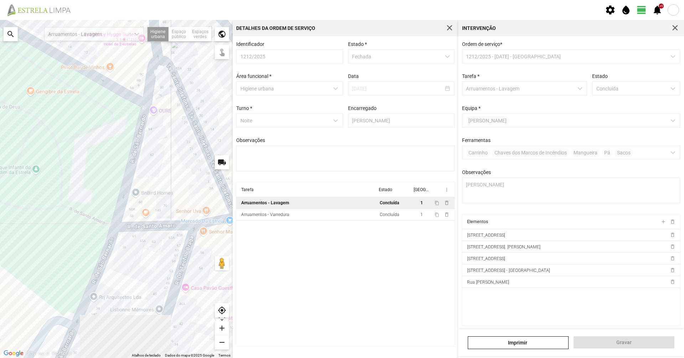
drag, startPoint x: 196, startPoint y: 238, endPoint x: 155, endPoint y: 87, distance: 156.5
click at [155, 87] on div "A carregar..." at bounding box center [116, 189] width 233 height 338
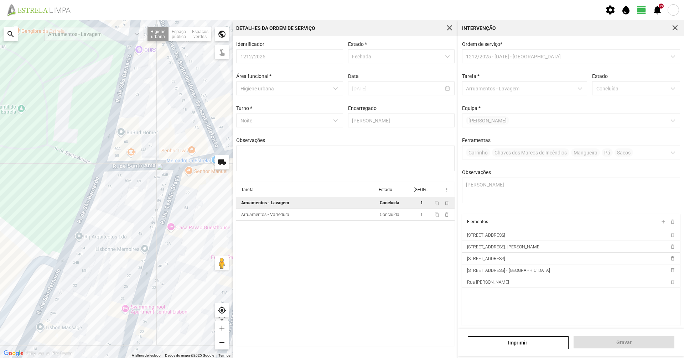
drag, startPoint x: 156, startPoint y: 193, endPoint x: 143, endPoint y: 159, distance: 36.4
click at [143, 159] on div "A carregar..." at bounding box center [116, 189] width 233 height 338
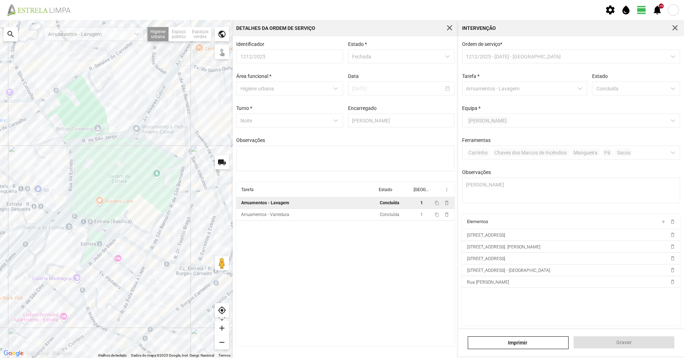
click at [673, 31] on span "button" at bounding box center [675, 28] width 6 height 6
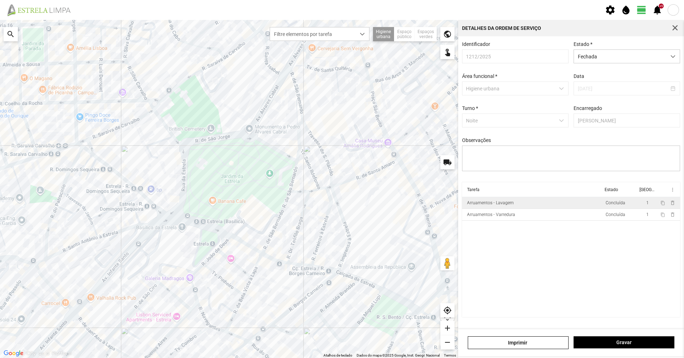
click at [512, 209] on td "Arruamentos - Lavagem" at bounding box center [532, 203] width 141 height 12
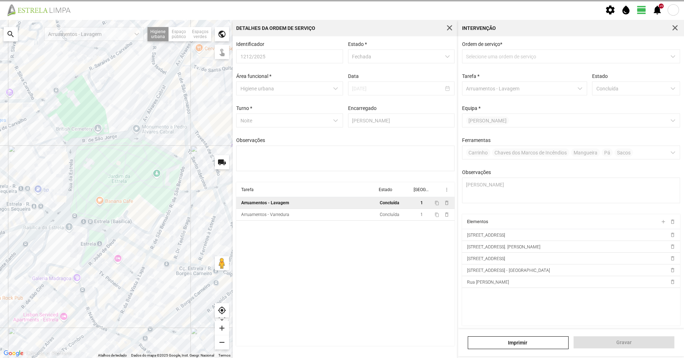
click at [682, 28] on div "Intervenção" at bounding box center [571, 28] width 226 height 16
click at [676, 29] on span "button" at bounding box center [675, 28] width 6 height 6
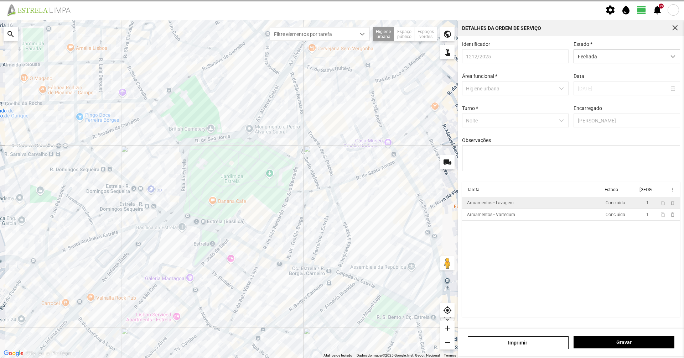
click at [676, 29] on span "button" at bounding box center [675, 28] width 6 height 6
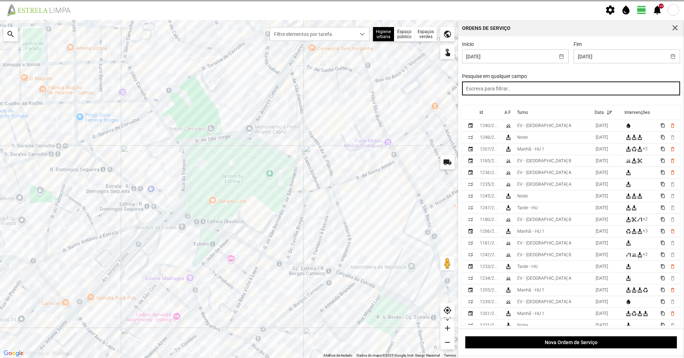
click at [622, 94] on input "text" at bounding box center [571, 89] width 218 height 14
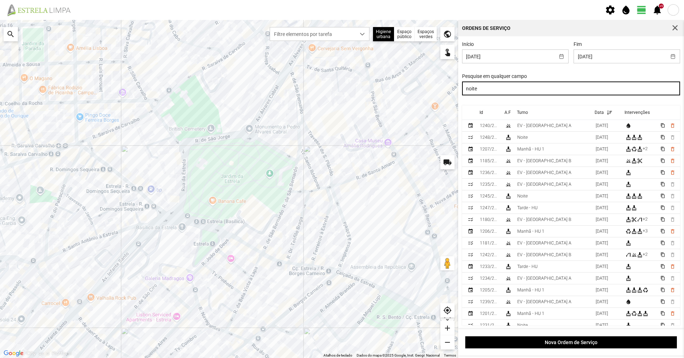
type input "noite"
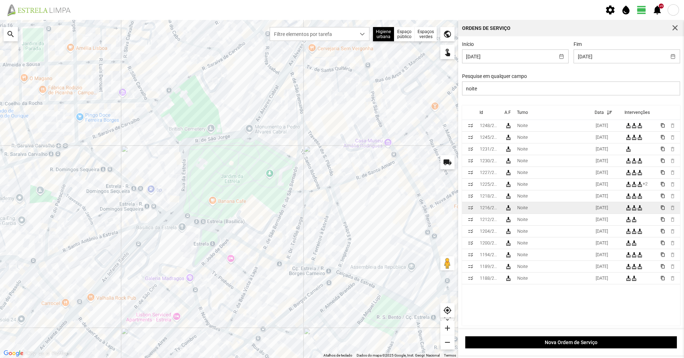
click at [565, 210] on td "Noite" at bounding box center [553, 208] width 78 height 12
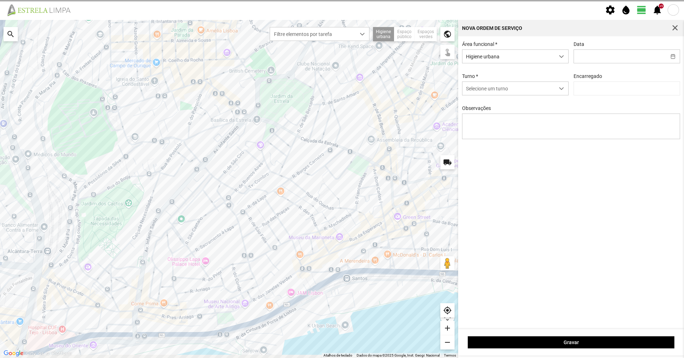
drag, startPoint x: 309, startPoint y: 253, endPoint x: 301, endPoint y: 146, distance: 107.2
click at [301, 146] on div "A carregar..." at bounding box center [229, 189] width 458 height 338
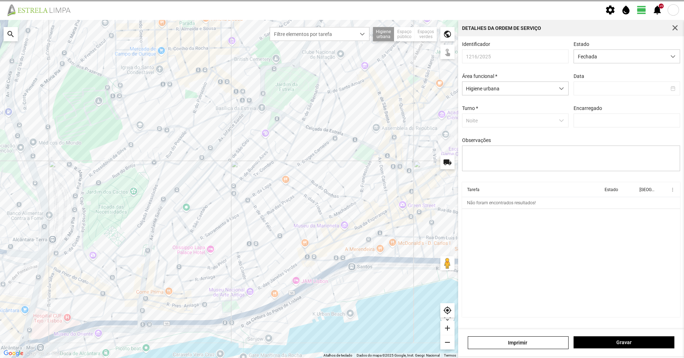
type input "[DATE]"
type input "[PERSON_NAME]"
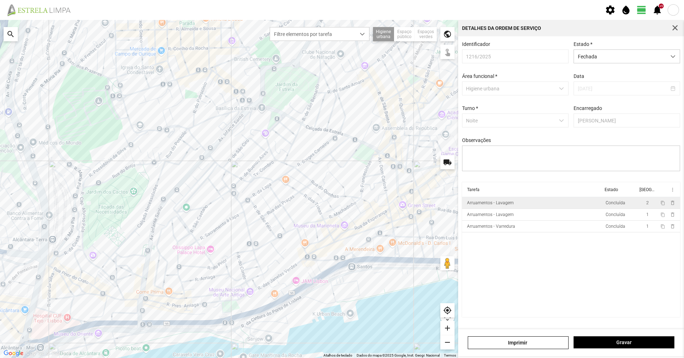
click at [508, 205] on div "Arruamentos - Lavagem" at bounding box center [490, 202] width 47 height 5
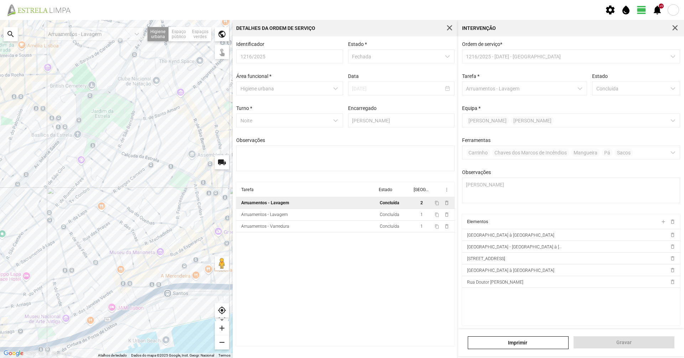
drag, startPoint x: 190, startPoint y: 146, endPoint x: 119, endPoint y: 173, distance: 76.1
click at [119, 173] on div "A carregar..." at bounding box center [116, 189] width 233 height 338
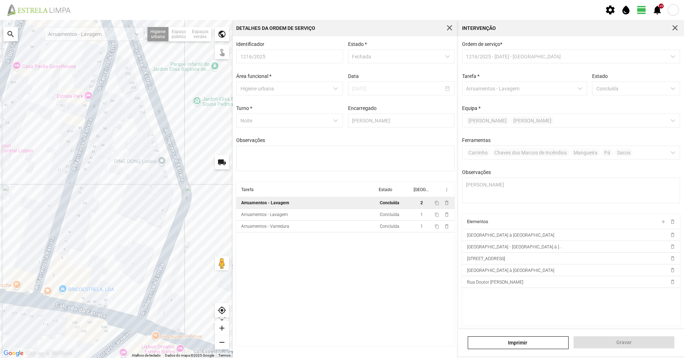
drag, startPoint x: 121, startPoint y: 253, endPoint x: 130, endPoint y: 250, distance: 9.7
click at [130, 250] on div "A carregar..." at bounding box center [116, 189] width 233 height 338
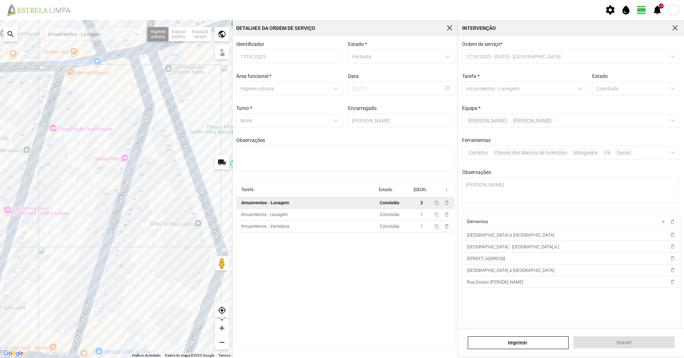
drag, startPoint x: 139, startPoint y: 129, endPoint x: 200, endPoint y: 279, distance: 161.8
click at [200, 279] on div "A carregar..." at bounding box center [116, 189] width 233 height 338
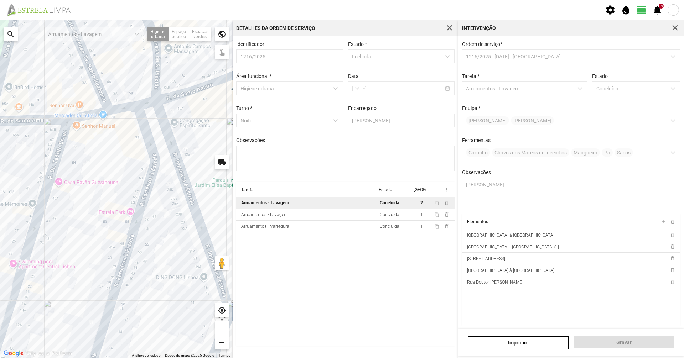
drag, startPoint x: 91, startPoint y: 144, endPoint x: 97, endPoint y: 198, distance: 53.7
click at [97, 198] on div "A carregar..." at bounding box center [116, 189] width 233 height 338
click at [364, 218] on td "Arruamentos - Lavagem" at bounding box center [306, 215] width 141 height 12
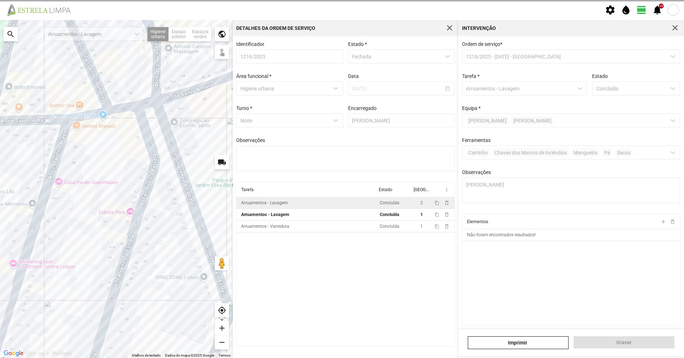
type textarea "Sisé"
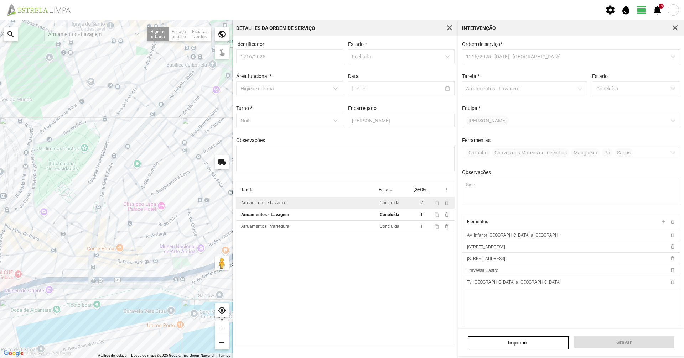
drag, startPoint x: 166, startPoint y: 209, endPoint x: 284, endPoint y: 98, distance: 162.2
click at [284, 98] on div "Para navegar no mapa com gestos de toque, toque duas vezes sem soltar no mapa e…" at bounding box center [342, 189] width 684 height 338
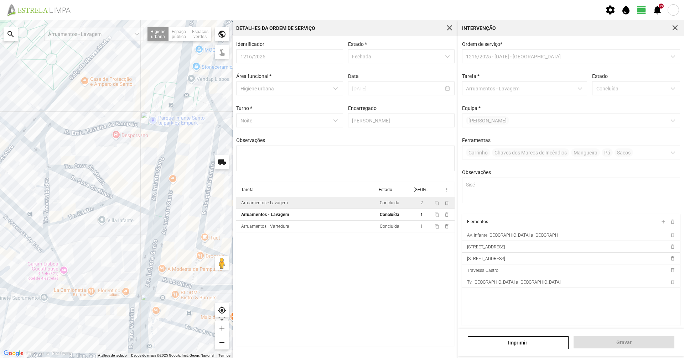
drag, startPoint x: 102, startPoint y: 241, endPoint x: 106, endPoint y: 238, distance: 5.3
click at [106, 238] on div "A carregar..." at bounding box center [116, 189] width 233 height 338
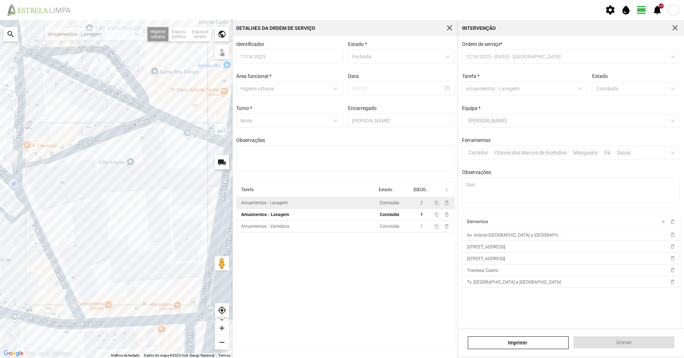
drag, startPoint x: 108, startPoint y: 236, endPoint x: 139, endPoint y: 192, distance: 54.2
click at [139, 192] on div "A carregar..." at bounding box center [116, 189] width 233 height 338
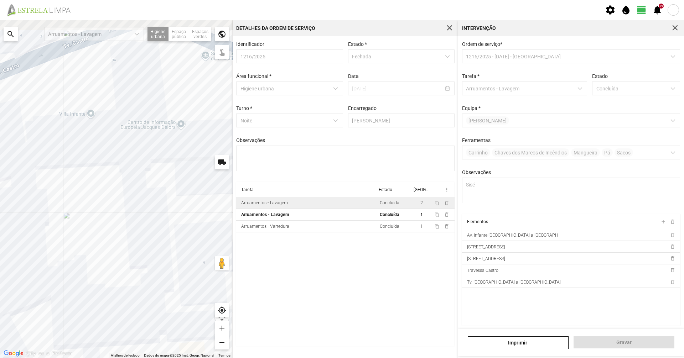
drag, startPoint x: 192, startPoint y: 204, endPoint x: 184, endPoint y: 260, distance: 56.6
click at [184, 260] on div "A carregar..." at bounding box center [116, 189] width 233 height 338
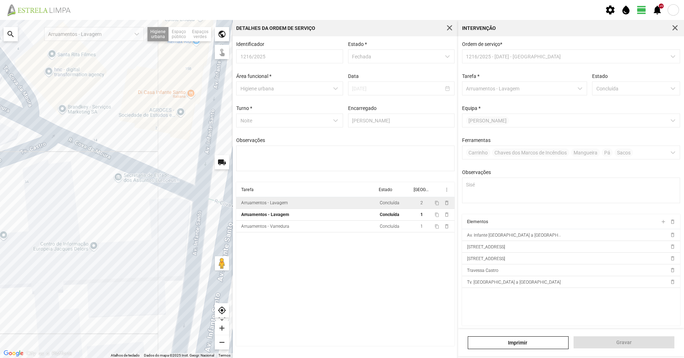
drag, startPoint x: 154, startPoint y: 245, endPoint x: 79, endPoint y: 287, distance: 86.0
click at [82, 304] on div "A carregar..." at bounding box center [116, 189] width 233 height 338
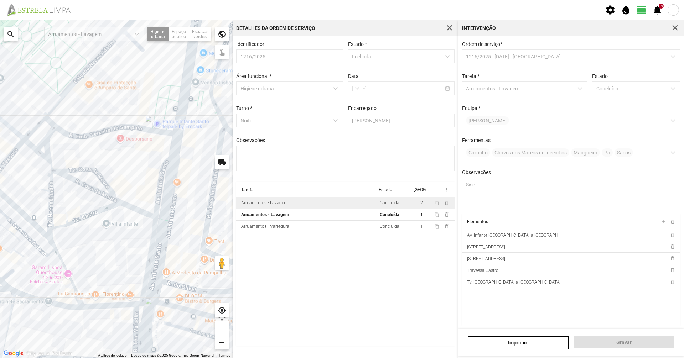
drag, startPoint x: 144, startPoint y: 255, endPoint x: 154, endPoint y: 237, distance: 20.3
click at [154, 237] on div "A carregar..." at bounding box center [116, 189] width 233 height 338
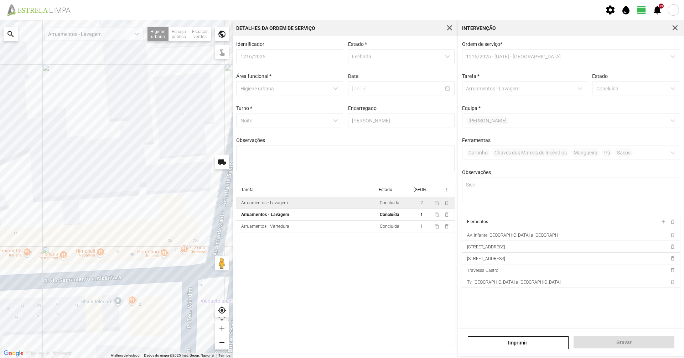
drag, startPoint x: 141, startPoint y: 275, endPoint x: 116, endPoint y: 246, distance: 38.4
click at [116, 246] on div "A carregar..." at bounding box center [116, 189] width 233 height 338
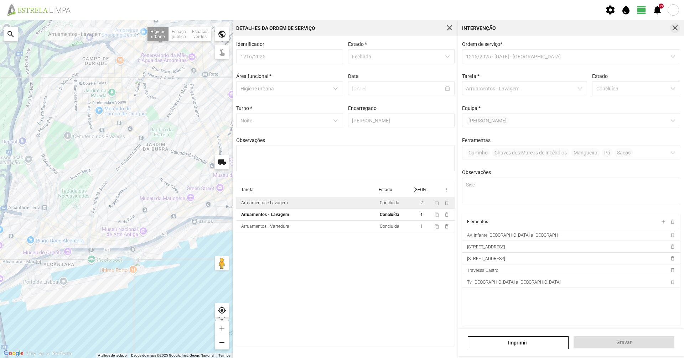
click at [678, 28] on span "button" at bounding box center [675, 28] width 6 height 6
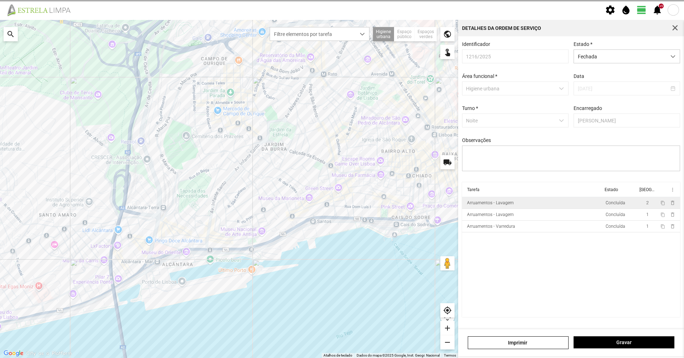
click at [678, 28] on span "button" at bounding box center [675, 28] width 6 height 6
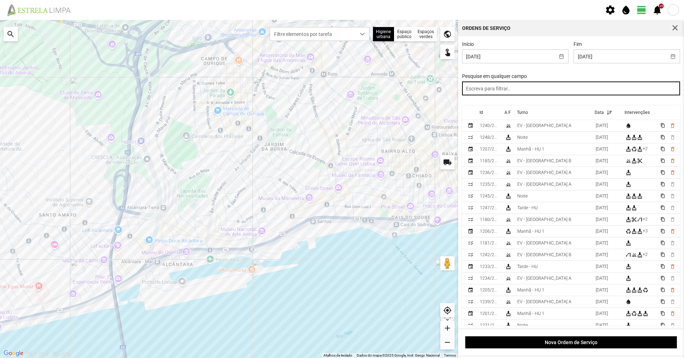
click at [572, 95] on input "text" at bounding box center [571, 89] width 218 height 14
drag, startPoint x: 516, startPoint y: 92, endPoint x: 384, endPoint y: 92, distance: 131.4
click at [384, 92] on div "Para navegar no mapa com gestos de toque, toque duas vezes sem soltar no mapa e…" at bounding box center [342, 189] width 684 height 338
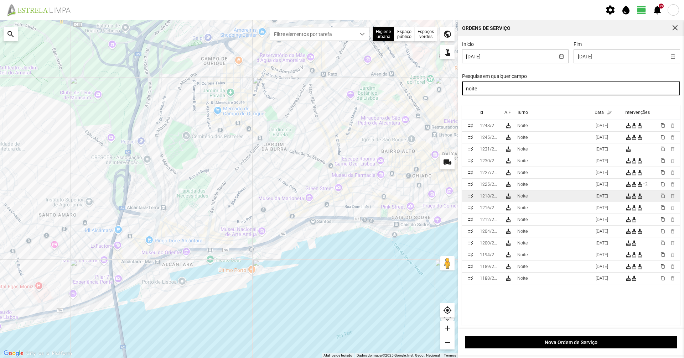
type input "noite"
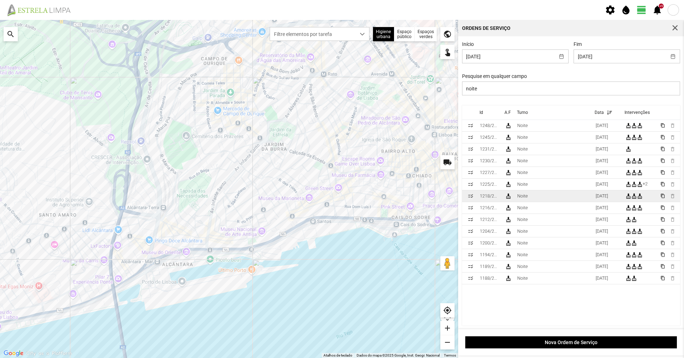
click at [583, 199] on td "Noite" at bounding box center [553, 197] width 78 height 12
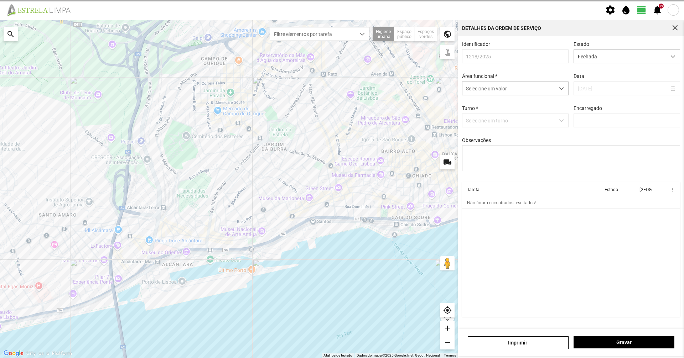
type input "[PERSON_NAME]"
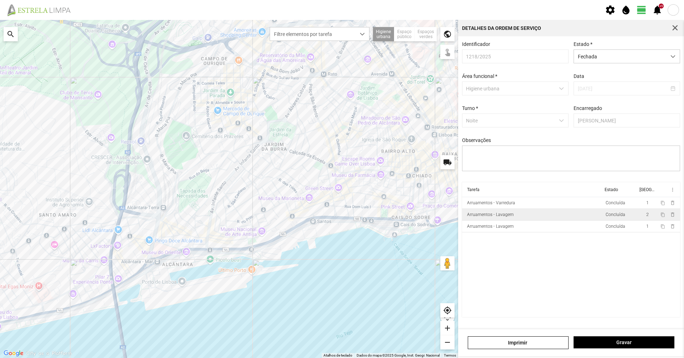
click at [527, 216] on td "Arruamentos - Lavagem" at bounding box center [532, 215] width 141 height 12
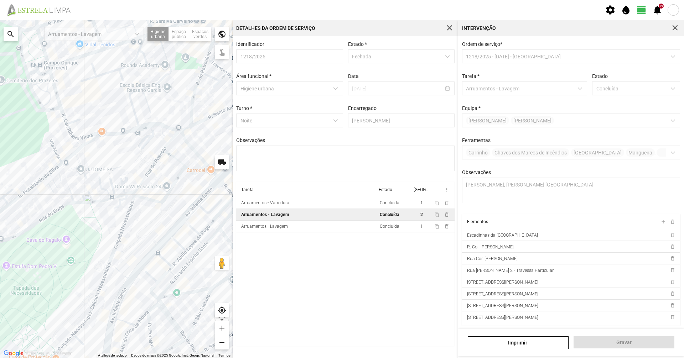
drag, startPoint x: 117, startPoint y: 112, endPoint x: 99, endPoint y: 166, distance: 57.0
click at [99, 166] on div "A carregar..." at bounding box center [116, 189] width 233 height 338
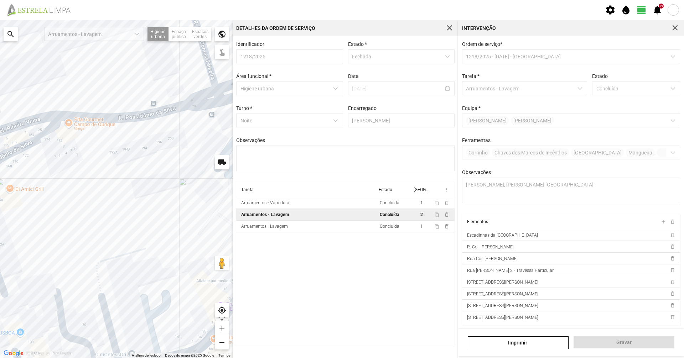
drag, startPoint x: 129, startPoint y: 171, endPoint x: 118, endPoint y: 179, distance: 14.0
click at [118, 179] on div "A carregar..." at bounding box center [116, 189] width 233 height 338
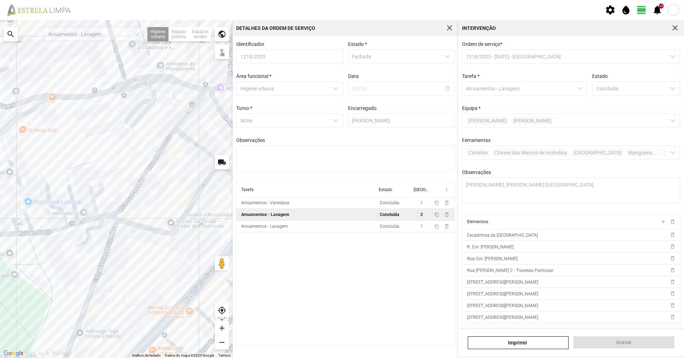
drag, startPoint x: 72, startPoint y: 156, endPoint x: 205, endPoint y: 156, distance: 132.8
click at [205, 156] on div "A carregar..." at bounding box center [116, 189] width 233 height 338
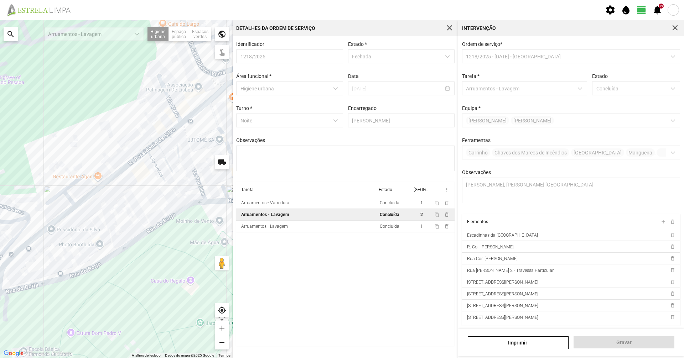
drag, startPoint x: 155, startPoint y: 180, endPoint x: 176, endPoint y: 163, distance: 26.9
click at [176, 163] on div "A carregar..." at bounding box center [116, 189] width 233 height 338
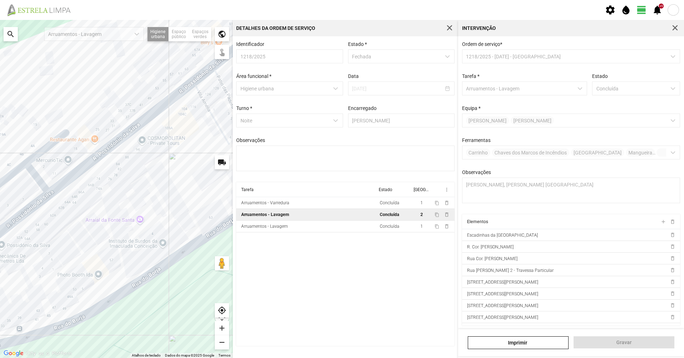
drag, startPoint x: 85, startPoint y: 206, endPoint x: 102, endPoint y: 196, distance: 19.9
click at [102, 196] on div "A carregar..." at bounding box center [116, 189] width 233 height 338
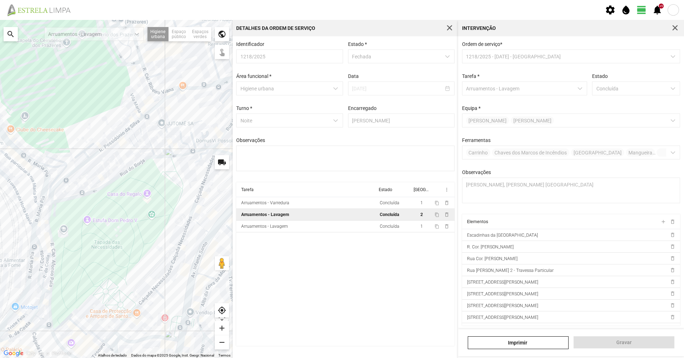
drag, startPoint x: 182, startPoint y: 106, endPoint x: 121, endPoint y: 170, distance: 88.4
click at [121, 170] on div "A carregar..." at bounding box center [116, 189] width 233 height 338
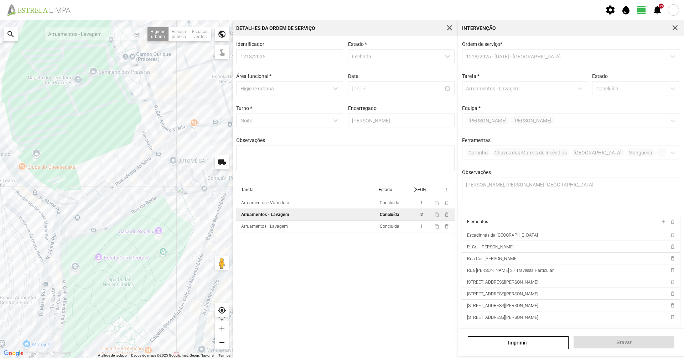
drag, startPoint x: 77, startPoint y: 212, endPoint x: 256, endPoint y: 351, distance: 226.6
click at [139, 199] on div "A carregar..." at bounding box center [116, 189] width 233 height 338
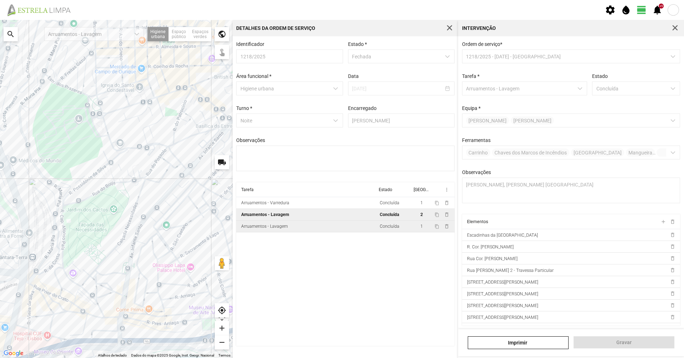
click at [274, 233] on td "Arruamentos - Lavagem" at bounding box center [306, 227] width 141 height 12
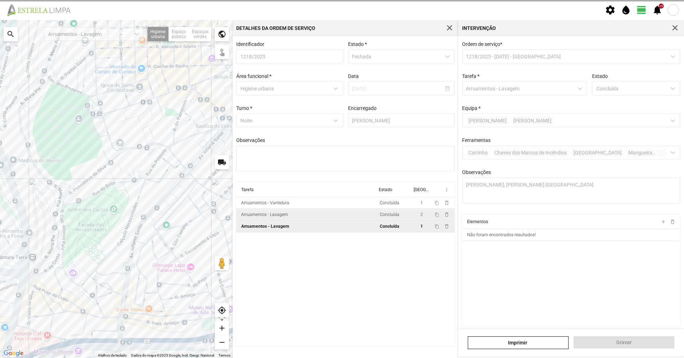
type textarea "S. [GEOGRAPHIC_DATA]"
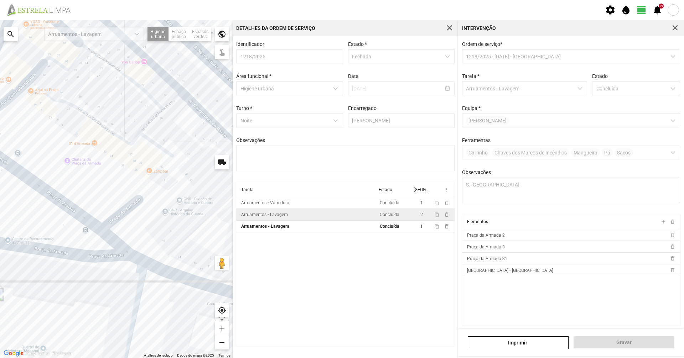
drag, startPoint x: 105, startPoint y: 276, endPoint x: 189, endPoint y: 247, distance: 89.1
click at [189, 247] on div "A carregar..." at bounding box center [116, 189] width 233 height 338
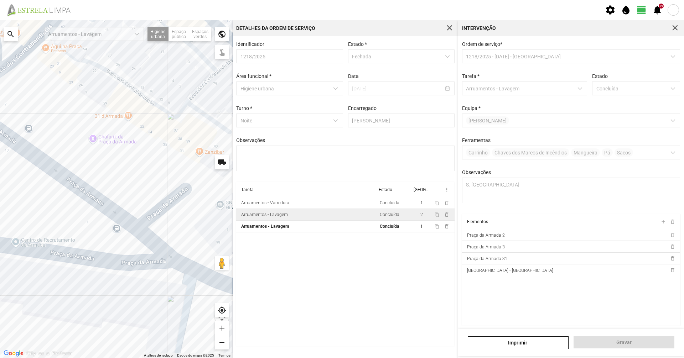
drag, startPoint x: 187, startPoint y: 238, endPoint x: 238, endPoint y: 222, distance: 52.9
click at [237, 223] on div "Para navegar no mapa com gestos de toque, toque duas vezes sem soltar no mapa e…" at bounding box center [342, 189] width 684 height 338
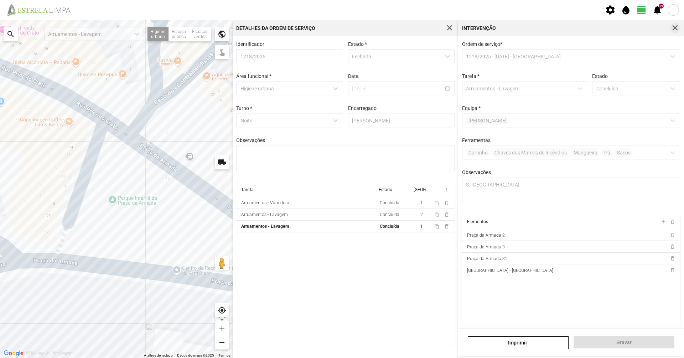
click at [673, 27] on span "button" at bounding box center [675, 28] width 6 height 6
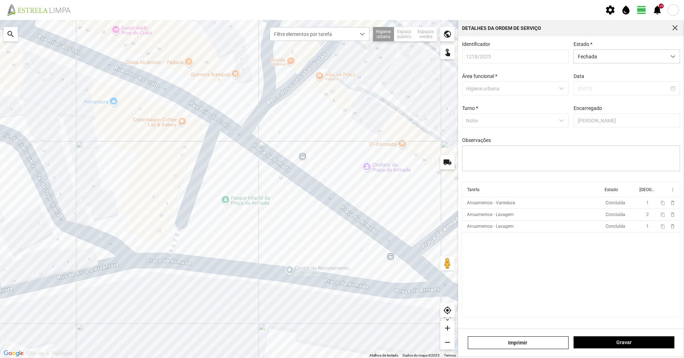
click at [673, 27] on span "button" at bounding box center [675, 28] width 6 height 6
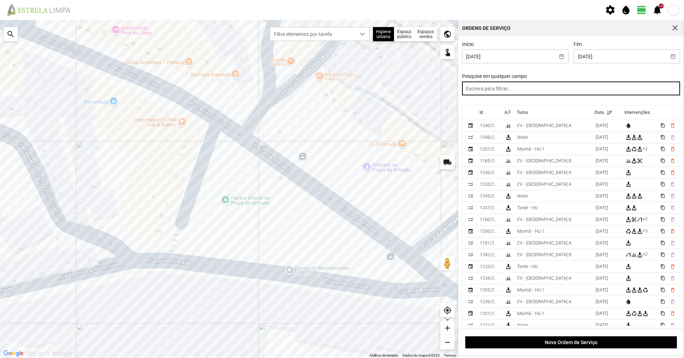
click at [569, 91] on input "text" at bounding box center [571, 89] width 218 height 14
paste input "[DATE]:"
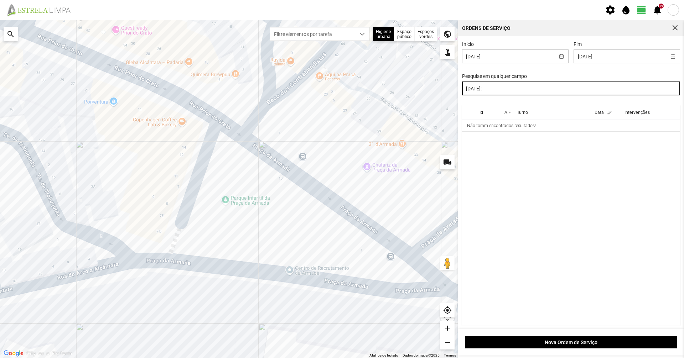
drag, startPoint x: 514, startPoint y: 89, endPoint x: 374, endPoint y: 90, distance: 140.0
click at [374, 90] on div "Para navegar no mapa com gestos de toque, toque duas vezes sem soltar no mapa e…" at bounding box center [342, 189] width 684 height 338
type input "noite"
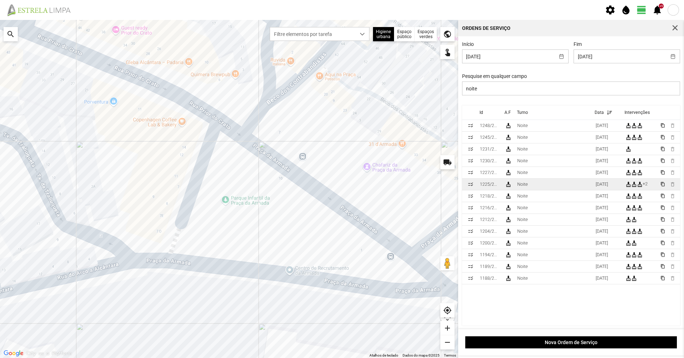
click at [559, 188] on td "Noite" at bounding box center [553, 185] width 78 height 12
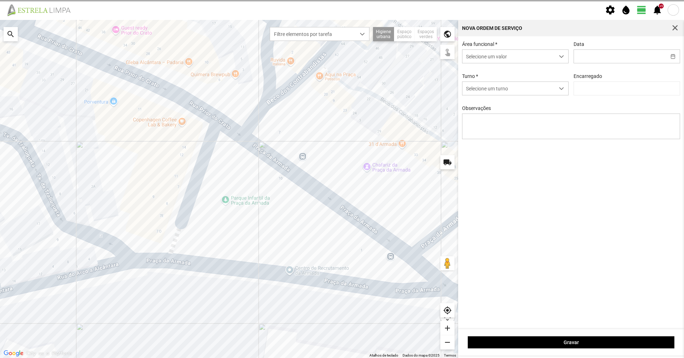
type input "[DATE]"
type input "[PERSON_NAME]"
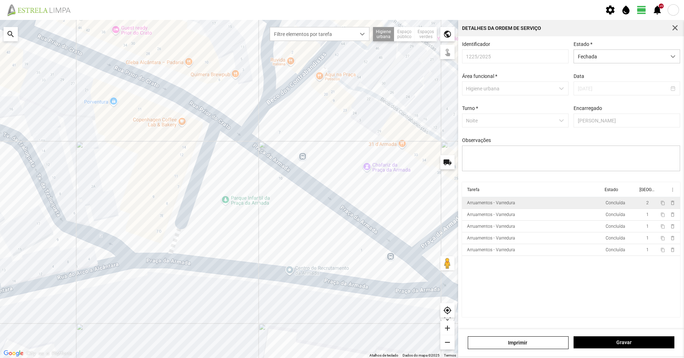
click at [511, 205] on div "Arruamentos - Varredura" at bounding box center [491, 202] width 48 height 5
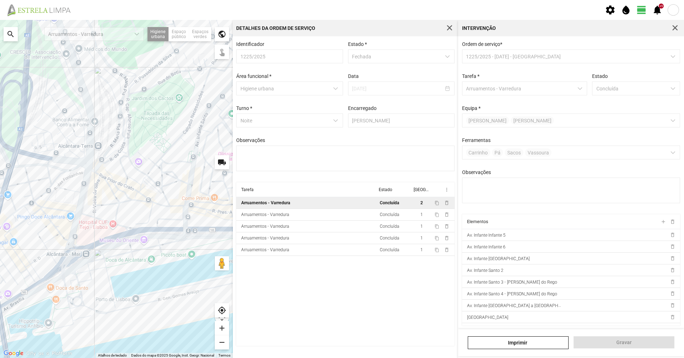
drag, startPoint x: 165, startPoint y: 155, endPoint x: 115, endPoint y: 165, distance: 50.5
click at [115, 165] on div "A carregar..." at bounding box center [116, 189] width 233 height 338
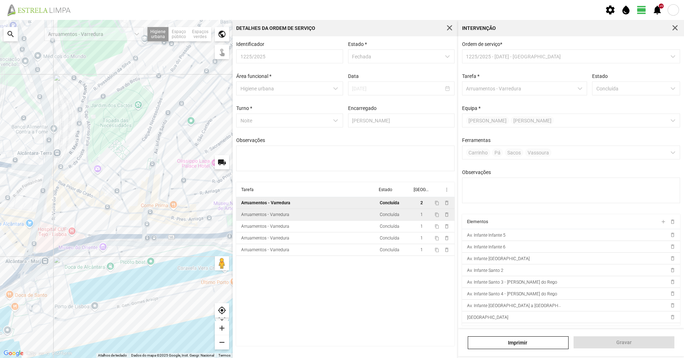
click at [267, 217] on div "Arruamentos - Varredura" at bounding box center [265, 214] width 48 height 5
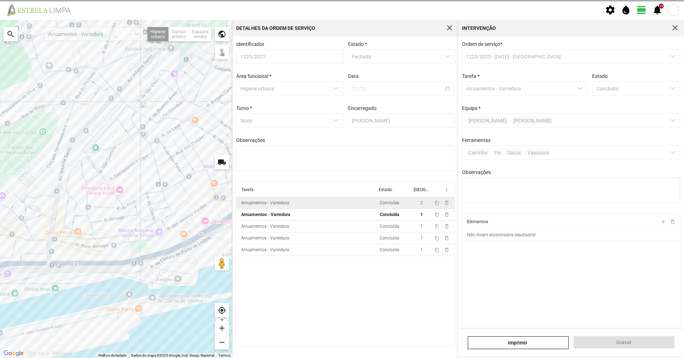
drag, startPoint x: 213, startPoint y: 147, endPoint x: 112, endPoint y: 176, distance: 105.4
click at [112, 176] on div "A carregar..." at bounding box center [116, 189] width 233 height 338
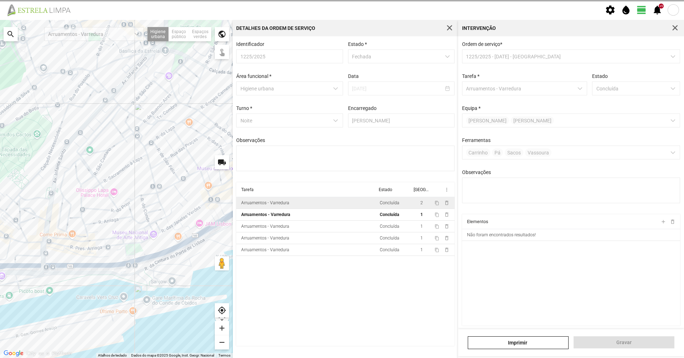
click at [681, 27] on div "Intervenção" at bounding box center [571, 28] width 226 height 16
click at [679, 28] on button "button" at bounding box center [675, 28] width 10 height 10
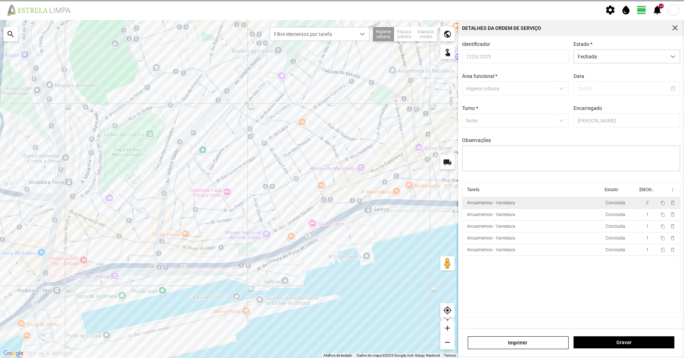
click at [672, 30] on span "button" at bounding box center [675, 28] width 6 height 6
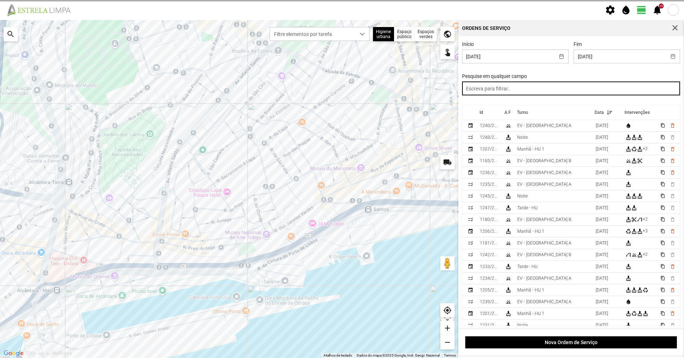
click at [597, 92] on input "text" at bounding box center [571, 89] width 218 height 14
type input "noite"
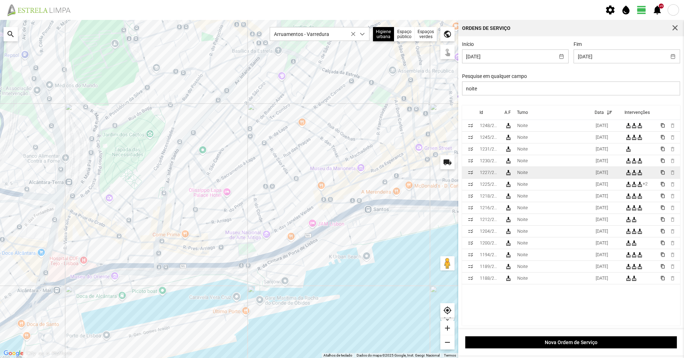
click at [569, 174] on td "Noite" at bounding box center [553, 173] width 78 height 12
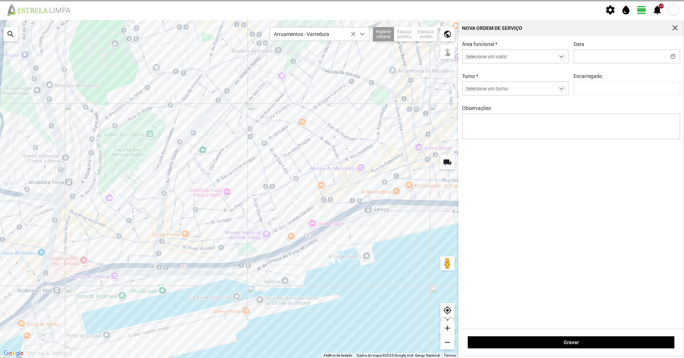
type input "[DATE]"
type input "[PERSON_NAME]"
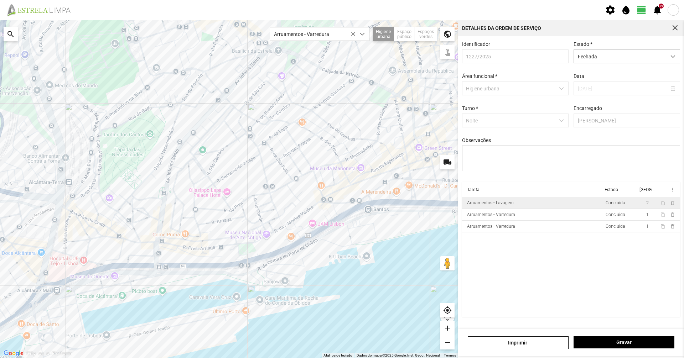
click at [525, 209] on td "Arruamentos - Lavagem" at bounding box center [532, 203] width 141 height 12
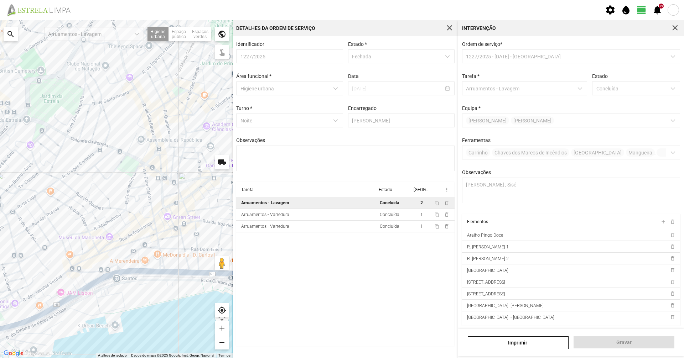
drag, startPoint x: 168, startPoint y: 170, endPoint x: 18, endPoint y: 249, distance: 169.5
click at [18, 249] on div "A carregar..." at bounding box center [116, 189] width 233 height 338
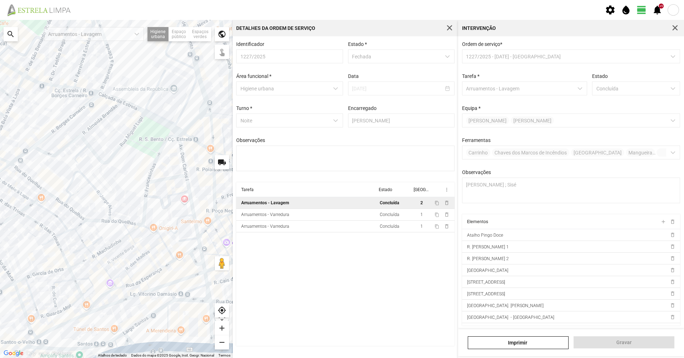
drag, startPoint x: 97, startPoint y: 198, endPoint x: 75, endPoint y: 222, distance: 32.3
click at [75, 222] on div "A carregar..." at bounding box center [116, 189] width 233 height 338
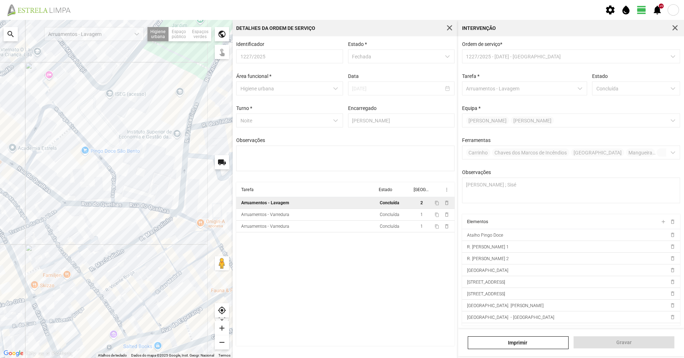
drag, startPoint x: 59, startPoint y: 196, endPoint x: 27, endPoint y: 179, distance: 36.0
click at [27, 179] on div "A carregar..." at bounding box center [116, 189] width 233 height 338
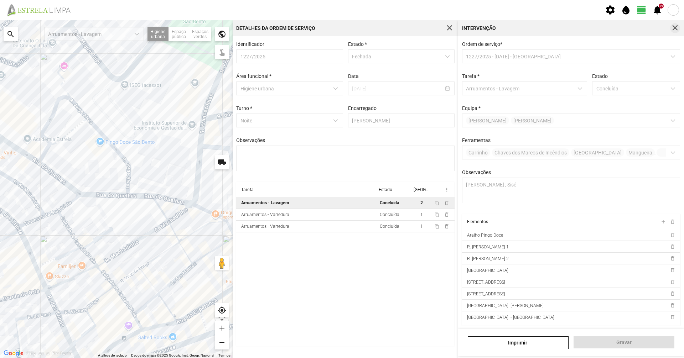
click at [676, 25] on span "button" at bounding box center [675, 28] width 6 height 6
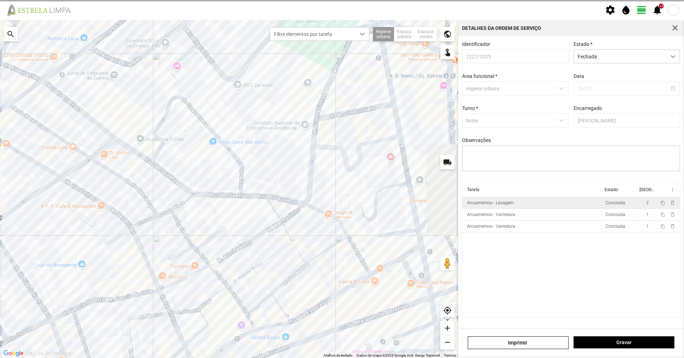
click at [676, 25] on span "button" at bounding box center [675, 28] width 6 height 6
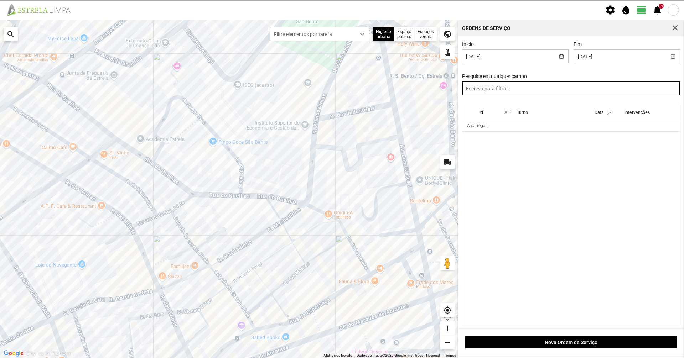
click at [602, 94] on input "text" at bounding box center [571, 89] width 218 height 14
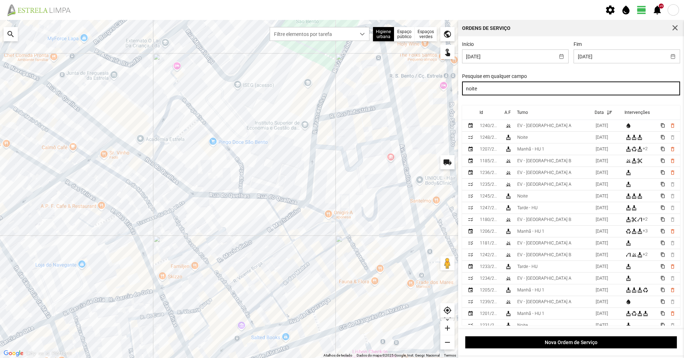
type input "noite"
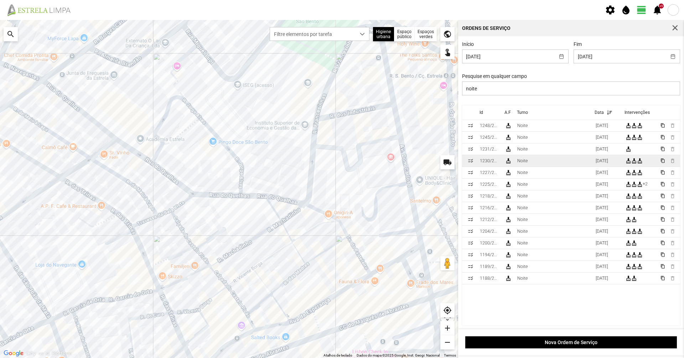
click at [542, 159] on td "Noite" at bounding box center [553, 161] width 78 height 12
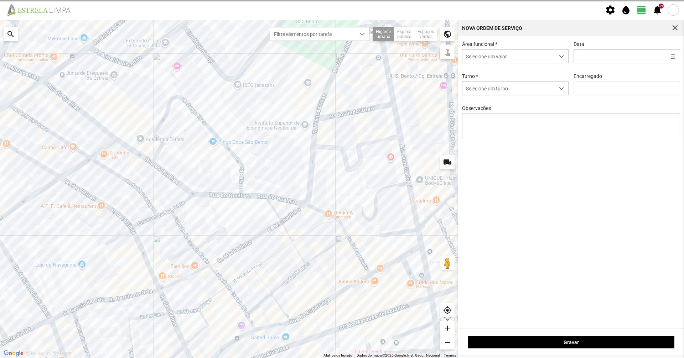
type input "[DATE]"
type input "[PERSON_NAME]"
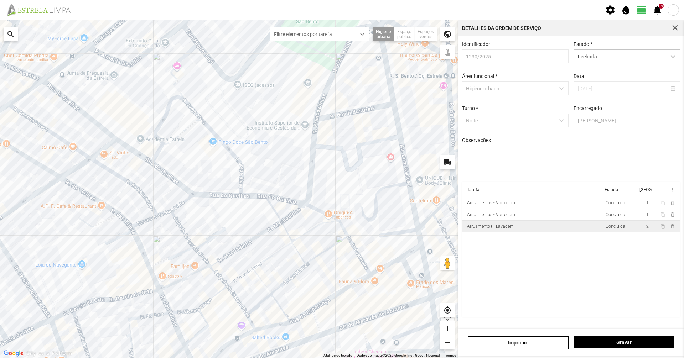
click at [501, 228] on div "Arruamentos - Lavagem" at bounding box center [490, 226] width 47 height 5
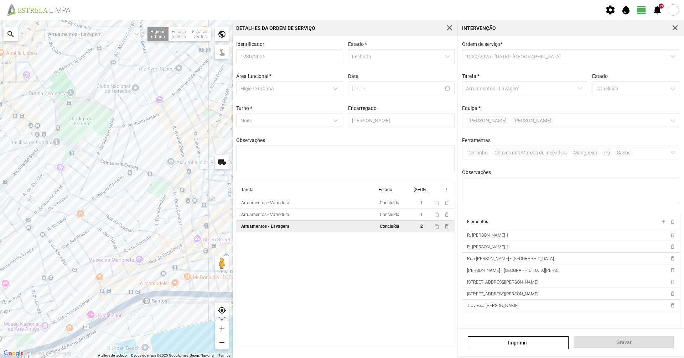
drag, startPoint x: 111, startPoint y: 167, endPoint x: 144, endPoint y: 214, distance: 57.1
click at [144, 214] on div "A carregar..." at bounding box center [116, 189] width 233 height 338
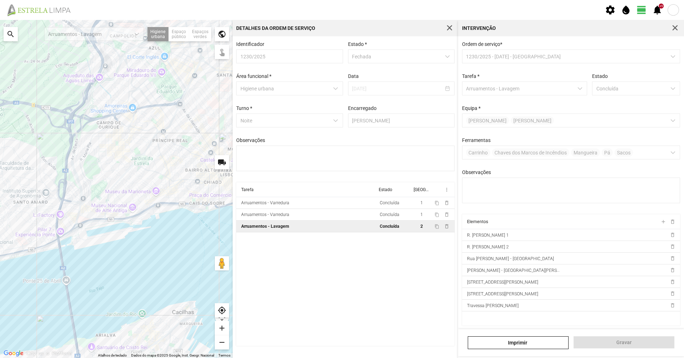
click at [672, 26] on span "button" at bounding box center [675, 28] width 6 height 6
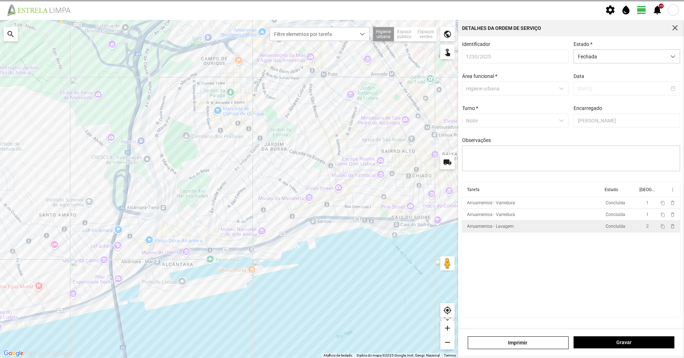
click at [667, 30] on div "Detalhes da Ordem de Serviço" at bounding box center [571, 28] width 226 height 16
click at [672, 31] on span "button" at bounding box center [675, 28] width 6 height 6
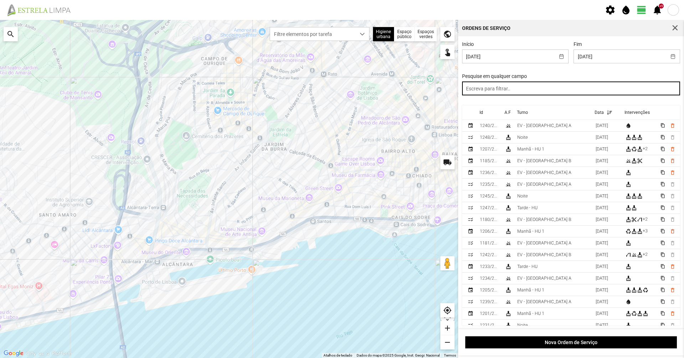
click at [567, 93] on input "text" at bounding box center [571, 89] width 218 height 14
type input "noite"
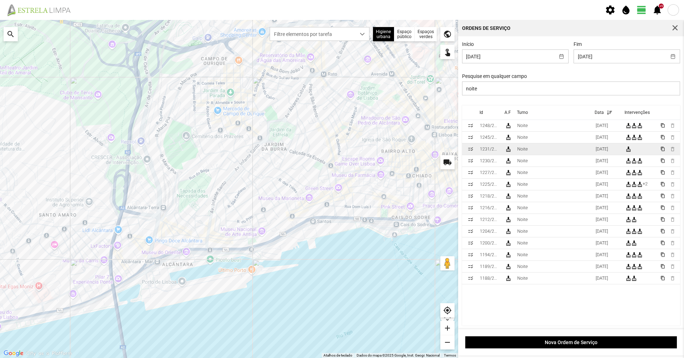
click at [558, 148] on td "Noite" at bounding box center [553, 150] width 78 height 12
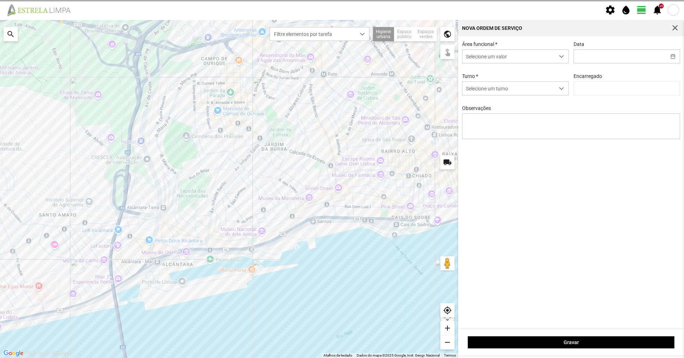
type input "[DATE]"
type input "[PERSON_NAME]"
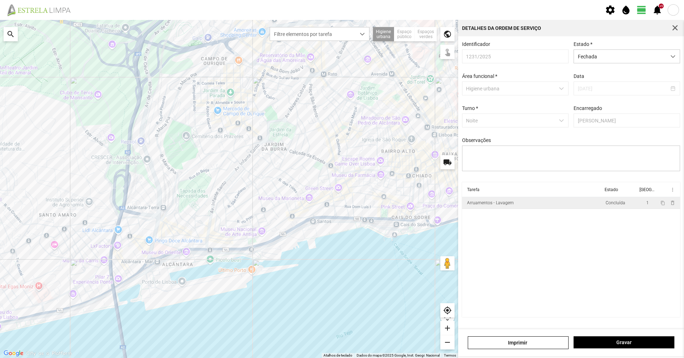
click at [533, 207] on td "Arruamentos - Lavagem" at bounding box center [532, 203] width 141 height 12
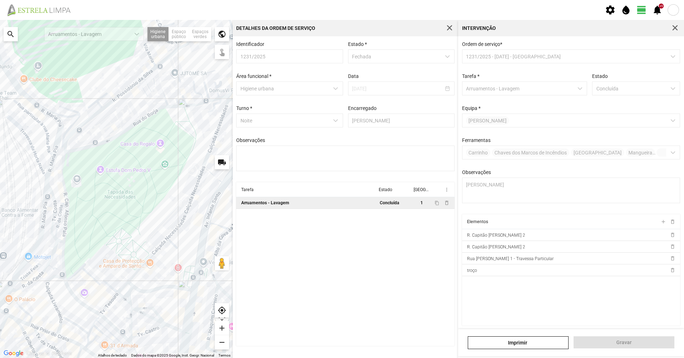
drag, startPoint x: 110, startPoint y: 109, endPoint x: 118, endPoint y: 149, distance: 40.6
click at [118, 148] on div "A carregar..." at bounding box center [116, 189] width 233 height 338
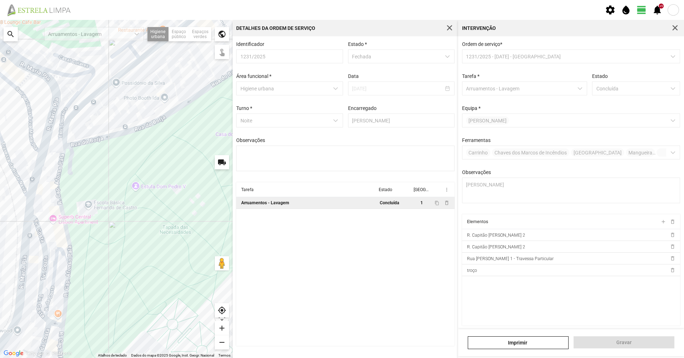
drag, startPoint x: 72, startPoint y: 140, endPoint x: 98, endPoint y: 220, distance: 84.1
click at [98, 220] on div "A carregar..." at bounding box center [116, 189] width 233 height 338
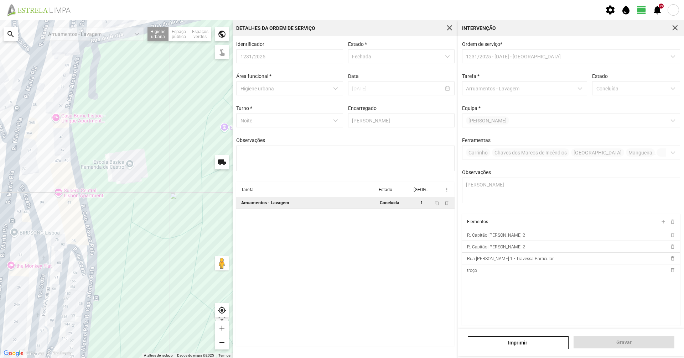
drag, startPoint x: 156, startPoint y: 273, endPoint x: 156, endPoint y: 174, distance: 98.6
click at [156, 174] on div "A carregar..." at bounding box center [116, 189] width 233 height 338
drag, startPoint x: 129, startPoint y: 266, endPoint x: 129, endPoint y: 190, distance: 76.2
click at [129, 194] on div "A carregar..." at bounding box center [116, 189] width 233 height 338
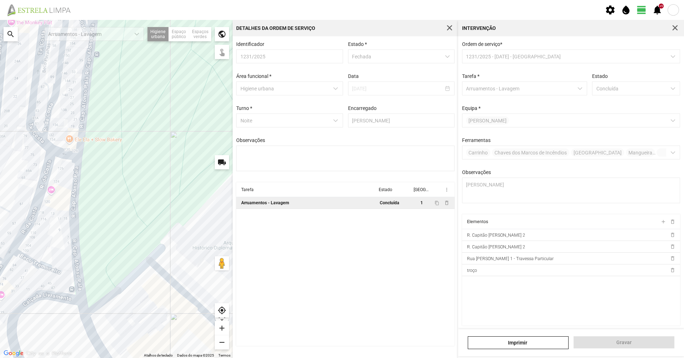
drag, startPoint x: 128, startPoint y: 251, endPoint x: 129, endPoint y: 229, distance: 22.1
click at [129, 229] on div "A carregar..." at bounding box center [116, 189] width 233 height 338
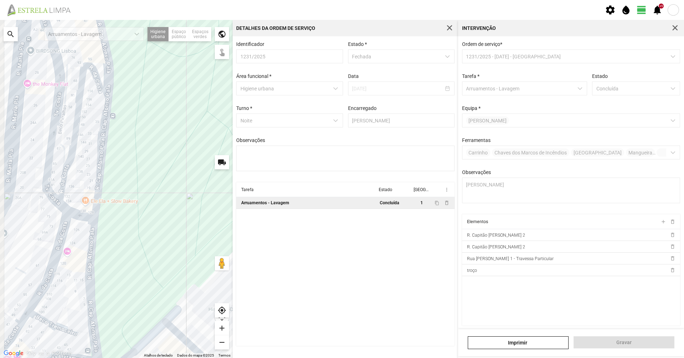
drag, startPoint x: 85, startPoint y: 190, endPoint x: 102, endPoint y: 253, distance: 65.4
click at [102, 253] on div "A carregar..." at bounding box center [116, 189] width 233 height 338
drag, startPoint x: 152, startPoint y: 214, endPoint x: 155, endPoint y: 248, distance: 33.9
click at [145, 201] on div "A carregar..." at bounding box center [116, 189] width 233 height 338
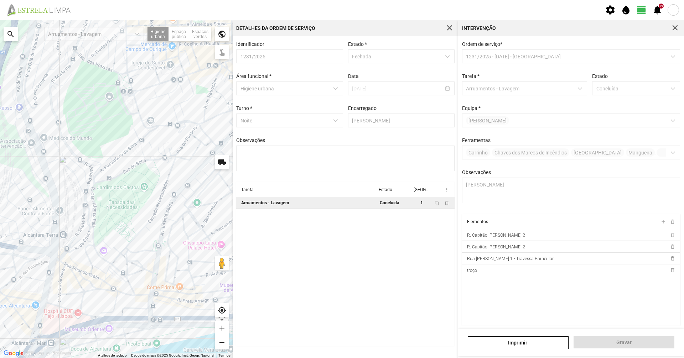
drag, startPoint x: 173, startPoint y: 192, endPoint x: 89, endPoint y: 199, distance: 84.3
click at [89, 199] on div "A carregar..." at bounding box center [116, 189] width 233 height 338
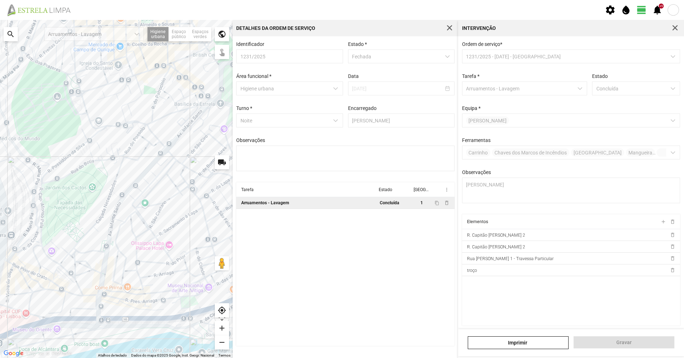
click at [678, 26] on span "button" at bounding box center [675, 28] width 6 height 6
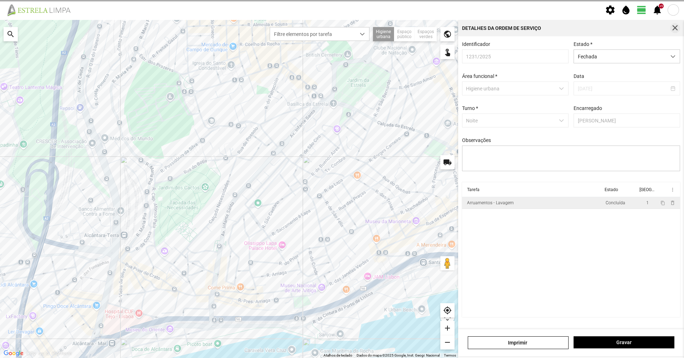
click at [674, 27] on span "button" at bounding box center [675, 28] width 6 height 6
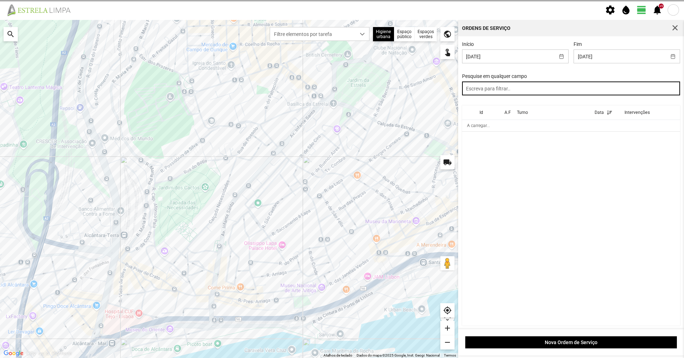
click at [587, 90] on input "text" at bounding box center [571, 89] width 218 height 14
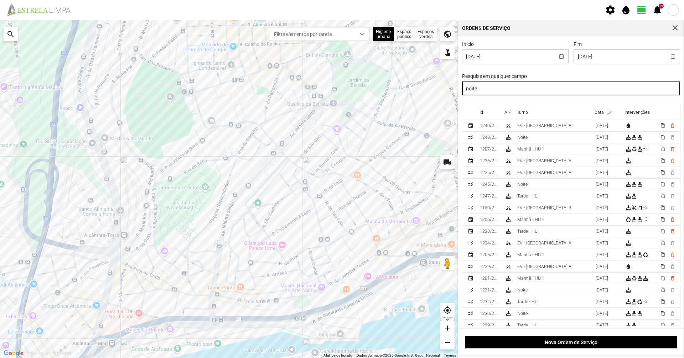
type input "noite"
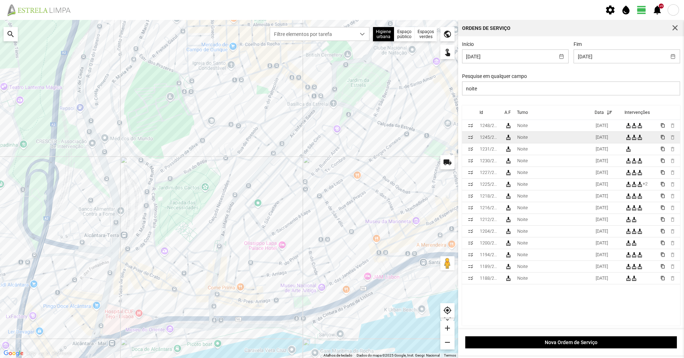
click at [561, 144] on td "Noite" at bounding box center [553, 138] width 78 height 12
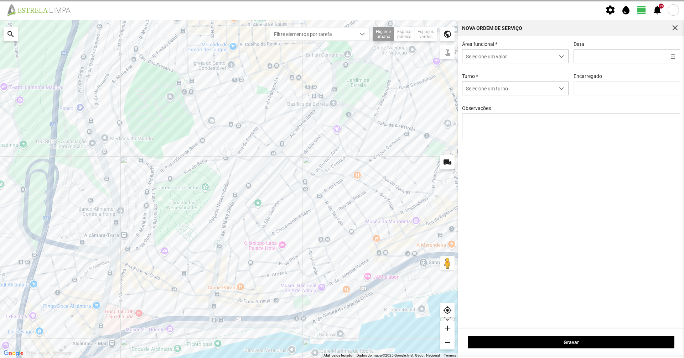
type input "[DATE]"
type input "[PERSON_NAME]"
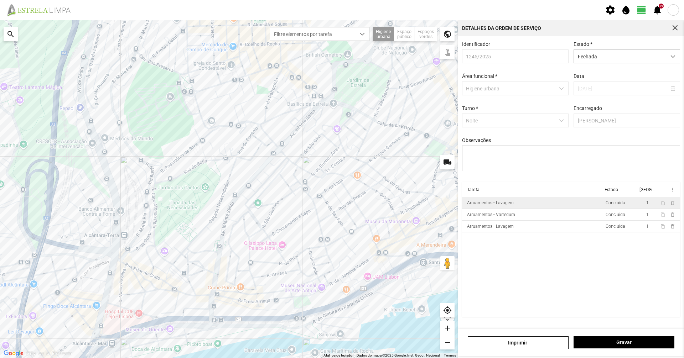
click at [517, 209] on td "Arruamentos - Lavagem" at bounding box center [532, 203] width 141 height 12
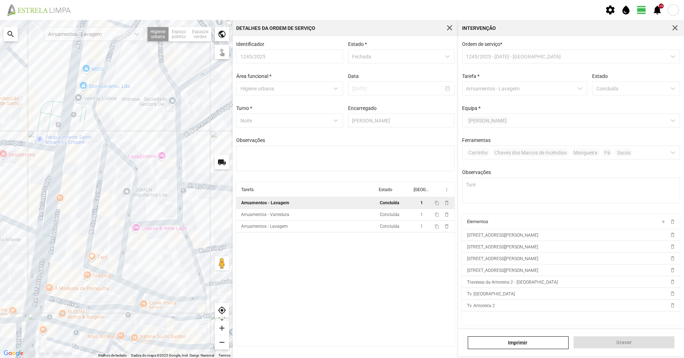
click at [118, 211] on div "A carregar..." at bounding box center [116, 189] width 233 height 338
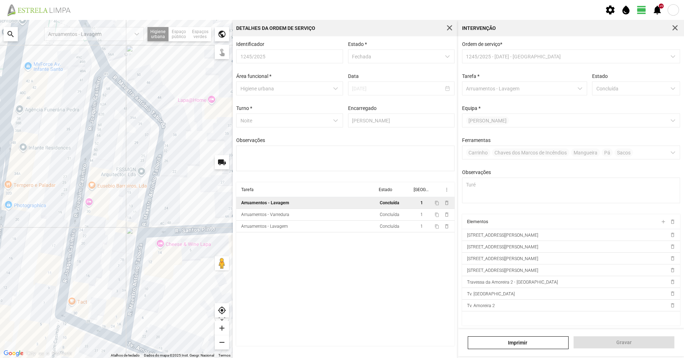
drag, startPoint x: 132, startPoint y: 224, endPoint x: 134, endPoint y: 233, distance: 8.7
click at [134, 233] on div "A carregar..." at bounding box center [116, 189] width 233 height 338
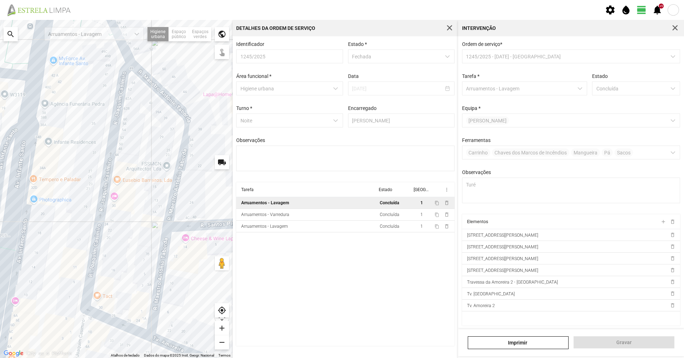
drag, startPoint x: 181, startPoint y: 249, endPoint x: 186, endPoint y: 161, distance: 87.7
click at [186, 161] on div "A carregar..." at bounding box center [116, 189] width 233 height 338
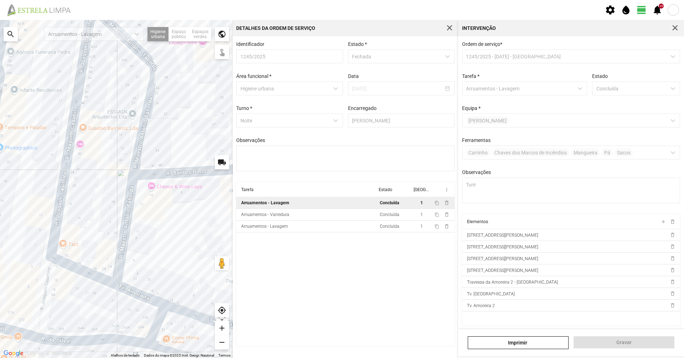
drag, startPoint x: 176, startPoint y: 225, endPoint x: 155, endPoint y: 192, distance: 39.4
click at [155, 192] on div "A carregar..." at bounding box center [116, 189] width 233 height 338
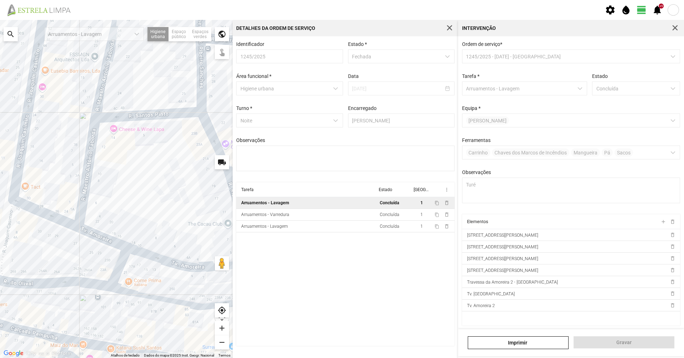
drag, startPoint x: 133, startPoint y: 245, endPoint x: 142, endPoint y: 219, distance: 27.3
click at [142, 219] on div "A carregar..." at bounding box center [116, 189] width 233 height 338
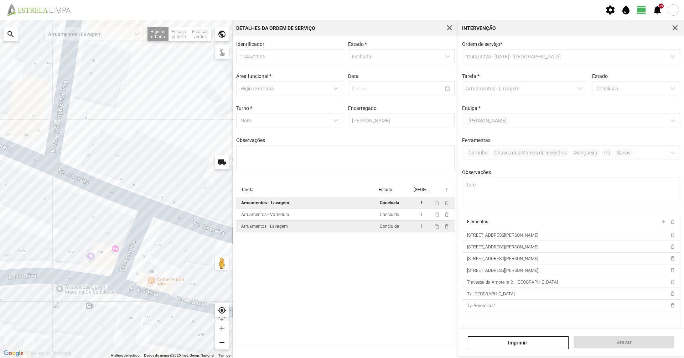
click at [324, 231] on td "Arruamentos - Lavagem" at bounding box center [306, 227] width 141 height 12
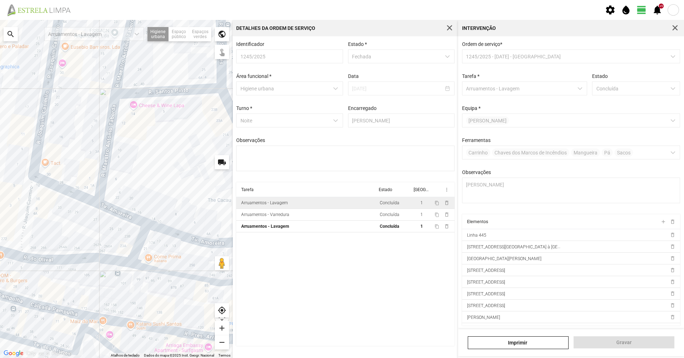
click at [301, 202] on td "Arruamentos - Lavagem" at bounding box center [306, 203] width 141 height 12
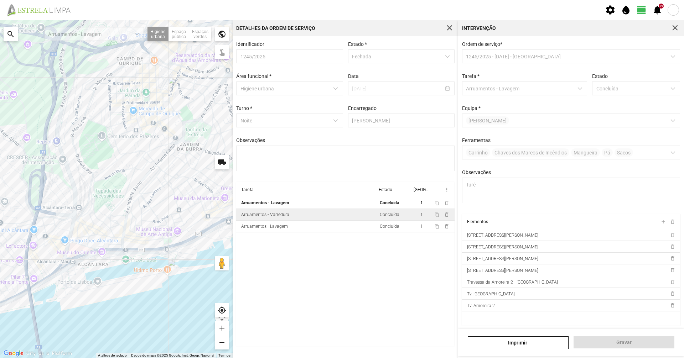
click at [277, 215] on div "Arruamentos - Varredura" at bounding box center [265, 214] width 48 height 5
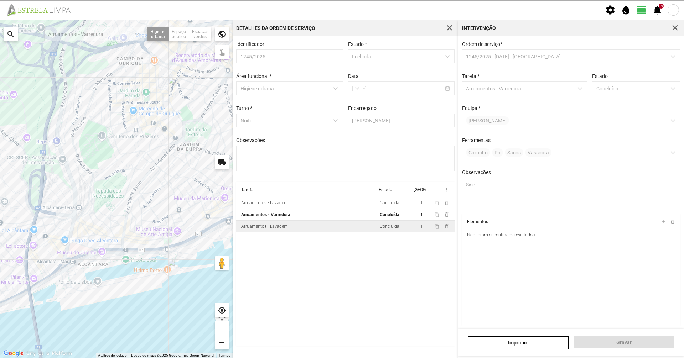
click at [271, 224] on td "Arruamentos - Lavagem" at bounding box center [306, 227] width 141 height 12
type textarea "[PERSON_NAME]"
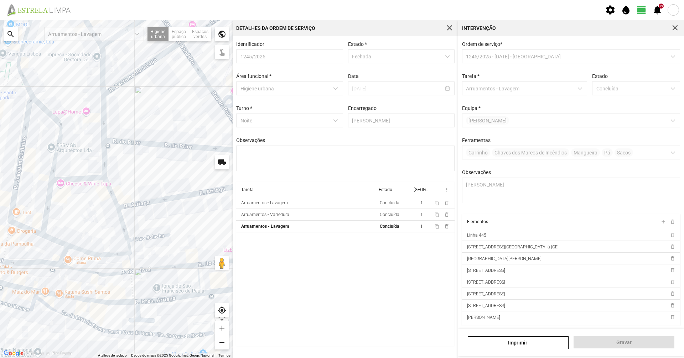
drag, startPoint x: 202, startPoint y: 187, endPoint x: 62, endPoint y: 215, distance: 142.6
click at [66, 215] on div "A carregar..." at bounding box center [116, 189] width 233 height 338
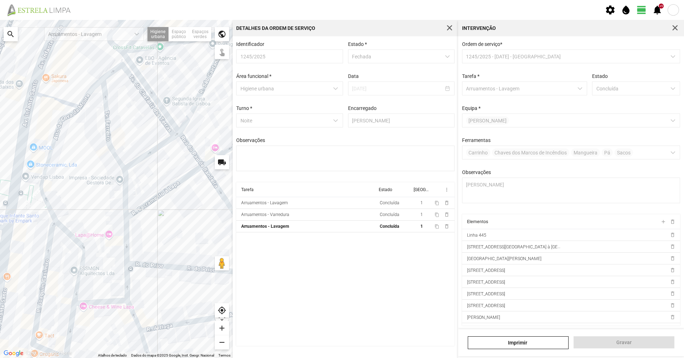
drag, startPoint x: 86, startPoint y: 106, endPoint x: 109, endPoint y: 254, distance: 149.3
click at [109, 254] on div "A carregar..." at bounding box center [116, 189] width 233 height 338
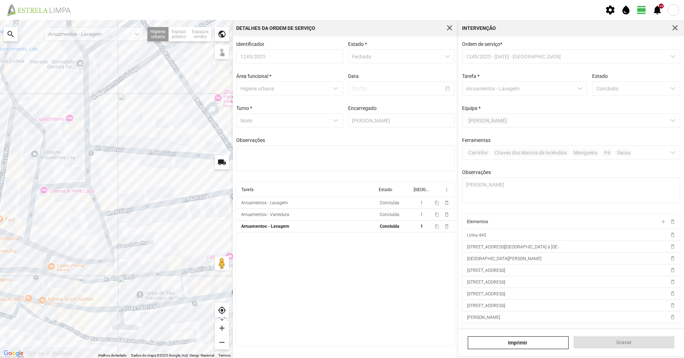
drag, startPoint x: 139, startPoint y: 217, endPoint x: 138, endPoint y: 208, distance: 9.3
click at [138, 208] on div "A carregar..." at bounding box center [116, 189] width 233 height 338
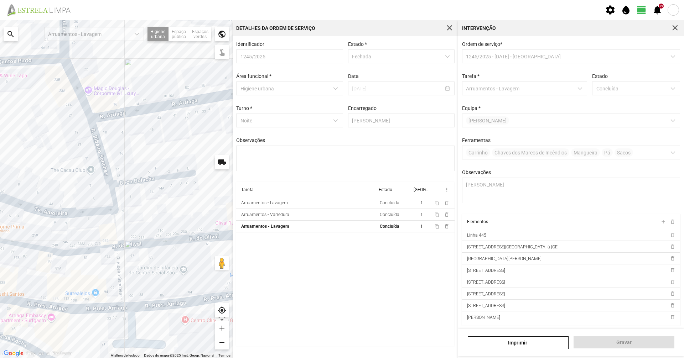
drag, startPoint x: 89, startPoint y: 233, endPoint x: 94, endPoint y: 228, distance: 7.3
click at [94, 228] on div "A carregar..." at bounding box center [116, 189] width 233 height 338
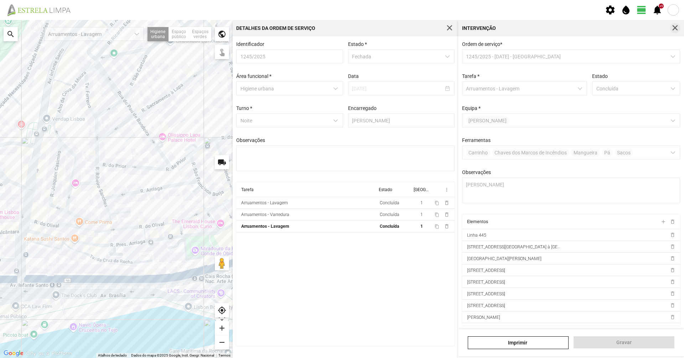
click at [674, 30] on span "button" at bounding box center [675, 28] width 6 height 6
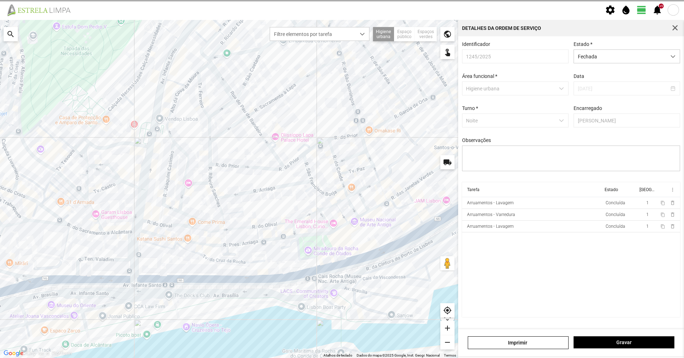
click at [674, 30] on span "button" at bounding box center [675, 28] width 6 height 6
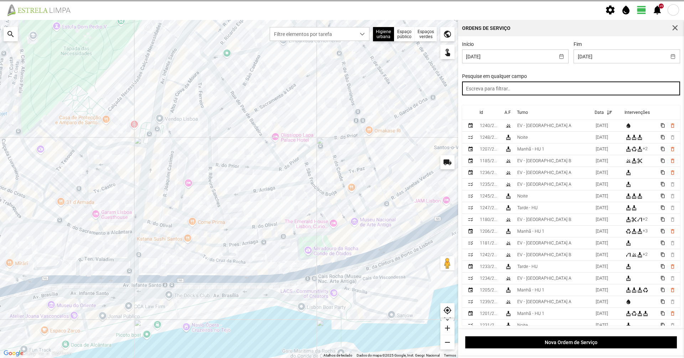
click at [593, 93] on input "text" at bounding box center [571, 89] width 218 height 14
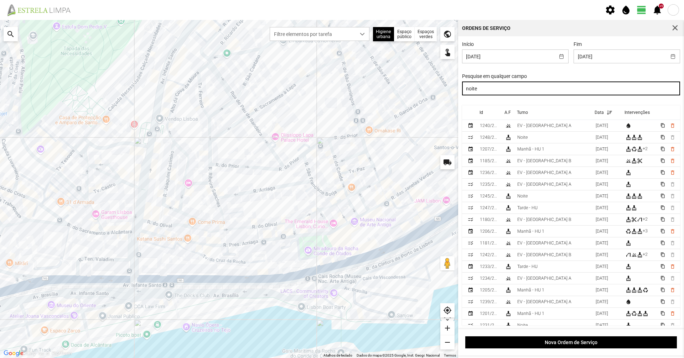
type input "noite"
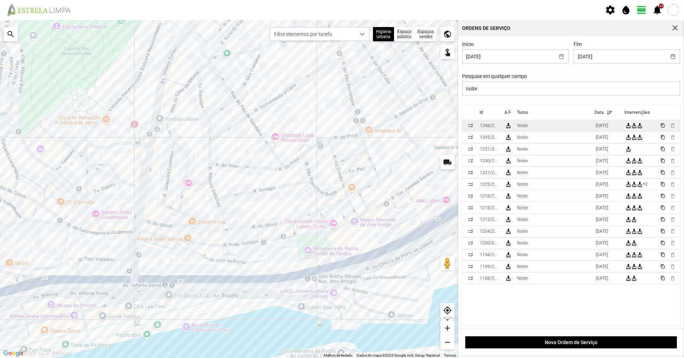
click at [545, 125] on td "Noite" at bounding box center [553, 126] width 78 height 12
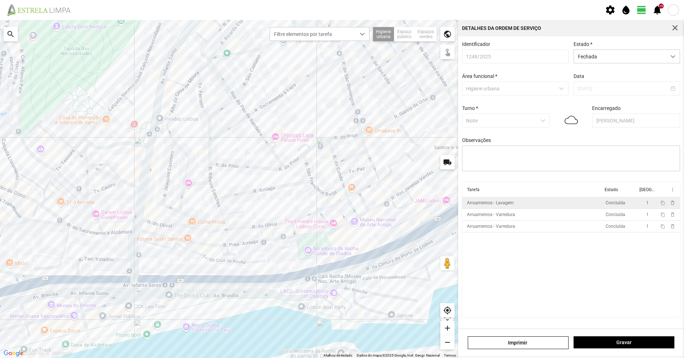
click at [521, 206] on td "Arruamentos - Lavagem" at bounding box center [532, 203] width 141 height 12
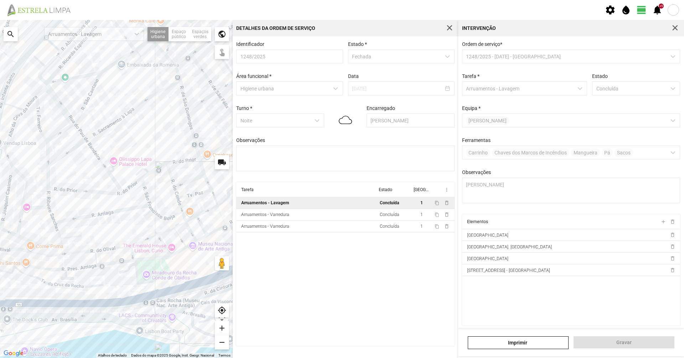
drag, startPoint x: 120, startPoint y: 189, endPoint x: 87, endPoint y: 204, distance: 36.0
click at [87, 204] on div "A carregar..." at bounding box center [116, 189] width 233 height 338
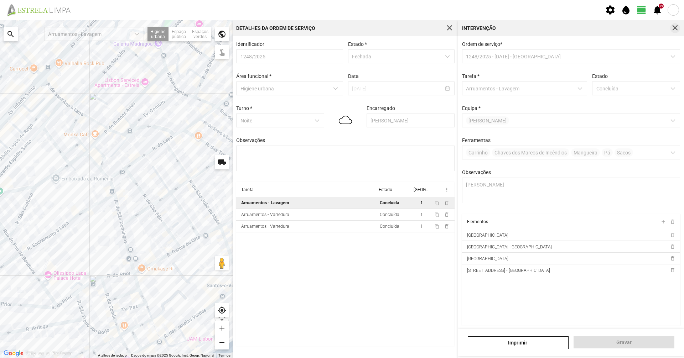
click at [674, 30] on span "button" at bounding box center [675, 28] width 6 height 6
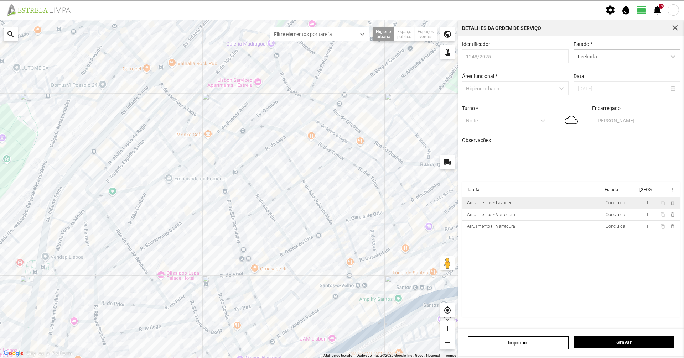
click at [674, 30] on span "button" at bounding box center [675, 28] width 6 height 6
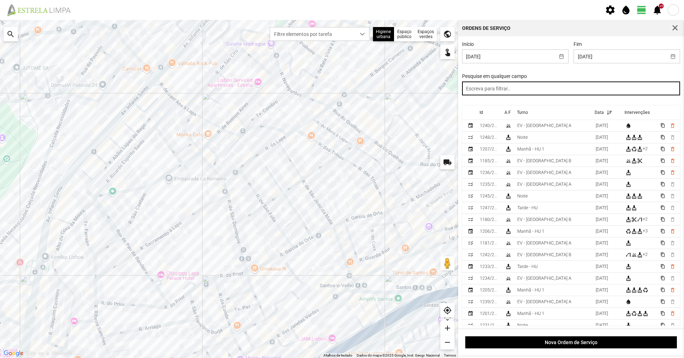
click at [576, 90] on input "text" at bounding box center [571, 89] width 218 height 14
type input "noite"
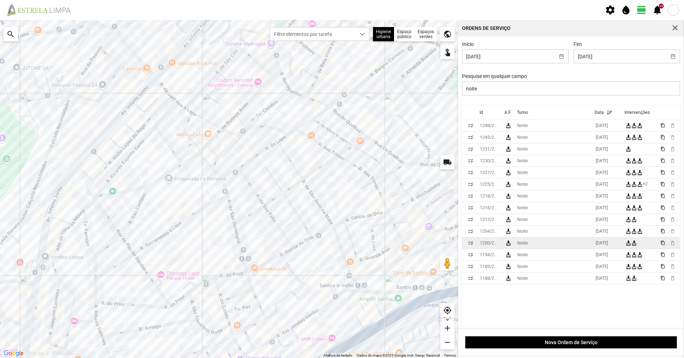
click at [598, 244] on div "[DATE]" at bounding box center [601, 243] width 12 height 5
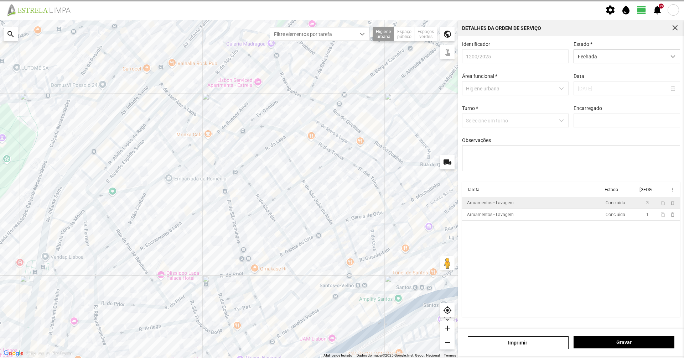
type input "[PERSON_NAME]"
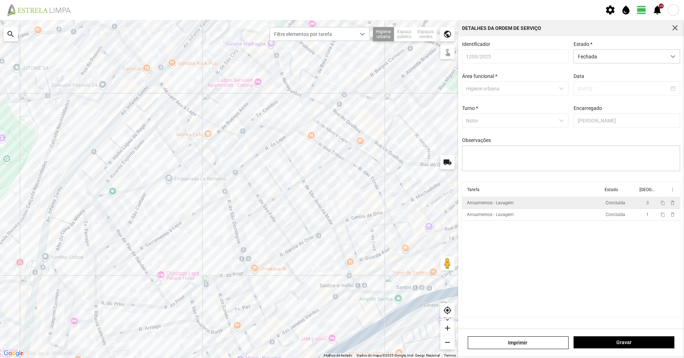
click at [542, 209] on td "Arruamentos - Lavagem" at bounding box center [532, 203] width 141 height 12
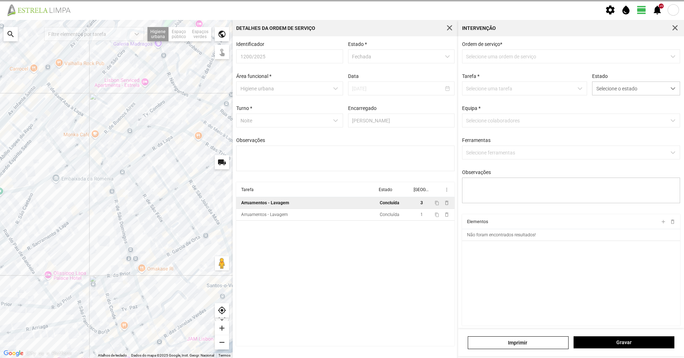
type textarea "Turé"
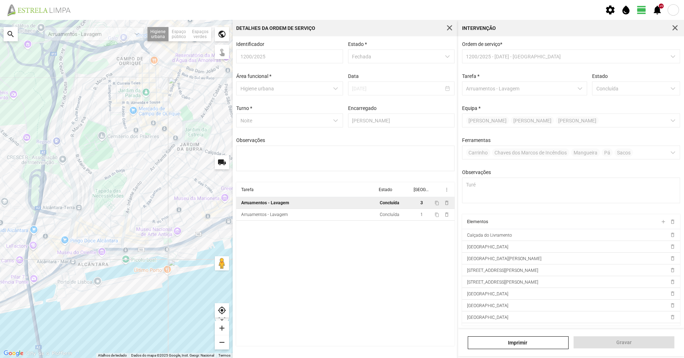
drag, startPoint x: 104, startPoint y: 189, endPoint x: 173, endPoint y: 160, distance: 75.0
click at [173, 160] on div "A carregar..." at bounding box center [116, 189] width 233 height 338
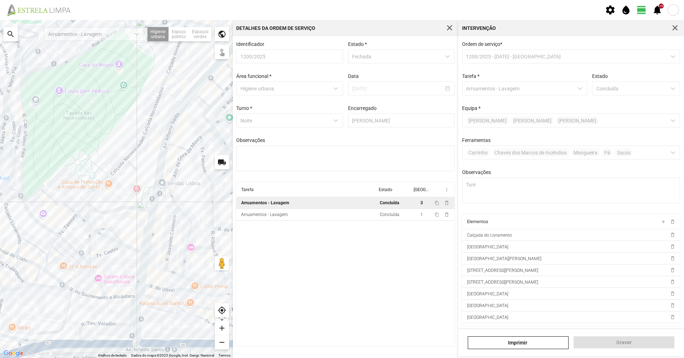
drag, startPoint x: 124, startPoint y: 228, endPoint x: 157, endPoint y: 196, distance: 45.6
click at [157, 194] on div "A carregar..." at bounding box center [116, 189] width 233 height 338
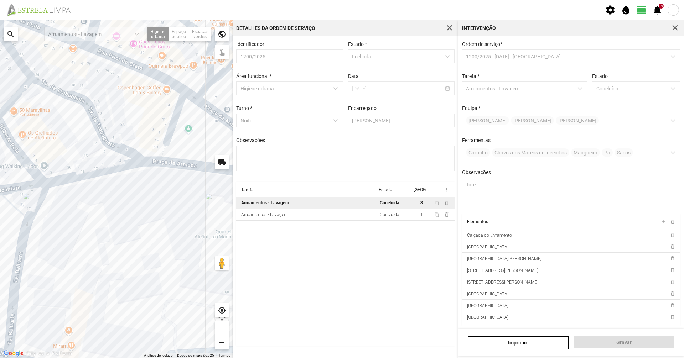
drag, startPoint x: 122, startPoint y: 182, endPoint x: 159, endPoint y: 196, distance: 39.2
click at [192, 186] on div "A carregar..." at bounding box center [116, 189] width 233 height 338
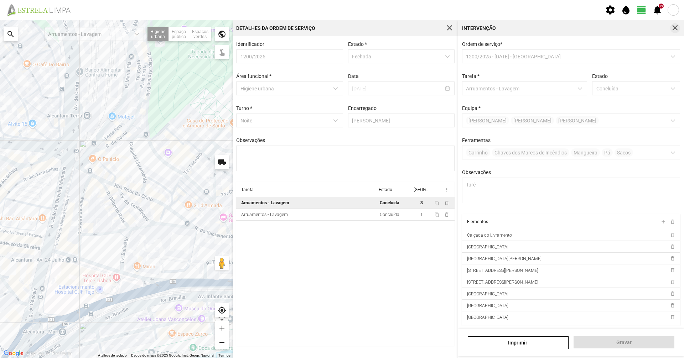
click at [676, 28] on span "button" at bounding box center [675, 28] width 6 height 6
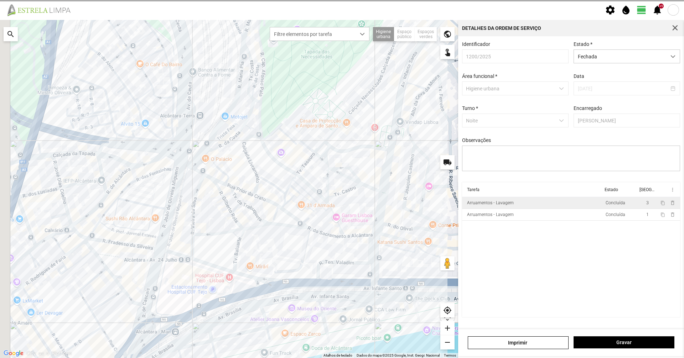
click at [676, 28] on span "button" at bounding box center [675, 28] width 6 height 6
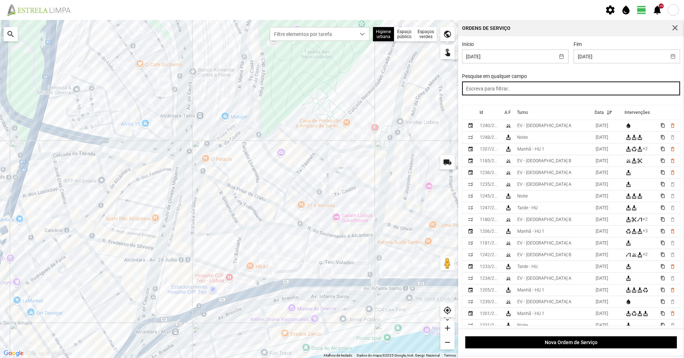
click at [620, 95] on input "text" at bounding box center [571, 89] width 218 height 14
type input "noite"
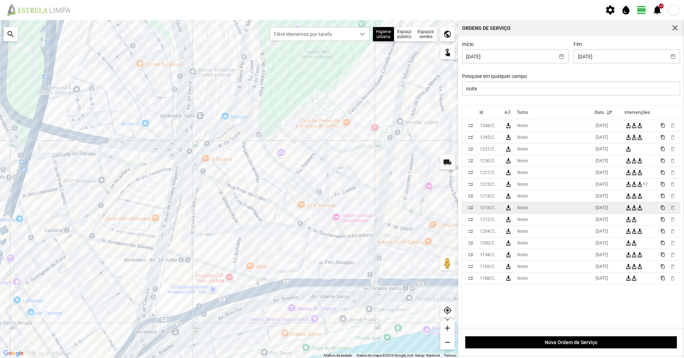
click at [583, 207] on td "Noite" at bounding box center [553, 208] width 78 height 12
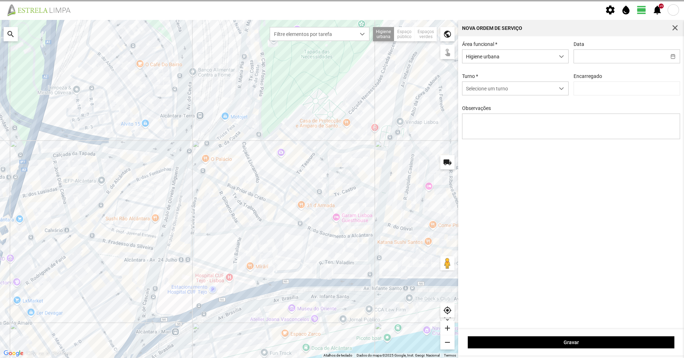
type input "[DATE]"
type input "[PERSON_NAME]"
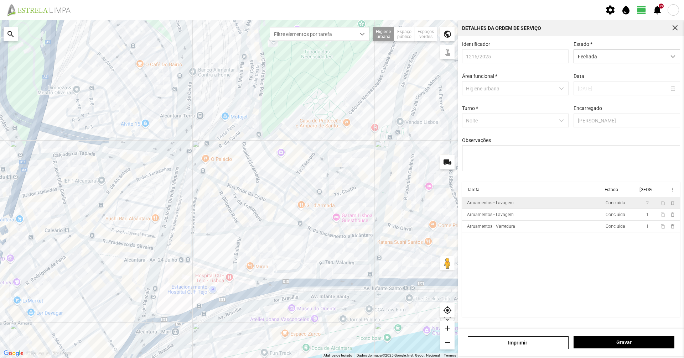
click at [487, 205] on div "Arruamentos - Lavagem" at bounding box center [490, 202] width 47 height 5
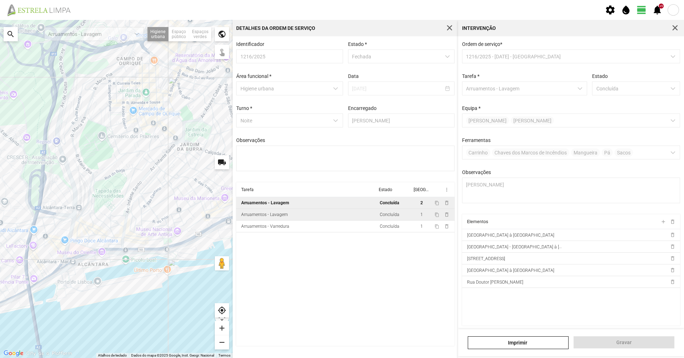
click at [281, 220] on td "Arruamentos - Lavagem" at bounding box center [306, 215] width 141 height 12
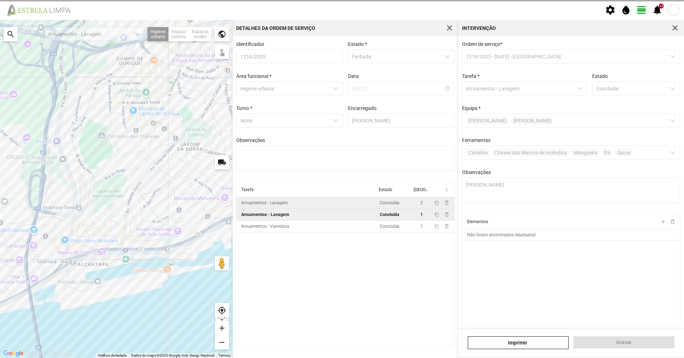
type textarea "Sisé"
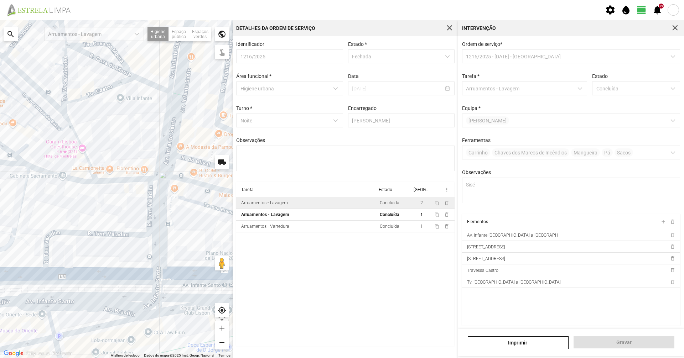
drag, startPoint x: 120, startPoint y: 197, endPoint x: 130, endPoint y: 218, distance: 23.6
click at [130, 217] on div "A carregar..." at bounding box center [116, 189] width 233 height 338
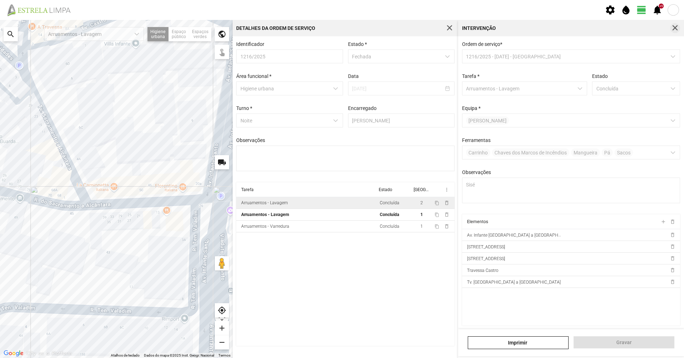
click at [679, 26] on button "button" at bounding box center [675, 28] width 10 height 10
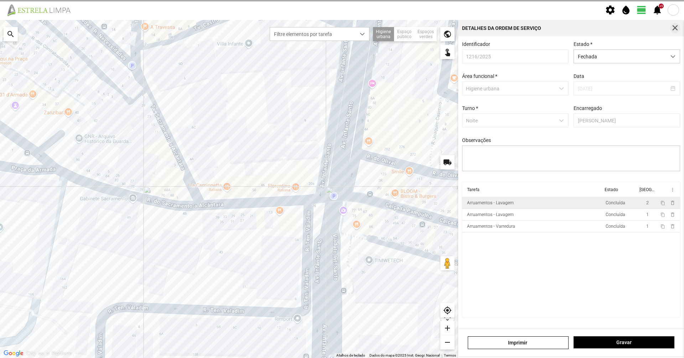
click at [672, 28] on span "button" at bounding box center [675, 28] width 6 height 6
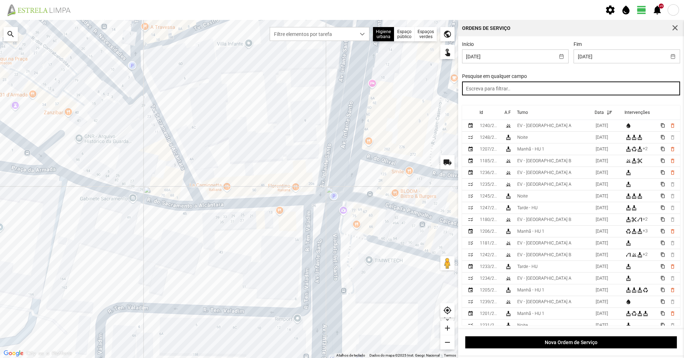
click at [530, 94] on input "text" at bounding box center [571, 89] width 218 height 14
type input "noite"
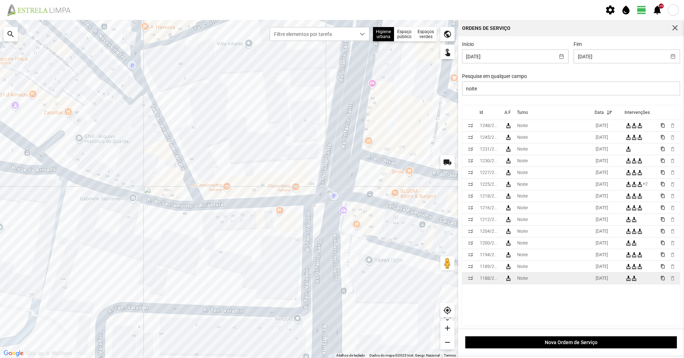
click at [545, 283] on td "Noite" at bounding box center [553, 279] width 78 height 12
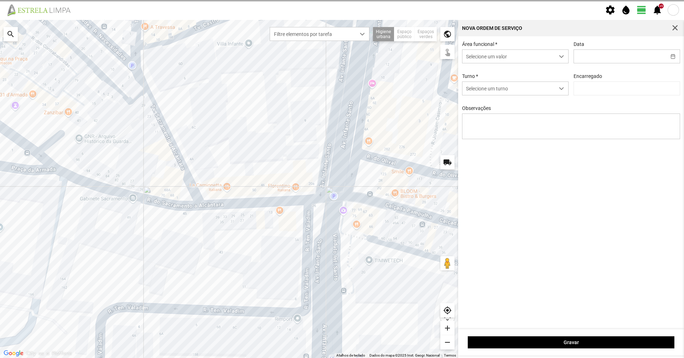
type input "[DATE]"
type input "[PERSON_NAME]"
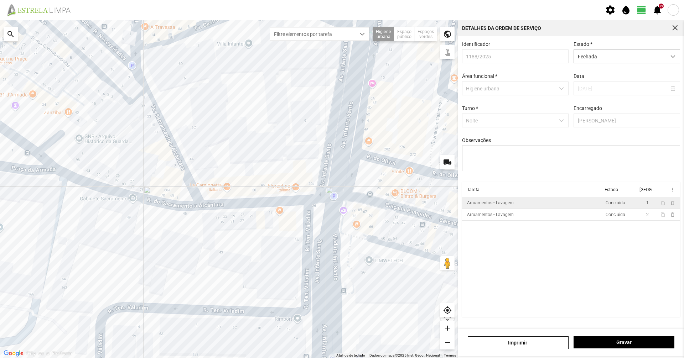
click at [500, 203] on div "Arruamentos - Lavagem" at bounding box center [490, 202] width 47 height 5
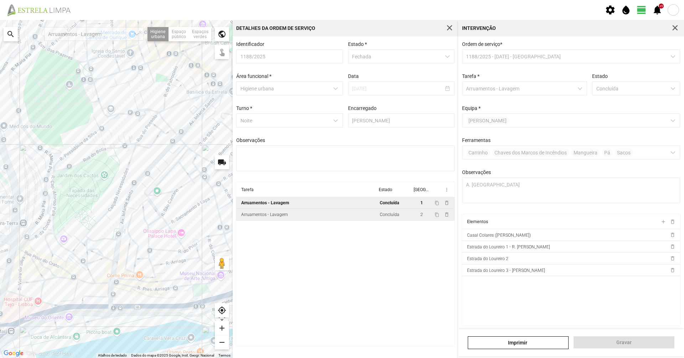
click at [327, 221] on td "Arruamentos - Lavagem" at bounding box center [306, 215] width 141 height 12
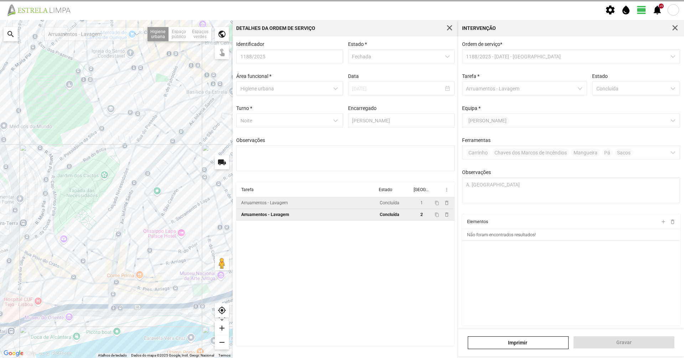
type textarea "Turé [PERSON_NAME]"
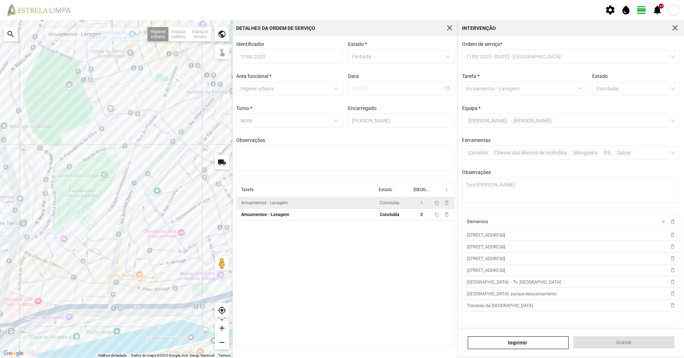
click at [682, 22] on div "Intervenção" at bounding box center [571, 28] width 226 height 16
click at [681, 25] on div "Intervenção" at bounding box center [571, 28] width 226 height 16
click at [676, 26] on span "button" at bounding box center [675, 28] width 6 height 6
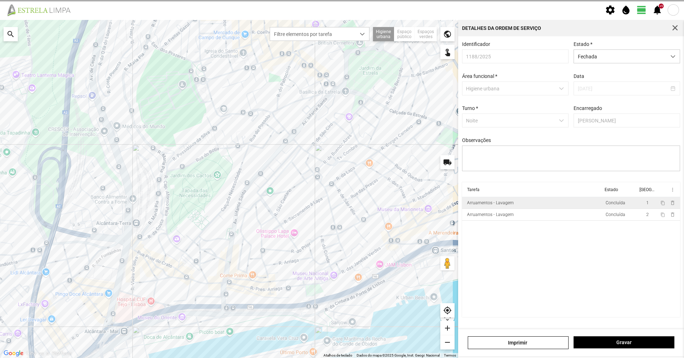
click at [676, 26] on span "button" at bounding box center [675, 28] width 6 height 6
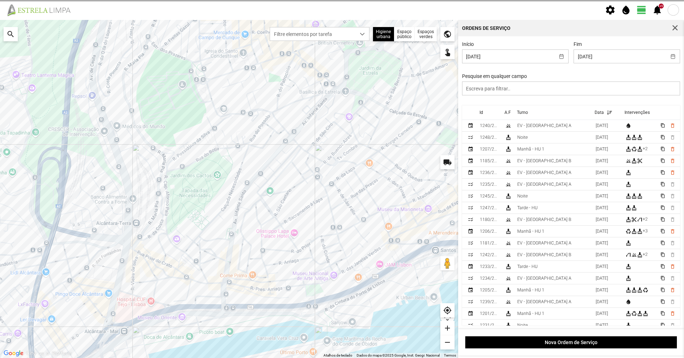
click at [619, 97] on div "Início [DATE] Fim [DATE] Pesquise em qualquer campo" at bounding box center [570, 73] width 223 height 64
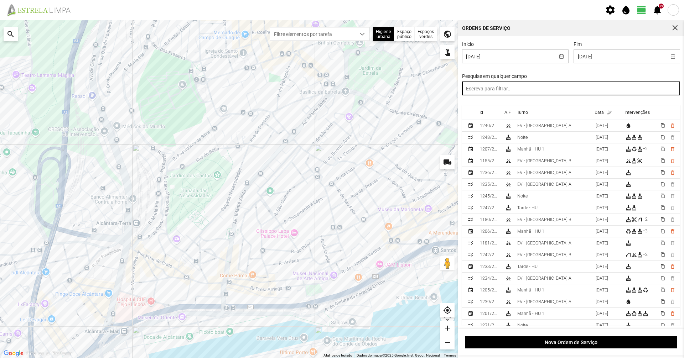
click at [619, 93] on input "text" at bounding box center [571, 89] width 218 height 14
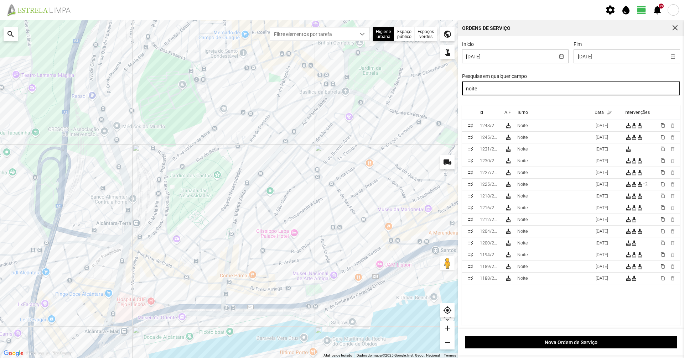
drag, startPoint x: 595, startPoint y: 90, endPoint x: 417, endPoint y: 96, distance: 178.5
click at [417, 96] on div "Para navegar no mapa com gestos de toque, toque duas vezes sem soltar no mapa e…" at bounding box center [342, 189] width 684 height 338
type input "noite"
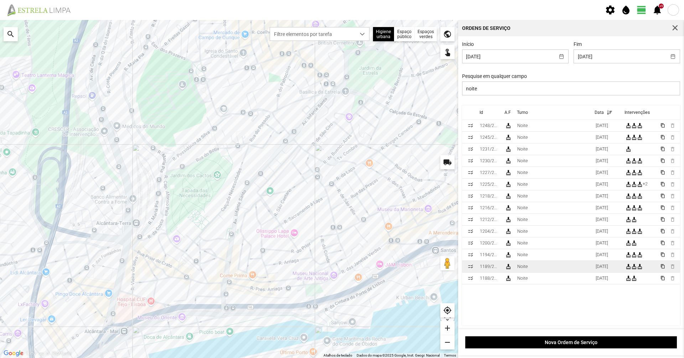
click at [544, 266] on td "Noite" at bounding box center [553, 267] width 78 height 12
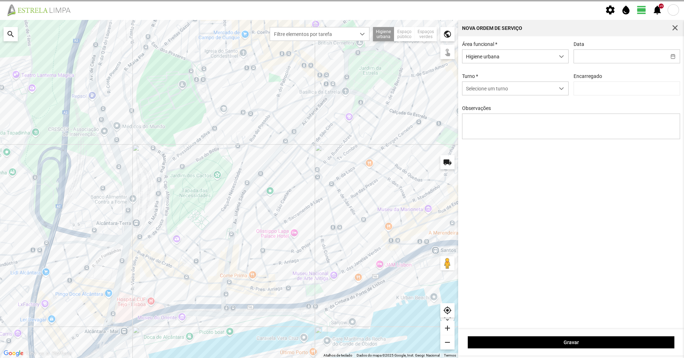
type input "[DATE]"
type input "[PERSON_NAME]"
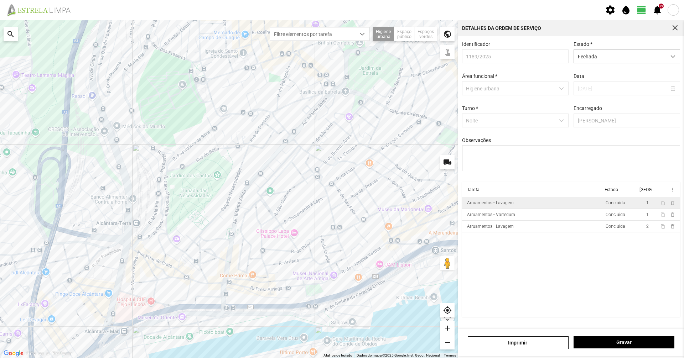
click at [496, 203] on td "Arruamentos - Lavagem" at bounding box center [532, 203] width 141 height 12
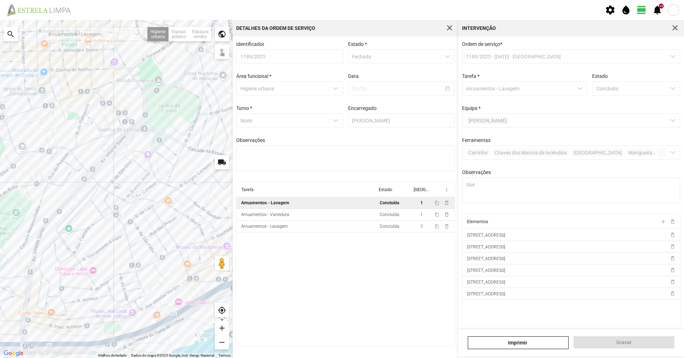
drag, startPoint x: 195, startPoint y: 203, endPoint x: 104, endPoint y: 241, distance: 98.5
click at [104, 241] on div "A carregar..." at bounding box center [116, 189] width 233 height 338
click at [275, 229] on div "Arruamentos - Lavagem" at bounding box center [264, 226] width 47 height 5
type textarea "Turé Hugo"
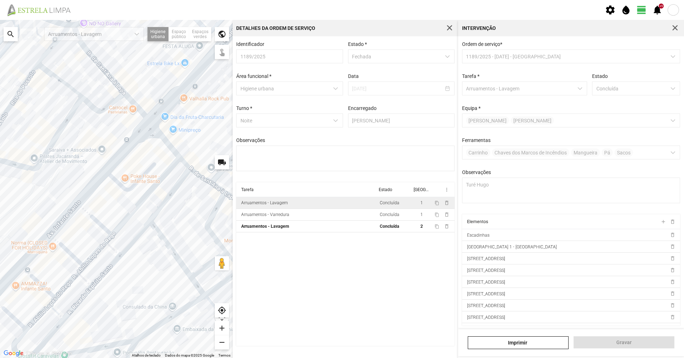
drag, startPoint x: 109, startPoint y: 130, endPoint x: 96, endPoint y: 152, distance: 25.7
click at [102, 149] on div "A carregar..." at bounding box center [116, 189] width 233 height 338
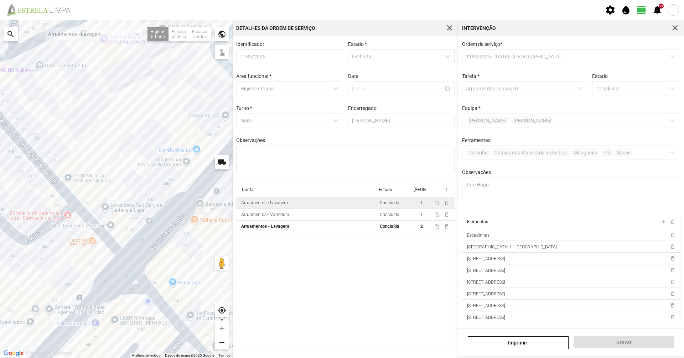
drag, startPoint x: 118, startPoint y: 125, endPoint x: 63, endPoint y: 235, distance: 122.6
click at [63, 235] on div "A carregar..." at bounding box center [116, 189] width 233 height 338
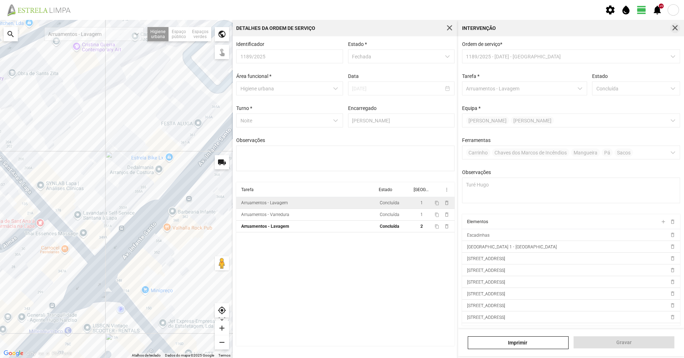
click at [672, 31] on span "button" at bounding box center [675, 28] width 6 height 6
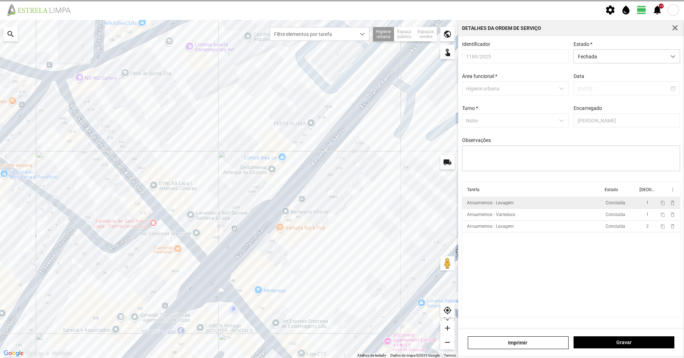
click at [672, 31] on span "button" at bounding box center [675, 28] width 6 height 6
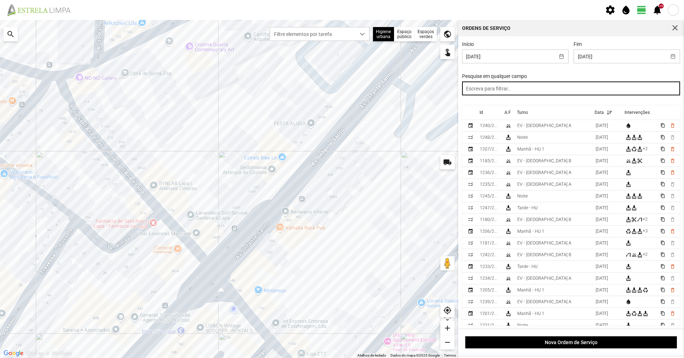
click at [608, 94] on input "text" at bounding box center [571, 89] width 218 height 14
paste input "noite"
type input "noite"
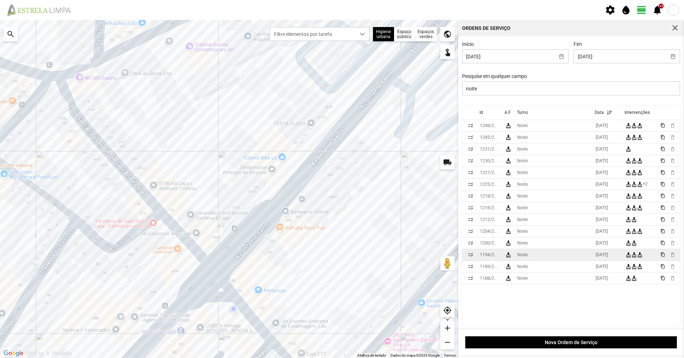
click at [543, 261] on td "Noite" at bounding box center [553, 255] width 78 height 12
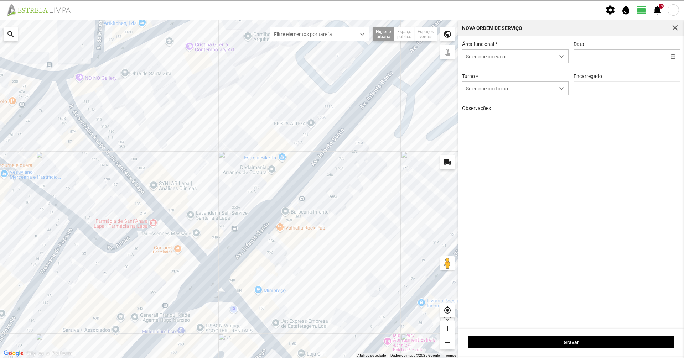
type input "[DATE]"
type input "[PERSON_NAME]"
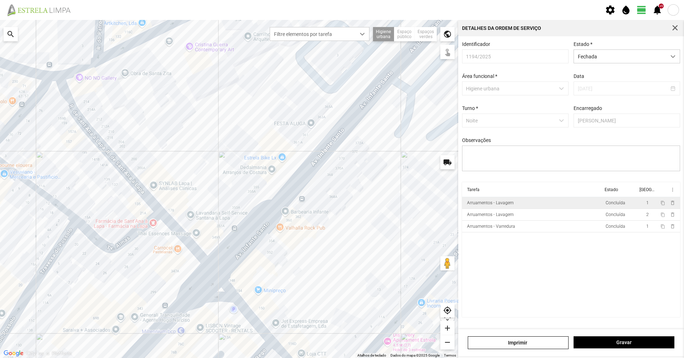
click at [521, 205] on td "Arruamentos - Lavagem" at bounding box center [532, 203] width 141 height 12
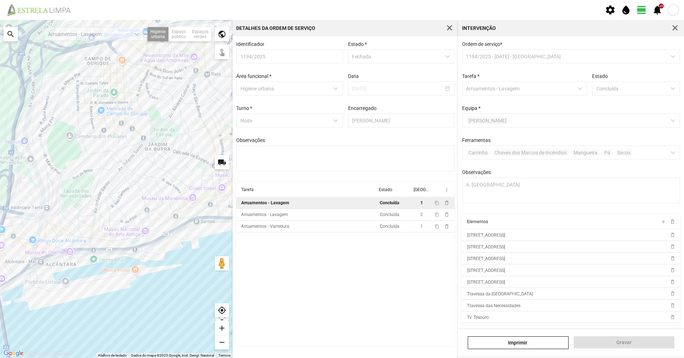
drag, startPoint x: 75, startPoint y: 196, endPoint x: 79, endPoint y: 192, distance: 5.3
click at [90, 187] on div "A carregar..." at bounding box center [116, 189] width 233 height 338
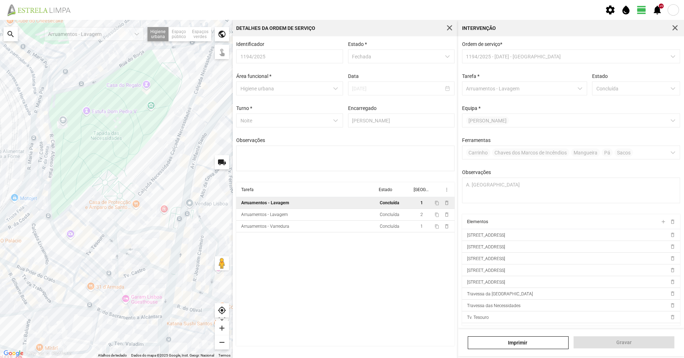
drag, startPoint x: 107, startPoint y: 209, endPoint x: 111, endPoint y: 183, distance: 26.3
click at [111, 183] on div "A carregar..." at bounding box center [116, 189] width 233 height 338
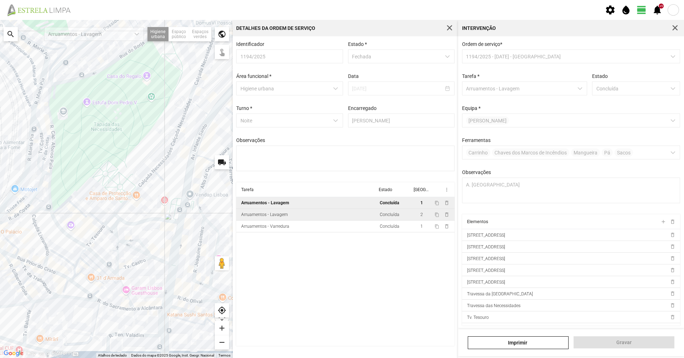
click at [290, 221] on td "Arruamentos - Lavagem" at bounding box center [306, 215] width 141 height 12
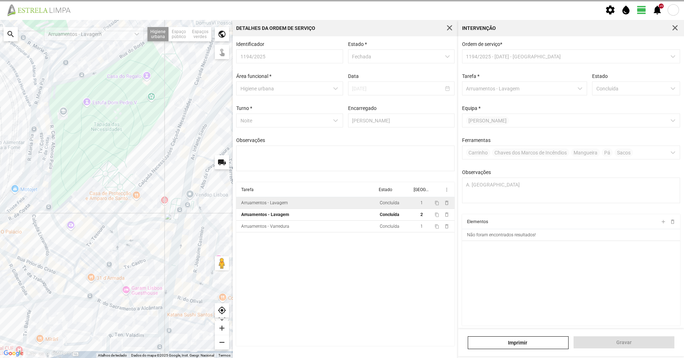
type textarea "[PERSON_NAME], [PERSON_NAME] [GEOGRAPHIC_DATA]"
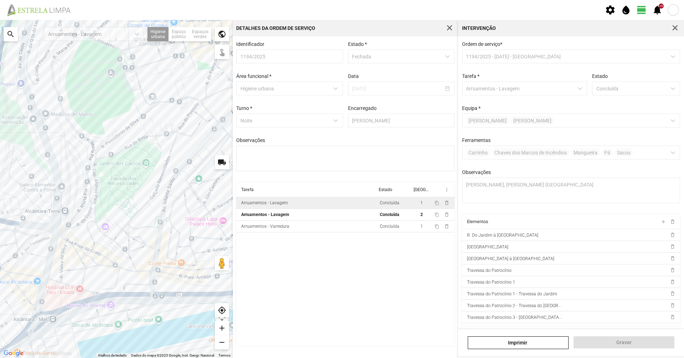
drag, startPoint x: 67, startPoint y: 241, endPoint x: 100, endPoint y: 238, distance: 33.0
click at [100, 238] on div "A carregar..." at bounding box center [116, 189] width 233 height 338
click at [675, 28] on span "button" at bounding box center [675, 28] width 6 height 6
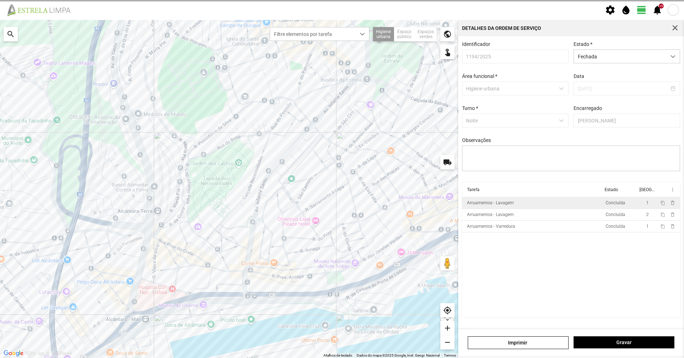
click at [675, 28] on span "button" at bounding box center [675, 28] width 6 height 6
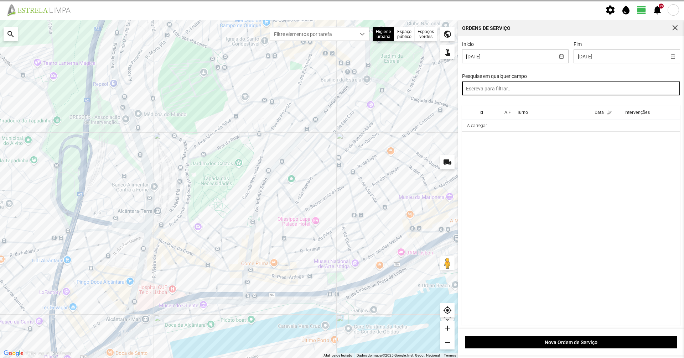
click at [639, 90] on input "text" at bounding box center [571, 89] width 218 height 14
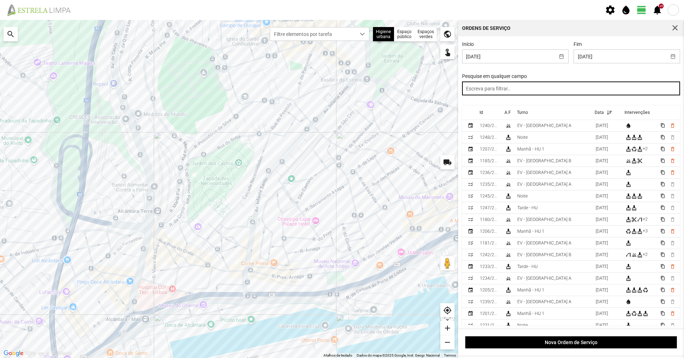
paste input "noite"
type input "noite"
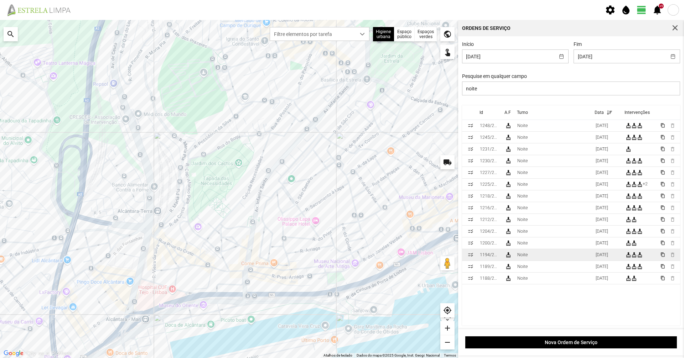
click at [598, 256] on div "[DATE]" at bounding box center [601, 254] width 12 height 5
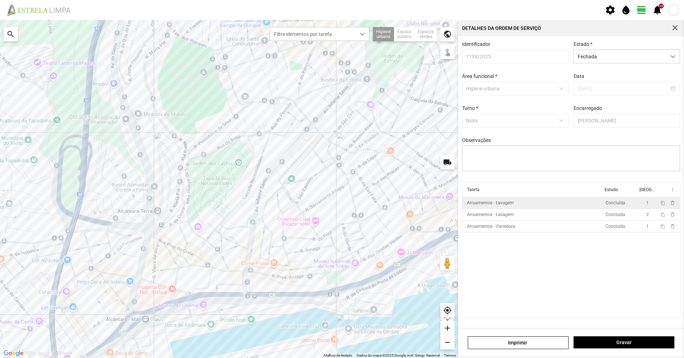
click at [580, 209] on td "Arruamentos - Lavagem" at bounding box center [532, 203] width 141 height 12
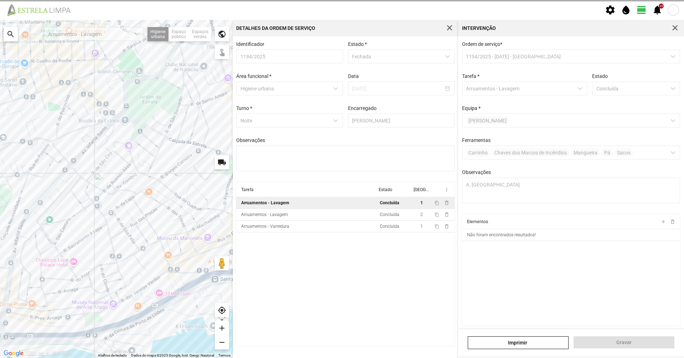
drag, startPoint x: 175, startPoint y: 165, endPoint x: 57, endPoint y: 196, distance: 122.2
click at [53, 197] on div "A carregar..." at bounding box center [116, 189] width 233 height 338
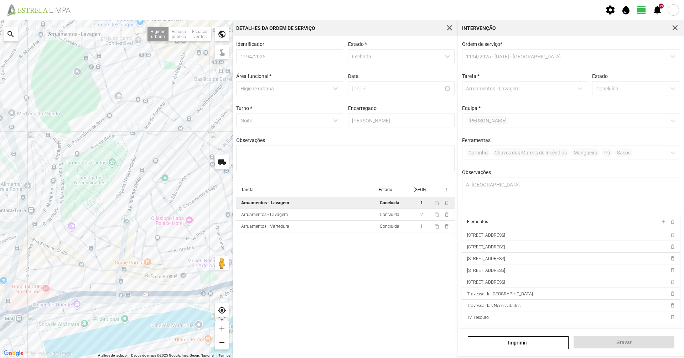
drag, startPoint x: 82, startPoint y: 225, endPoint x: 183, endPoint y: 201, distance: 103.2
click at [183, 201] on div "A carregar..." at bounding box center [116, 189] width 233 height 338
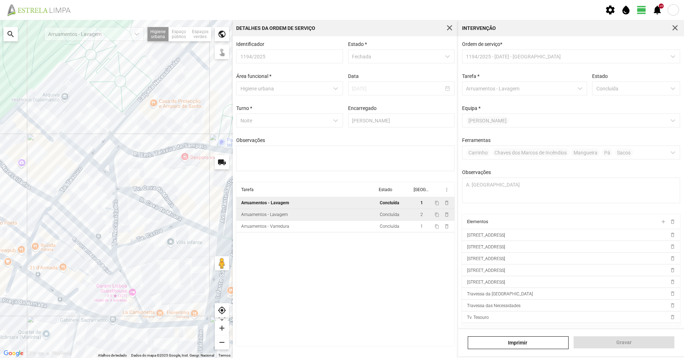
click at [285, 217] on div "Arruamentos - Lavagem" at bounding box center [264, 214] width 47 height 5
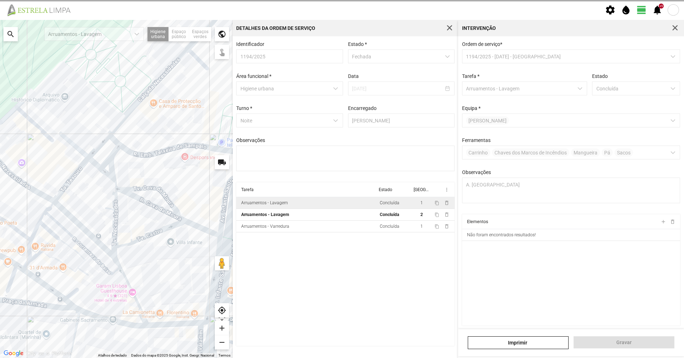
type textarea "[PERSON_NAME], [PERSON_NAME] [GEOGRAPHIC_DATA]"
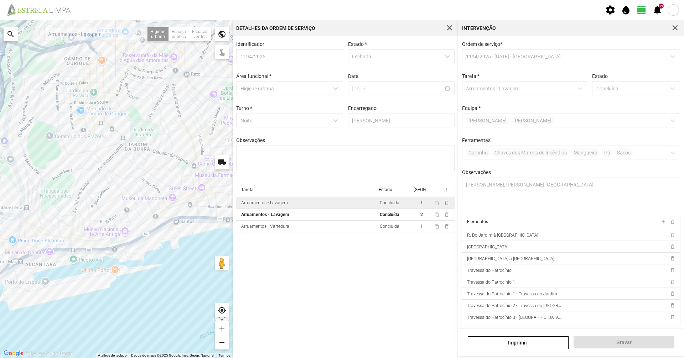
drag, startPoint x: 193, startPoint y: 121, endPoint x: 101, endPoint y: 215, distance: 131.7
click at [137, 214] on div "A carregar..." at bounding box center [116, 189] width 233 height 338
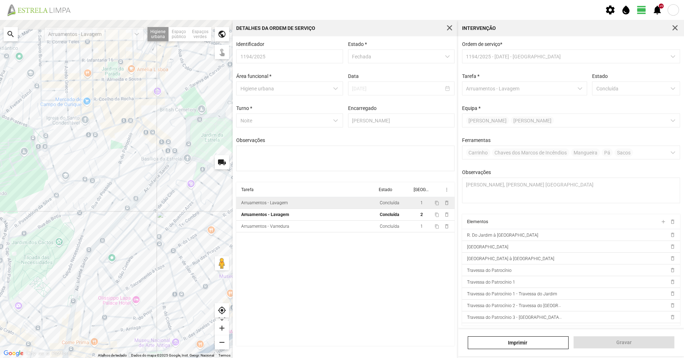
drag, startPoint x: 146, startPoint y: 153, endPoint x: 127, endPoint y: 220, distance: 69.1
click at [136, 218] on div "A carregar..." at bounding box center [116, 189] width 233 height 338
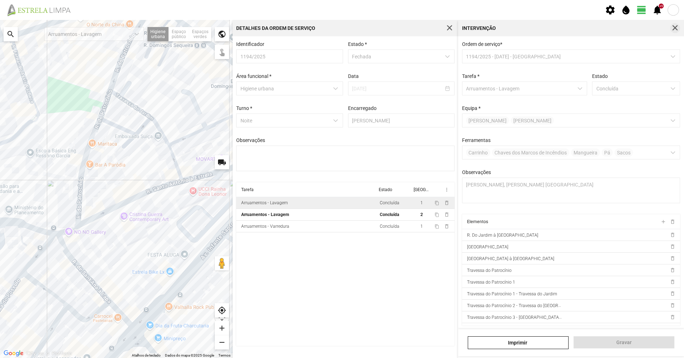
click at [675, 29] on span "button" at bounding box center [675, 28] width 6 height 6
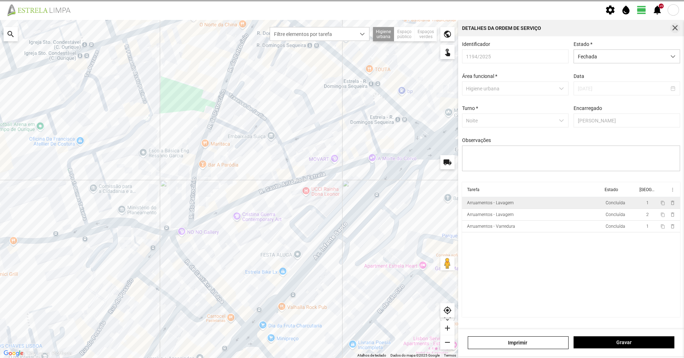
click at [674, 29] on span "button" at bounding box center [675, 28] width 6 height 6
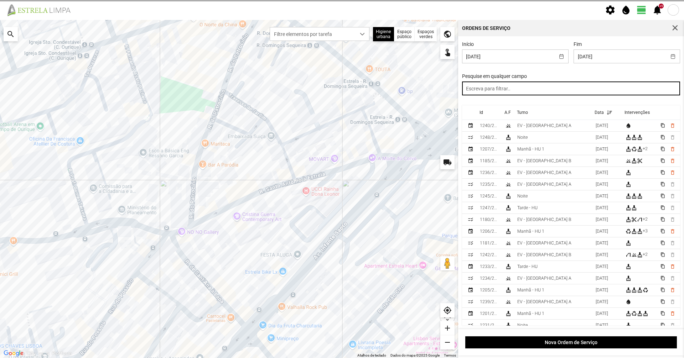
click at [595, 92] on input "text" at bounding box center [571, 89] width 218 height 14
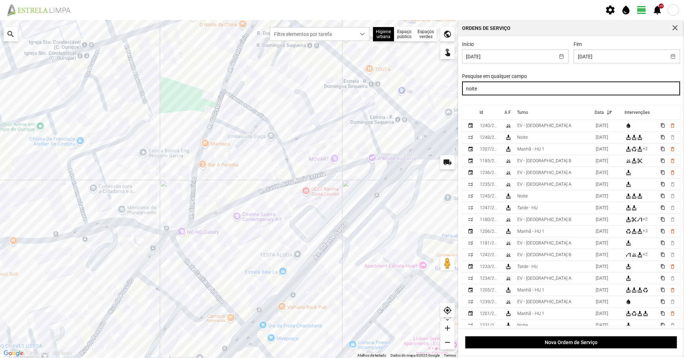
type input "noite"
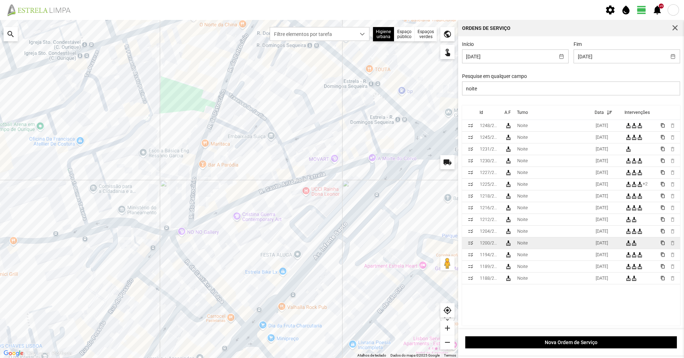
click at [564, 248] on td "Noite" at bounding box center [553, 244] width 78 height 12
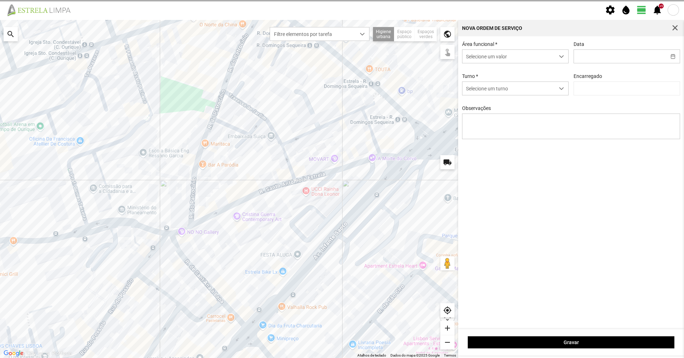
type input "[DATE]"
type input "[PERSON_NAME]"
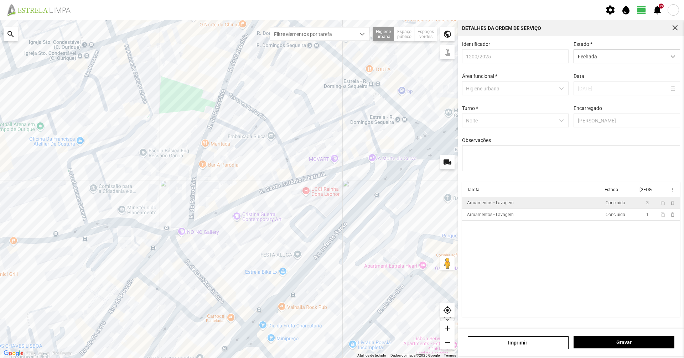
click at [540, 208] on td "Arruamentos - Lavagem" at bounding box center [532, 203] width 141 height 12
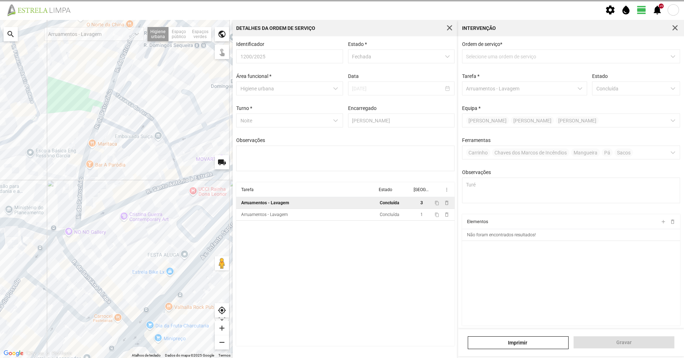
drag, startPoint x: 151, startPoint y: 249, endPoint x: 123, endPoint y: 162, distance: 90.9
click at [122, 163] on div "A carregar..." at bounding box center [116, 189] width 233 height 338
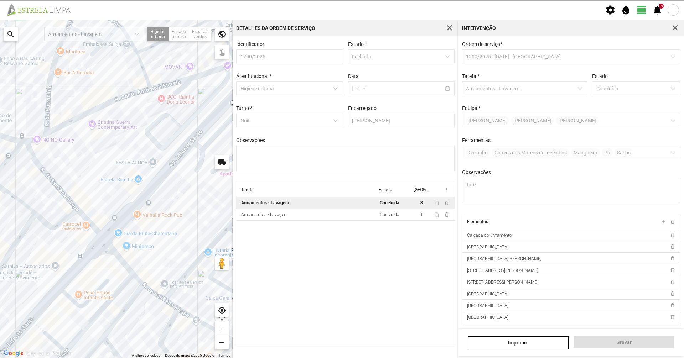
drag, startPoint x: 146, startPoint y: 200, endPoint x: 133, endPoint y: 162, distance: 41.1
click at [133, 162] on div "A carregar..." at bounding box center [116, 189] width 233 height 338
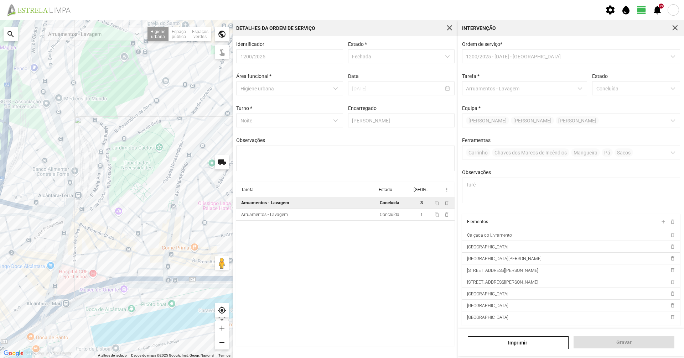
drag, startPoint x: 88, startPoint y: 251, endPoint x: 275, endPoint y: 191, distance: 197.3
click at [275, 191] on div "Para navegar no mapa com gestos de toque, toque duas vezes sem soltar no mapa e…" at bounding box center [342, 189] width 684 height 338
click at [354, 217] on td "Arruamentos - Lavagem" at bounding box center [306, 215] width 141 height 12
type textarea "Sisé"
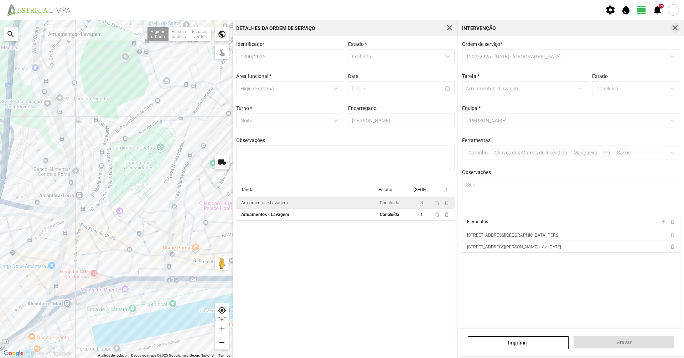
click at [676, 29] on span "button" at bounding box center [675, 28] width 6 height 6
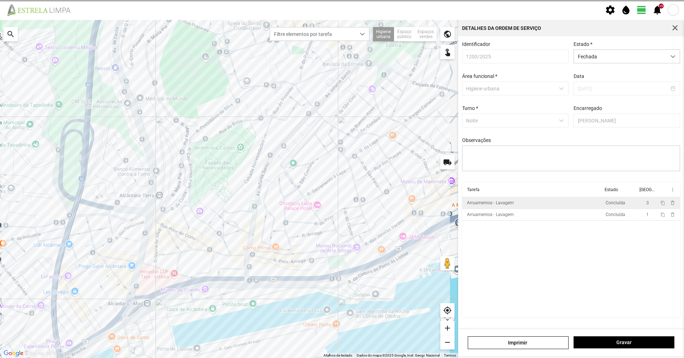
click at [676, 29] on span "button" at bounding box center [675, 28] width 6 height 6
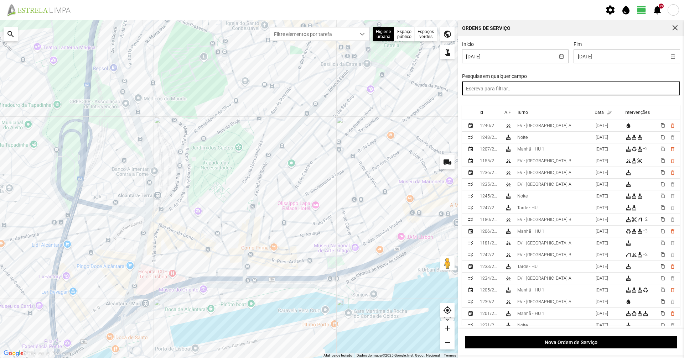
click at [592, 89] on input "text" at bounding box center [571, 89] width 218 height 14
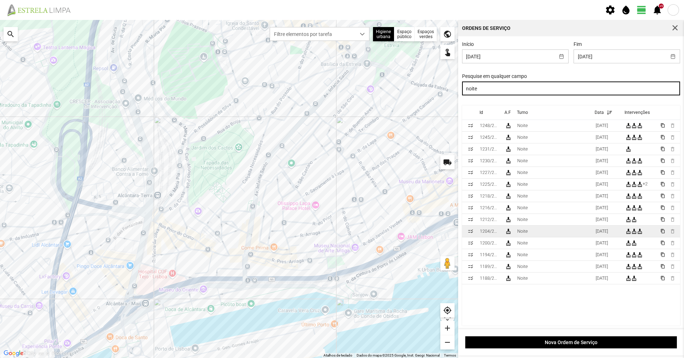
type input "noite"
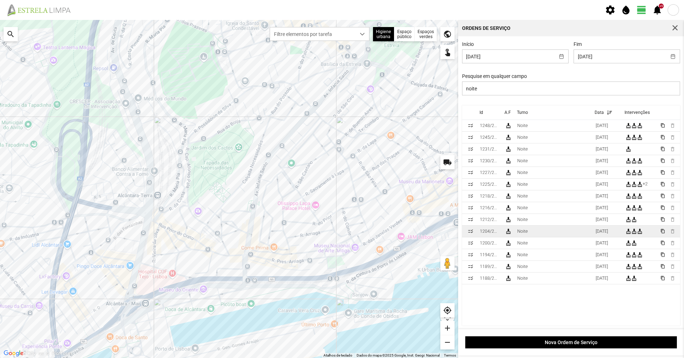
click at [571, 234] on td "Noite" at bounding box center [553, 232] width 78 height 12
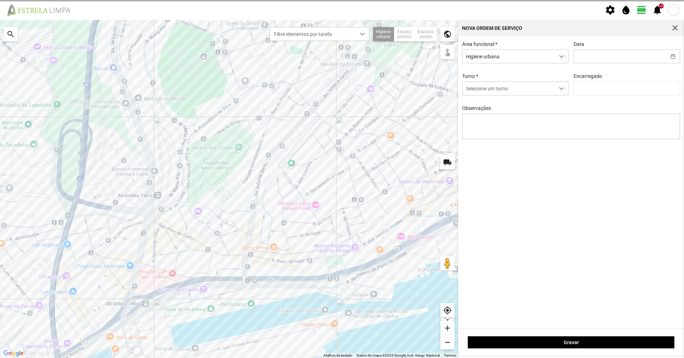
type input "[DATE]"
type input "[PERSON_NAME]"
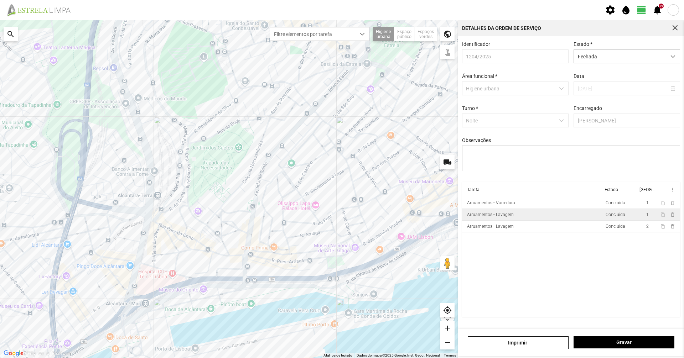
click at [507, 217] on div "Arruamentos - Lavagem" at bounding box center [490, 214] width 47 height 5
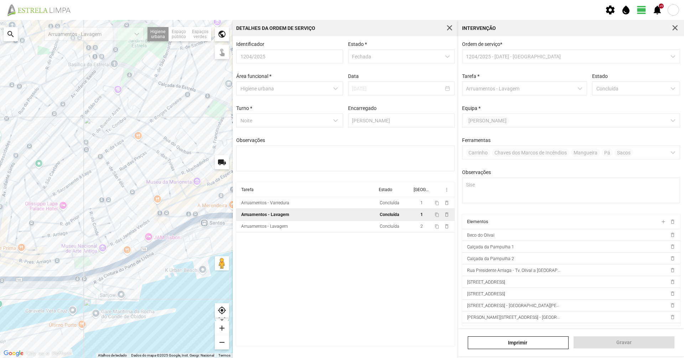
drag, startPoint x: 153, startPoint y: 212, endPoint x: 14, endPoint y: 213, distance: 140.0
click at [14, 213] on div "A carregar..." at bounding box center [116, 189] width 233 height 338
click at [285, 229] on div "Arruamentos - Lavagem" at bounding box center [264, 226] width 47 height 5
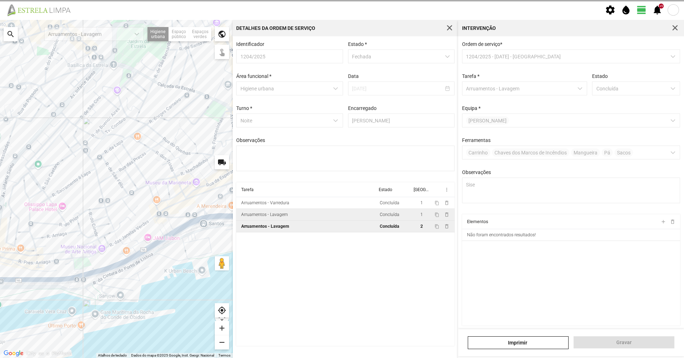
type textarea "[PERSON_NAME], Ture"
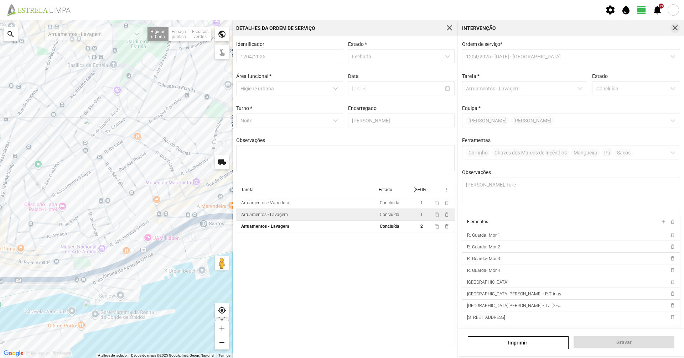
click at [672, 28] on span "button" at bounding box center [675, 28] width 6 height 6
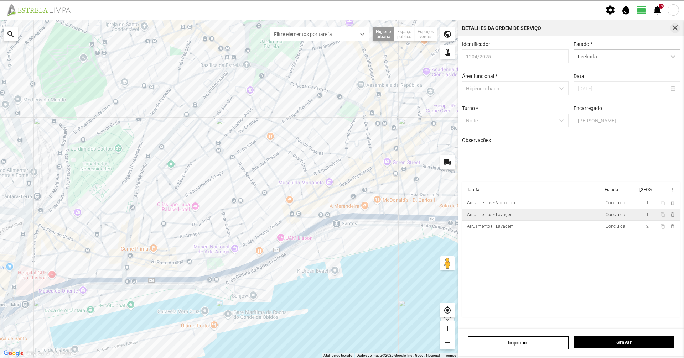
click at [672, 28] on span "button" at bounding box center [675, 28] width 6 height 6
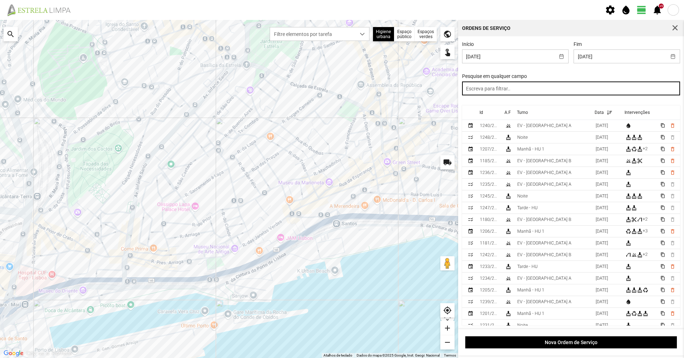
click at [621, 93] on input "text" at bounding box center [571, 89] width 218 height 14
type input "noite"
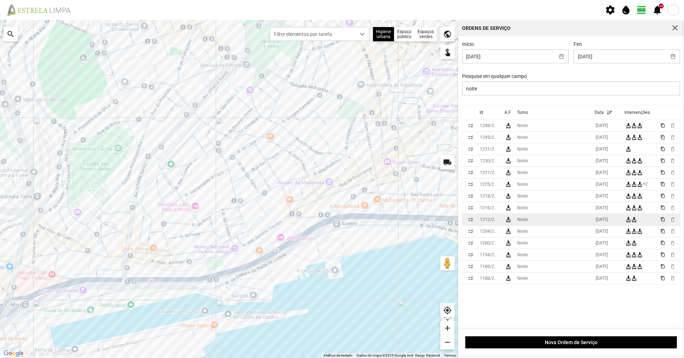
click at [563, 219] on td "Noite" at bounding box center [553, 220] width 78 height 12
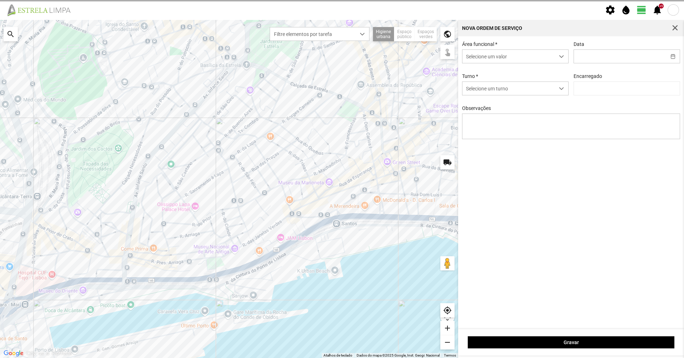
type input "[DATE]"
type input "[PERSON_NAME]"
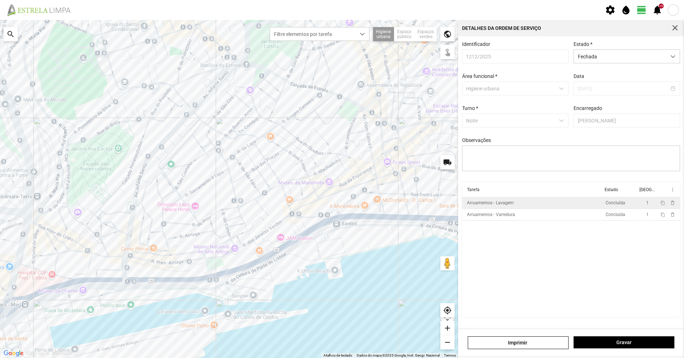
click at [561, 207] on td "Arruamentos - Lavagem" at bounding box center [532, 203] width 141 height 12
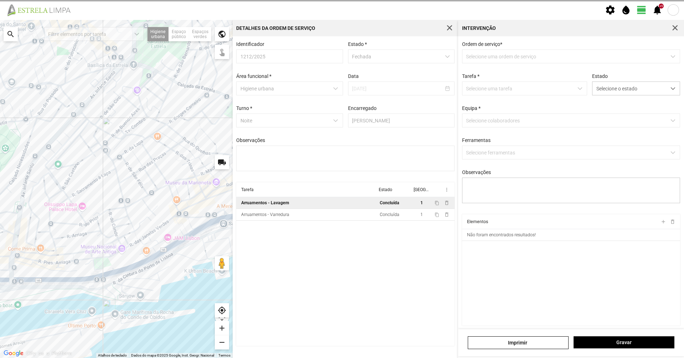
type textarea "[PERSON_NAME]"
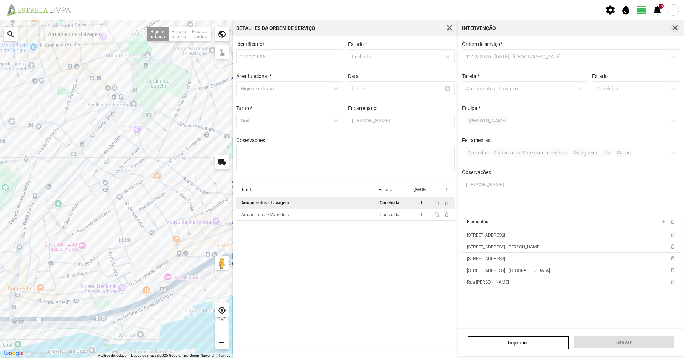
click at [678, 31] on span "button" at bounding box center [675, 28] width 6 height 6
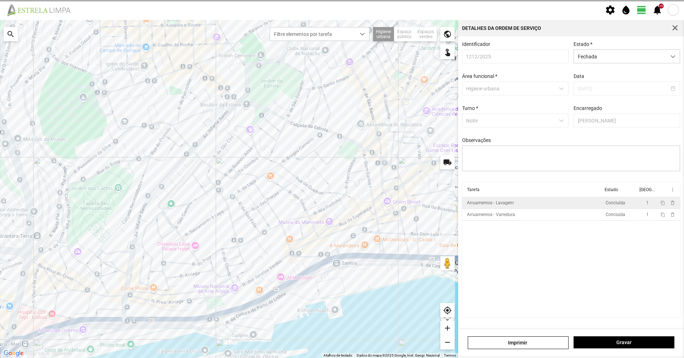
click at [678, 31] on button "button" at bounding box center [675, 28] width 10 height 10
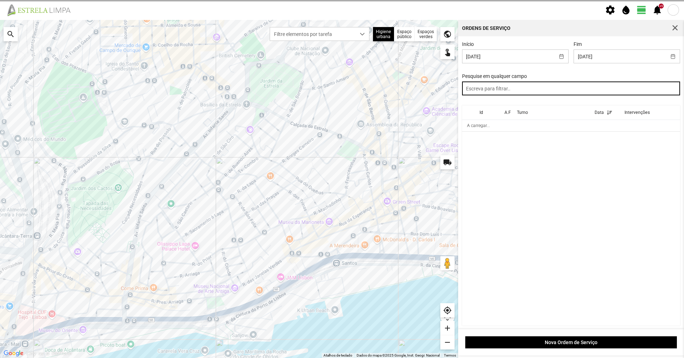
click at [625, 88] on input "text" at bounding box center [571, 89] width 218 height 14
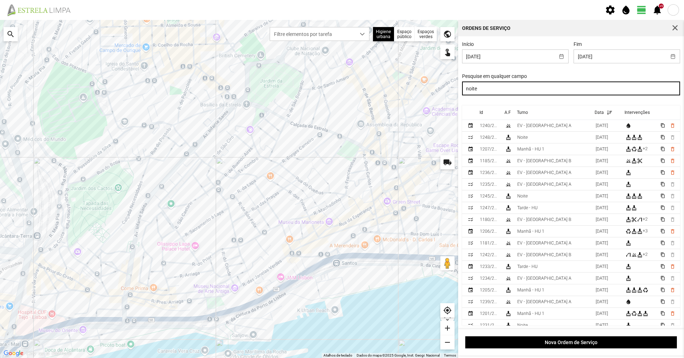
type input "noite"
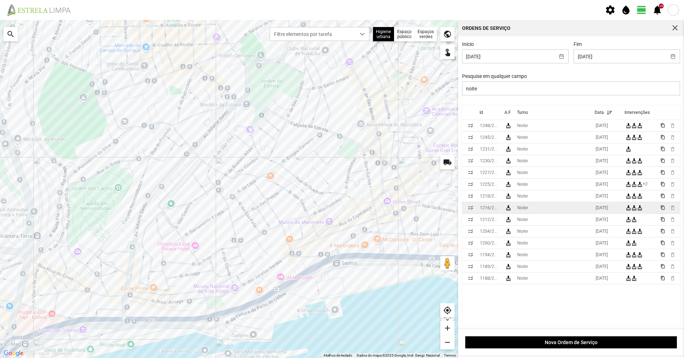
click at [555, 210] on td "Noite" at bounding box center [553, 208] width 78 height 12
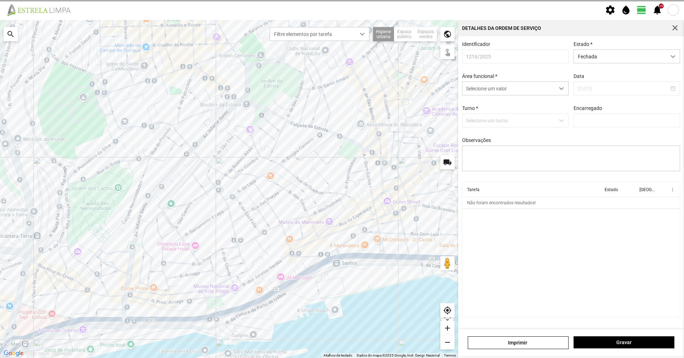
type input "[PERSON_NAME]"
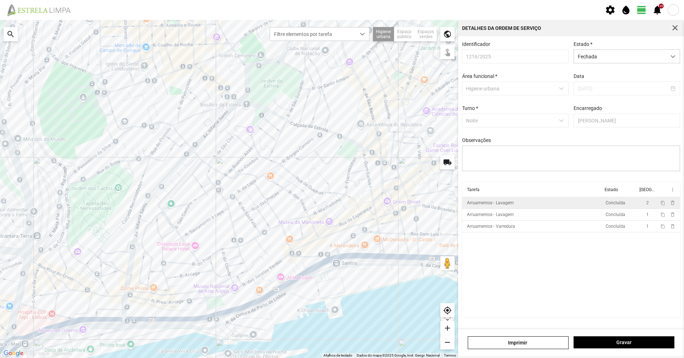
click at [539, 208] on td "Arruamentos - Lavagem" at bounding box center [532, 203] width 141 height 12
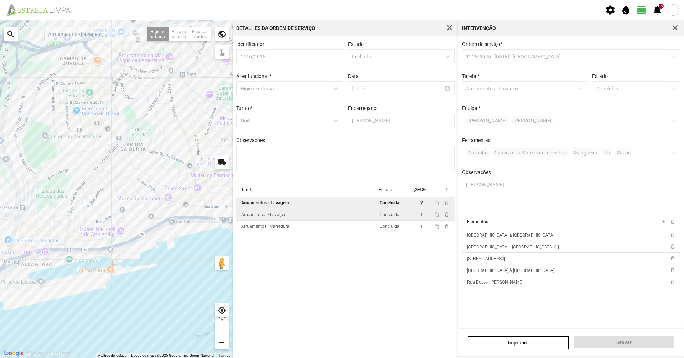
click at [324, 217] on td "Arruamentos - Lavagem" at bounding box center [306, 215] width 141 height 12
type textarea "Sisé"
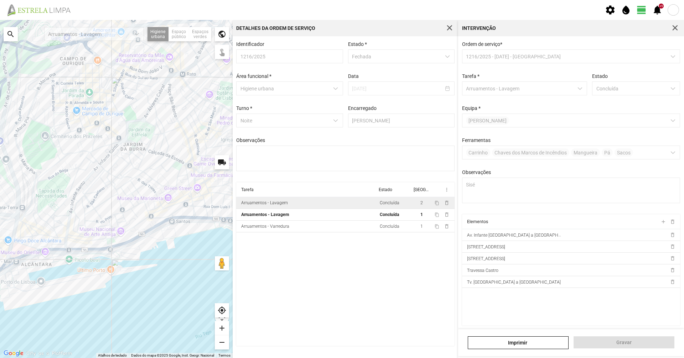
click at [679, 26] on div at bounding box center [675, 28] width 10 height 10
click at [679, 25] on button "button" at bounding box center [675, 28] width 10 height 10
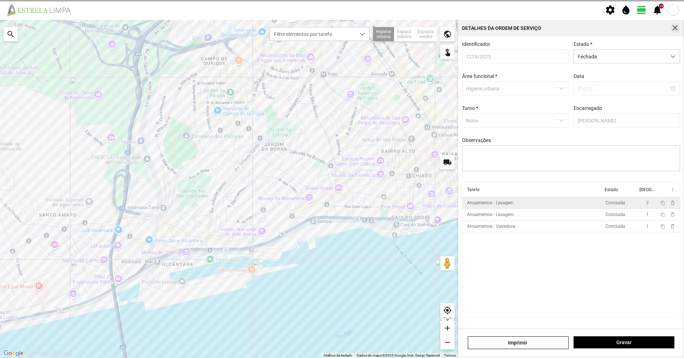
click at [671, 31] on button "button" at bounding box center [675, 28] width 10 height 10
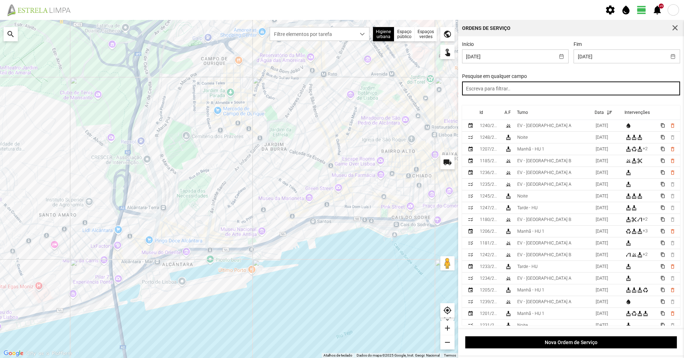
click at [573, 89] on input "text" at bounding box center [571, 89] width 218 height 14
paste input "noite"
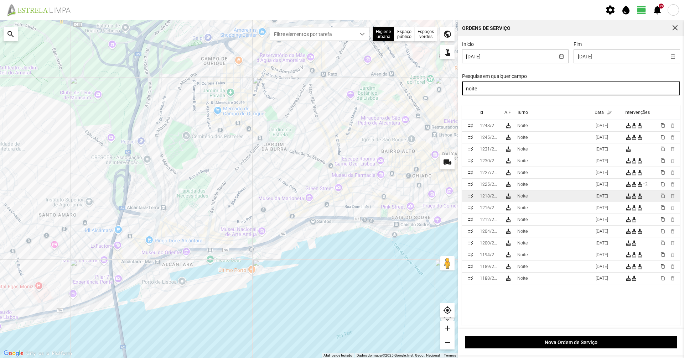
type input "noite"
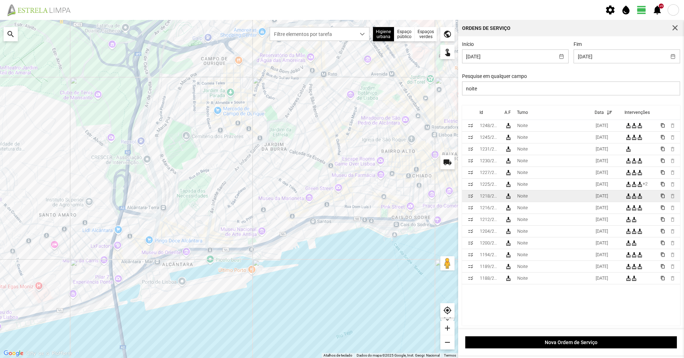
click at [550, 202] on td "Noite" at bounding box center [553, 197] width 78 height 12
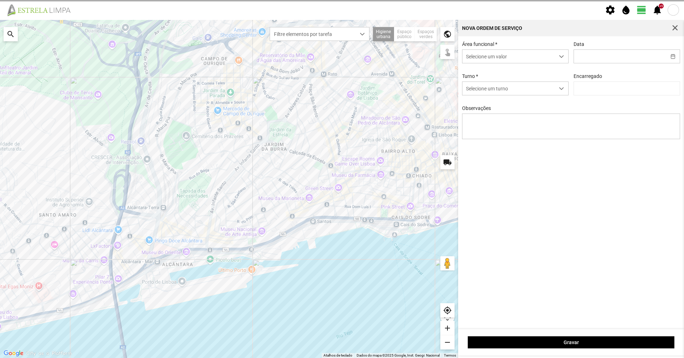
type input "[DATE]"
type input "[PERSON_NAME]"
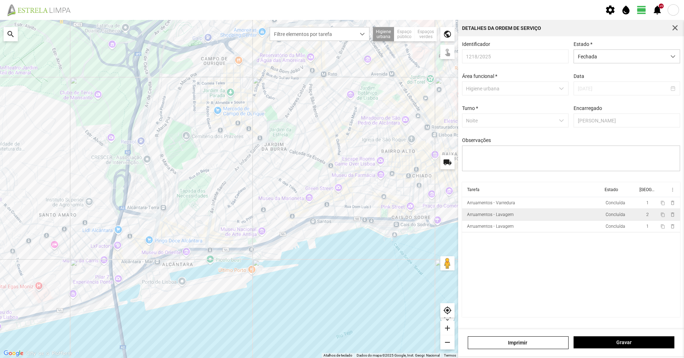
click at [539, 216] on td "Arruamentos - Lavagem" at bounding box center [532, 215] width 141 height 12
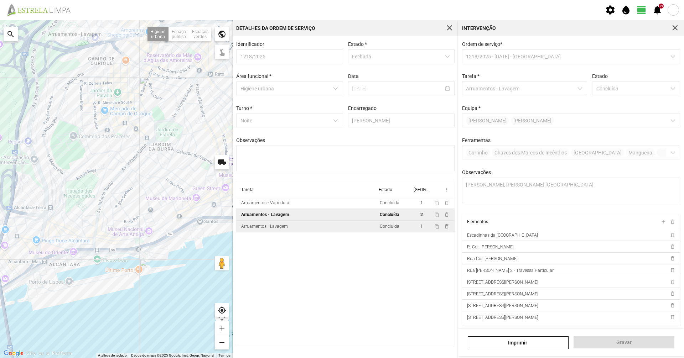
click at [324, 229] on td "Arruamentos - Lavagem" at bounding box center [306, 227] width 141 height 12
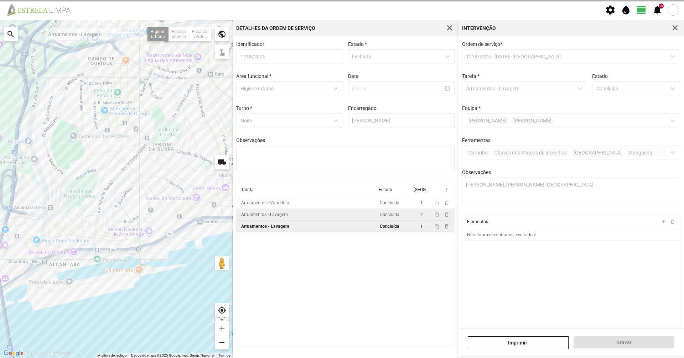
type textarea "S. [GEOGRAPHIC_DATA]"
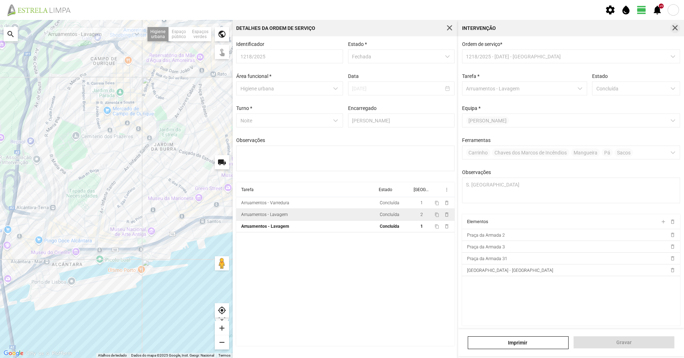
click at [676, 25] on span "button" at bounding box center [675, 28] width 6 height 6
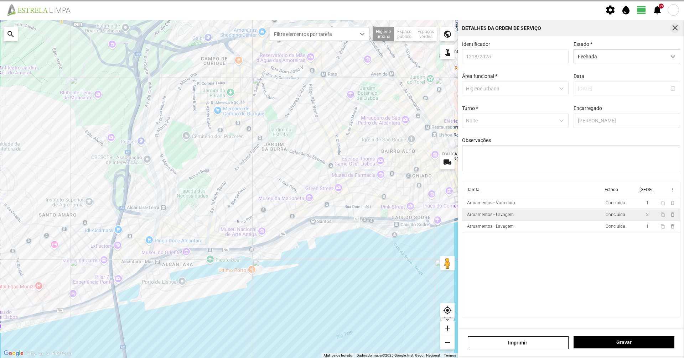
click at [671, 26] on button "button" at bounding box center [675, 28] width 10 height 10
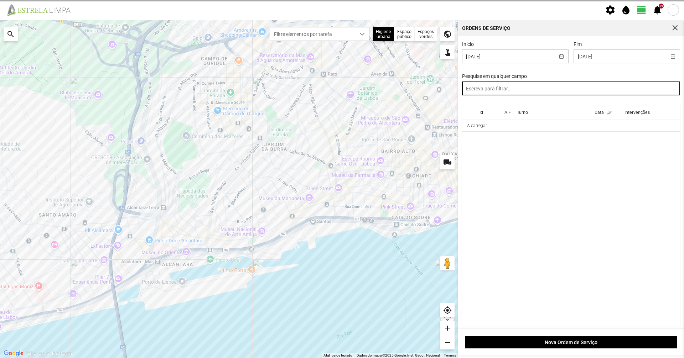
click at [601, 86] on input "text" at bounding box center [571, 89] width 218 height 14
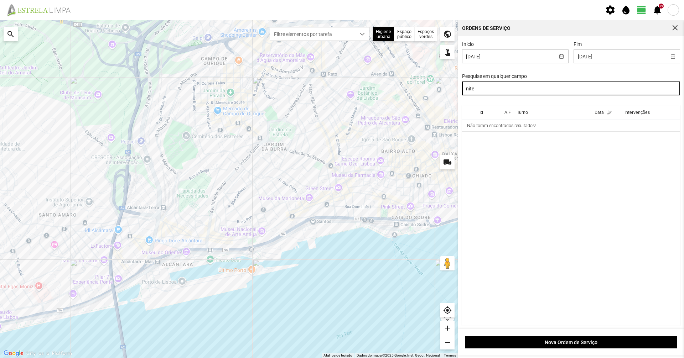
click at [469, 91] on input "nite" at bounding box center [571, 89] width 218 height 14
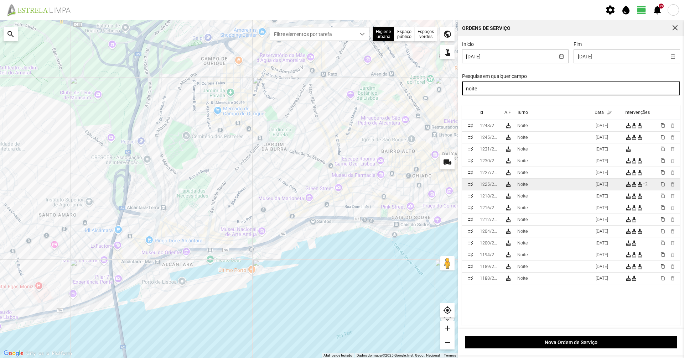
type input "noite"
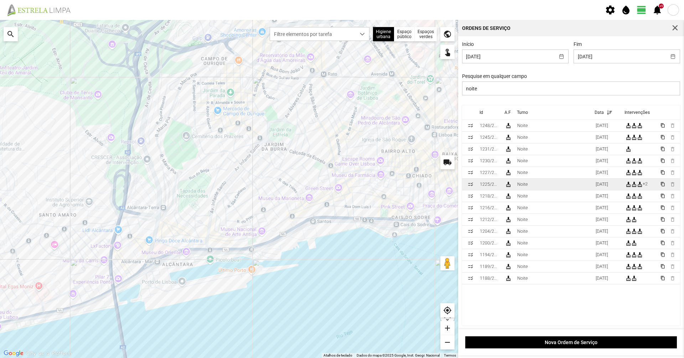
click at [577, 187] on td "Noite" at bounding box center [553, 185] width 78 height 12
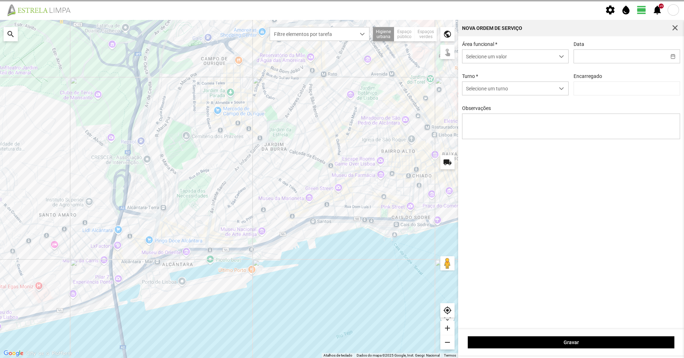
type input "[DATE]"
type input "[PERSON_NAME]"
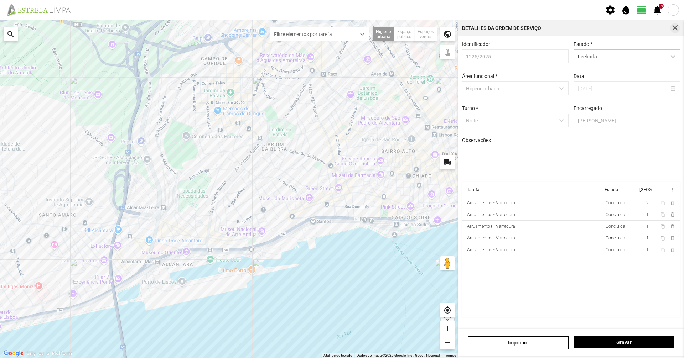
click at [679, 26] on button "button" at bounding box center [675, 28] width 10 height 10
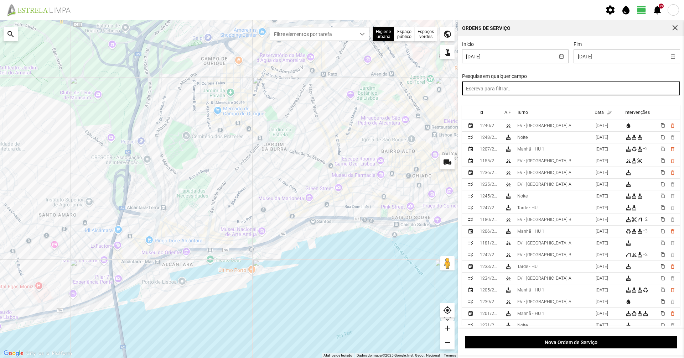
click at [627, 89] on input "text" at bounding box center [571, 89] width 218 height 14
type input "noite"
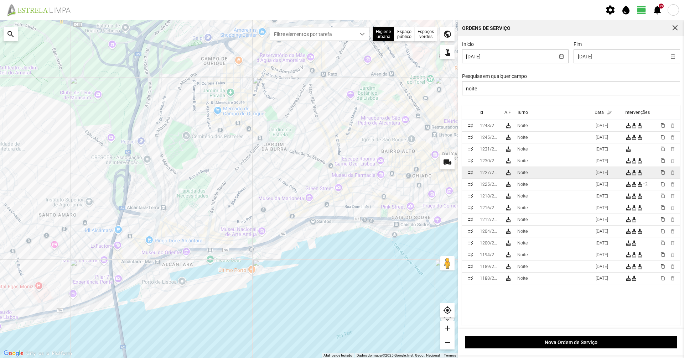
click at [564, 176] on td "Noite" at bounding box center [553, 173] width 78 height 12
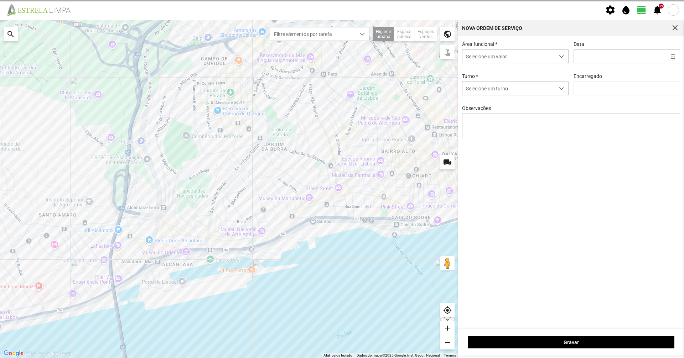
type input "[DATE]"
type input "[PERSON_NAME]"
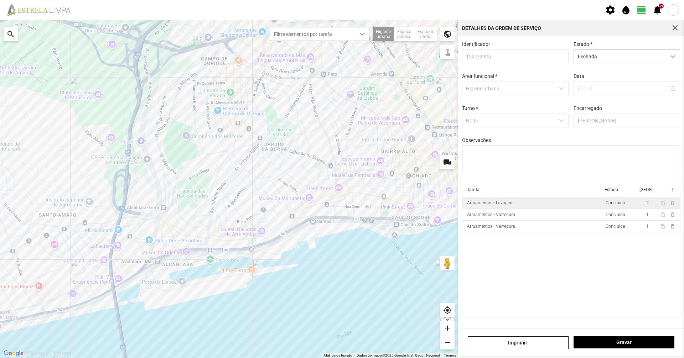
click at [520, 204] on td "Arruamentos - Lavagem" at bounding box center [532, 203] width 141 height 12
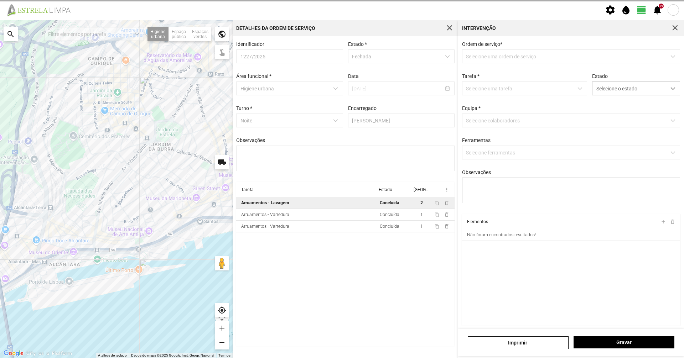
type textarea "[PERSON_NAME] ; Sisé"
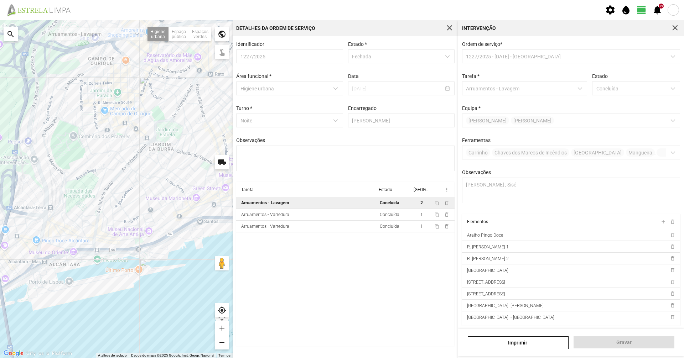
click at [683, 24] on div "Intervenção" at bounding box center [571, 28] width 226 height 16
click at [677, 28] on span "button" at bounding box center [675, 28] width 6 height 6
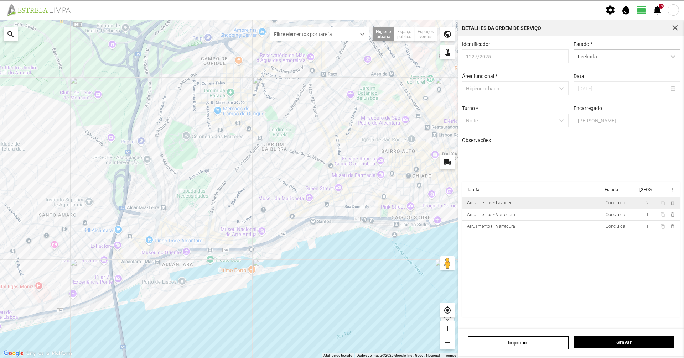
click at [676, 28] on span "button" at bounding box center [675, 28] width 6 height 6
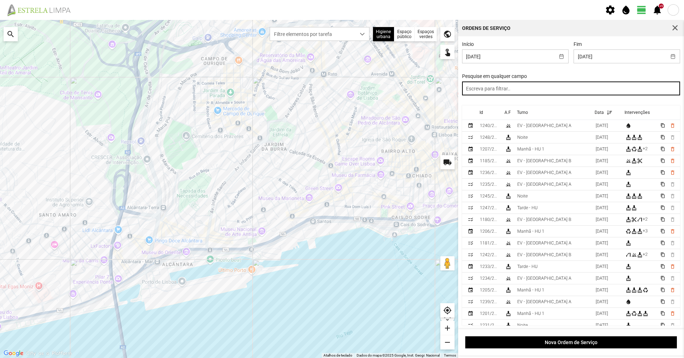
click at [611, 87] on input "text" at bounding box center [571, 89] width 218 height 14
paste input "noite"
type input "noite"
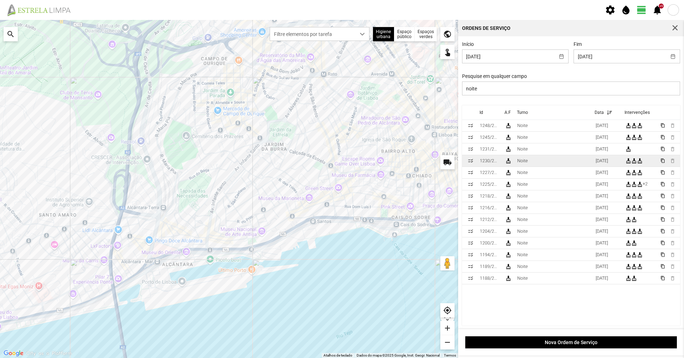
click at [559, 163] on td "Noite" at bounding box center [553, 161] width 78 height 12
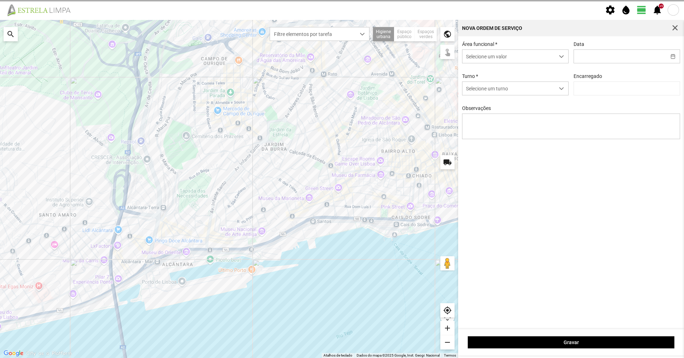
type input "[DATE]"
type input "[PERSON_NAME]"
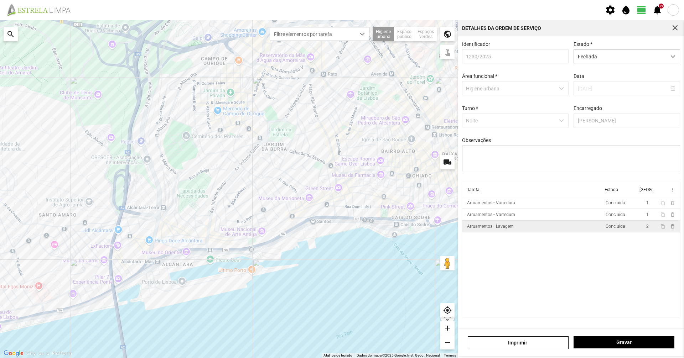
click at [521, 233] on td "Arruamentos - Lavagem" at bounding box center [532, 227] width 141 height 12
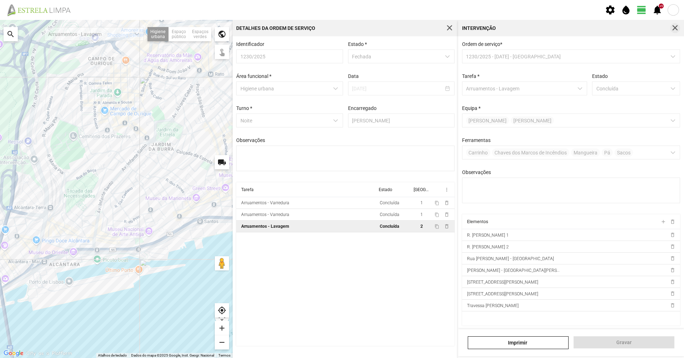
click at [679, 30] on button "button" at bounding box center [675, 28] width 10 height 10
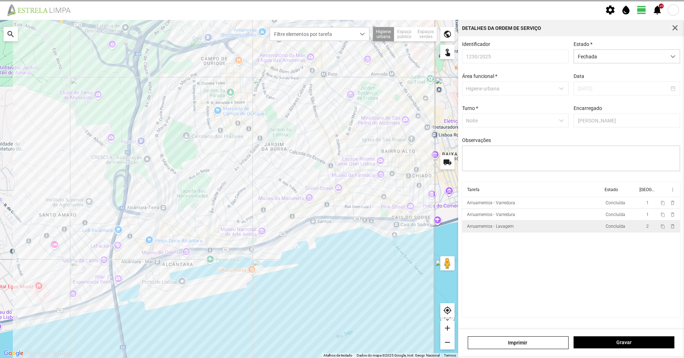
click at [679, 30] on div "Para navegar no mapa com gestos de toque, toque duas vezes sem soltar no mapa e…" at bounding box center [342, 189] width 684 height 338
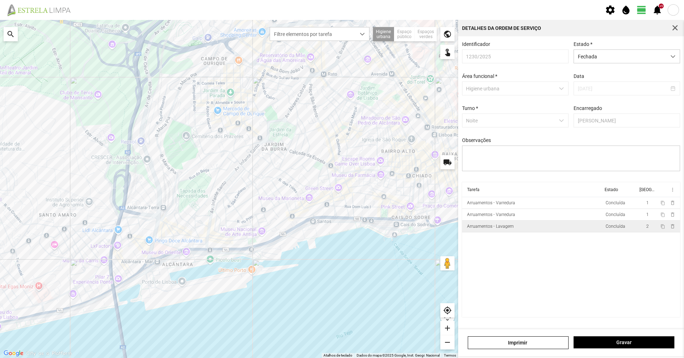
click at [679, 30] on button "button" at bounding box center [675, 28] width 10 height 10
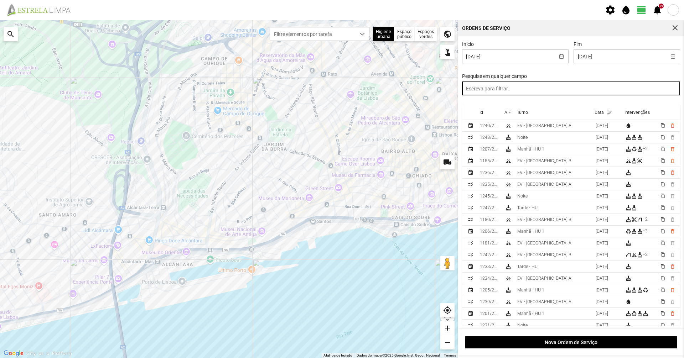
click at [610, 88] on input "text" at bounding box center [571, 89] width 218 height 14
paste input "noite"
type input "noite"
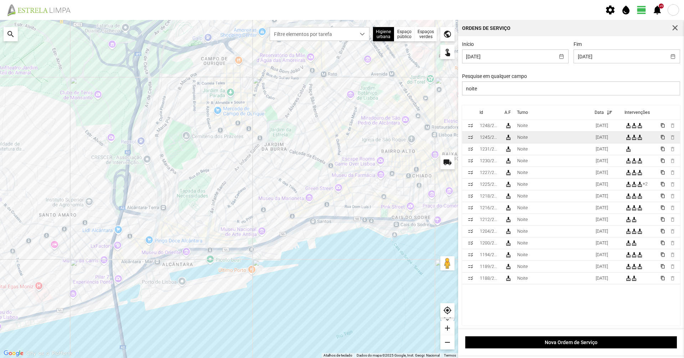
click at [576, 141] on td "Noite" at bounding box center [553, 138] width 78 height 12
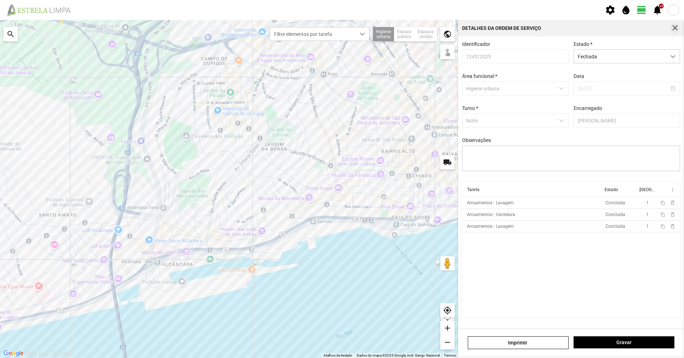
click at [674, 30] on span "button" at bounding box center [675, 28] width 6 height 6
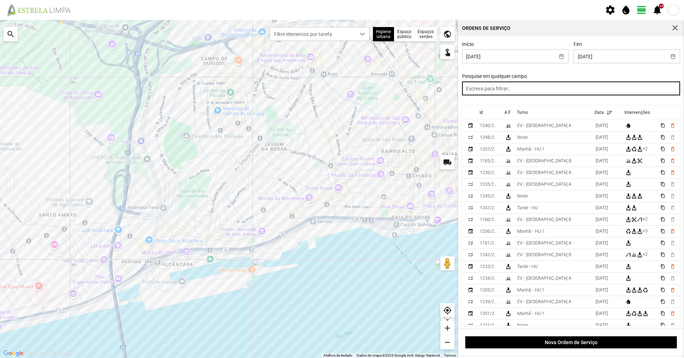
click at [616, 84] on input "text" at bounding box center [571, 89] width 218 height 14
paste input "noite"
type input "noite"
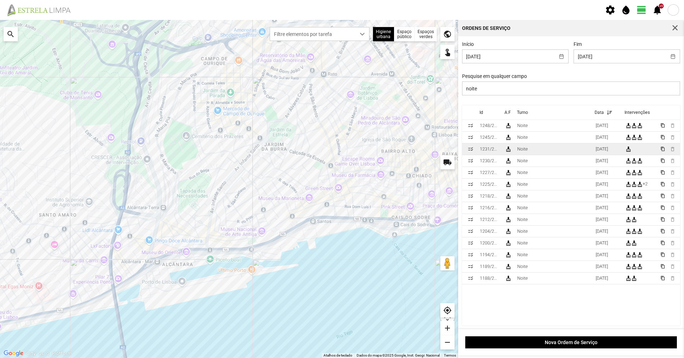
click at [577, 151] on td "Noite" at bounding box center [553, 150] width 78 height 12
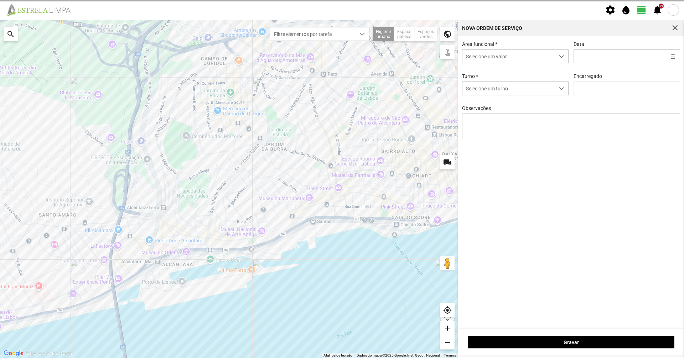
type input "[DATE]"
type input "[PERSON_NAME]"
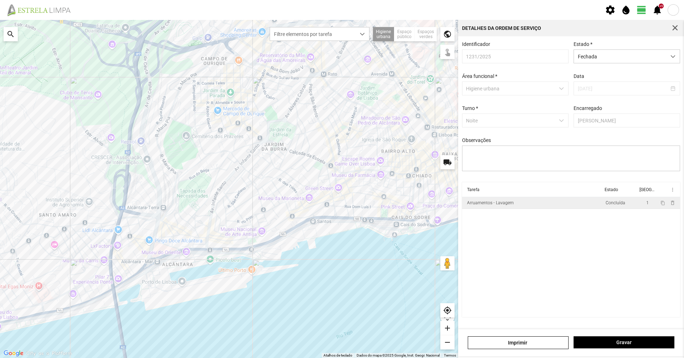
click at [559, 204] on td "Arruamentos - Lavagem" at bounding box center [532, 203] width 141 height 12
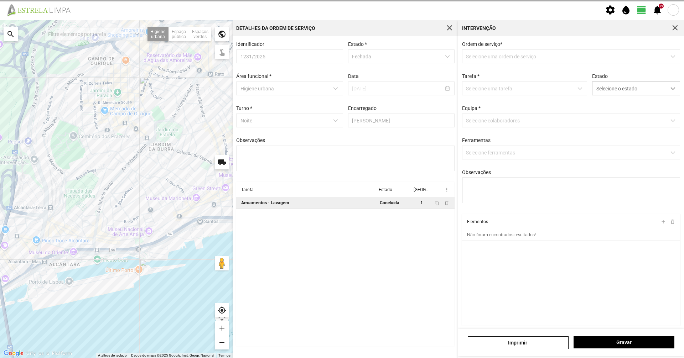
type textarea "[PERSON_NAME]"
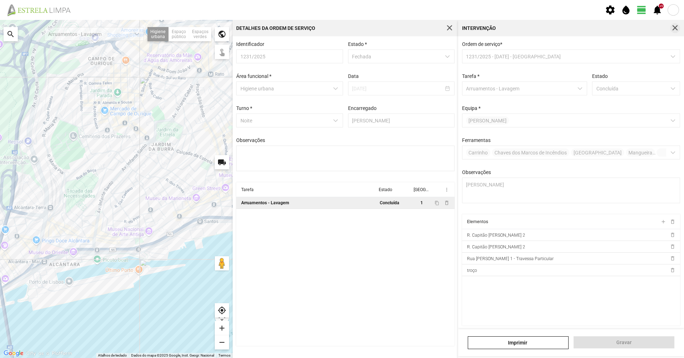
click at [673, 30] on span "button" at bounding box center [675, 28] width 6 height 6
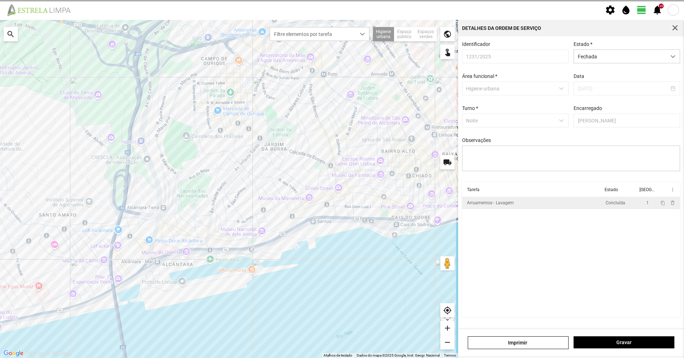
click at [672, 31] on button "button" at bounding box center [675, 28] width 10 height 10
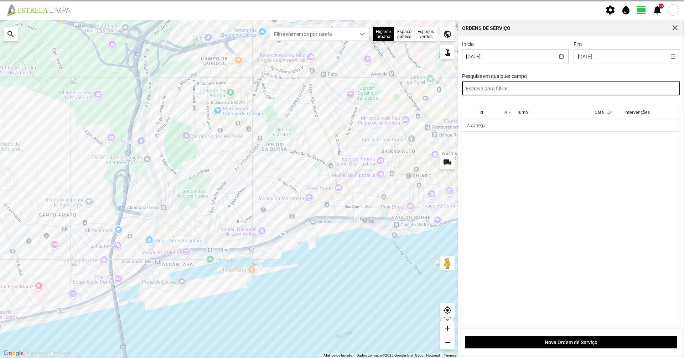
click at [650, 87] on input "text" at bounding box center [571, 89] width 218 height 14
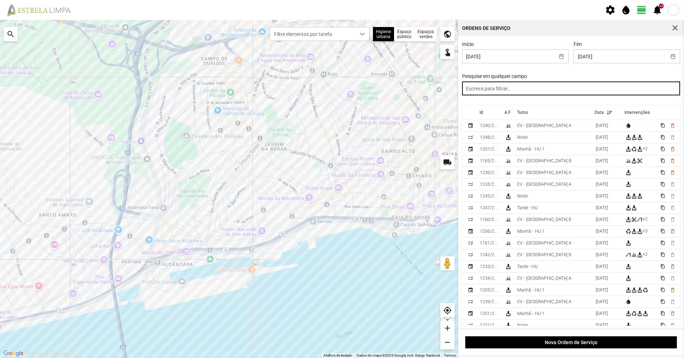
paste input "noite"
type input "noite"
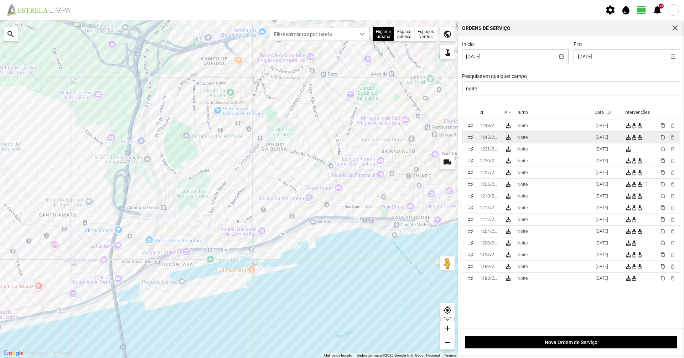
click at [579, 139] on td "Noite" at bounding box center [553, 138] width 78 height 12
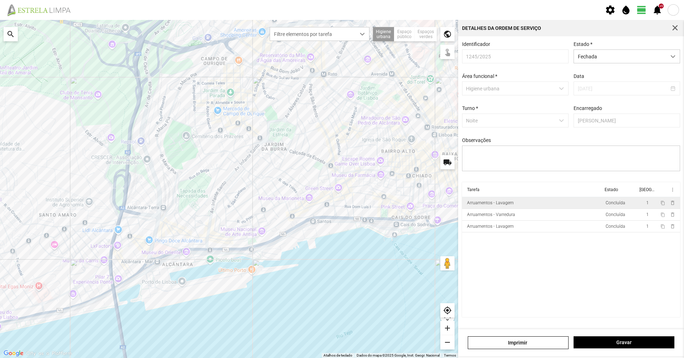
click at [550, 208] on td "Arruamentos - Lavagem" at bounding box center [532, 203] width 141 height 12
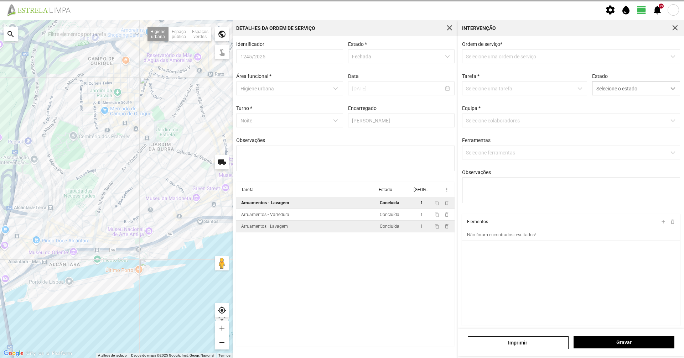
type textarea "Turé"
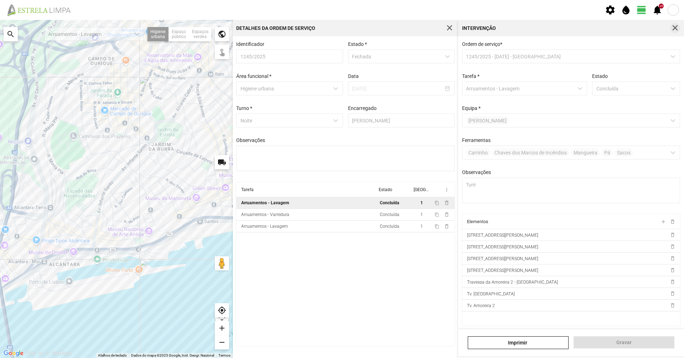
click at [676, 25] on button "button" at bounding box center [675, 28] width 10 height 10
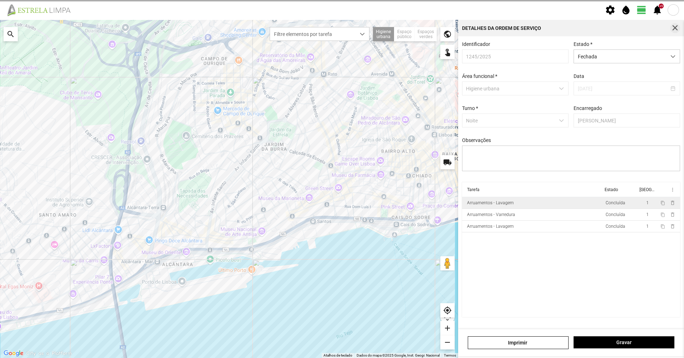
click at [667, 29] on div "Detalhes da Ordem de Serviço" at bounding box center [571, 28] width 226 height 16
click at [676, 28] on span "button" at bounding box center [675, 28] width 6 height 6
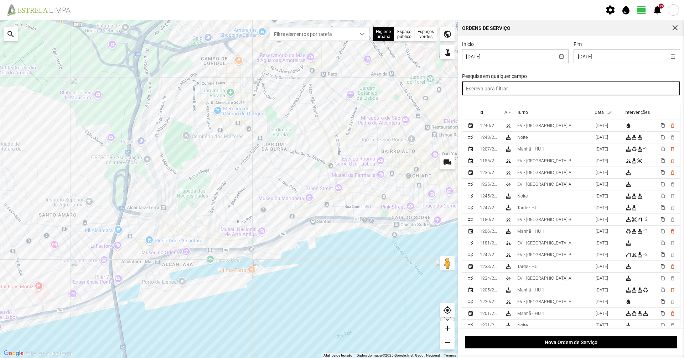
click at [640, 88] on input "text" at bounding box center [571, 89] width 218 height 14
paste input "noite"
type input "noite"
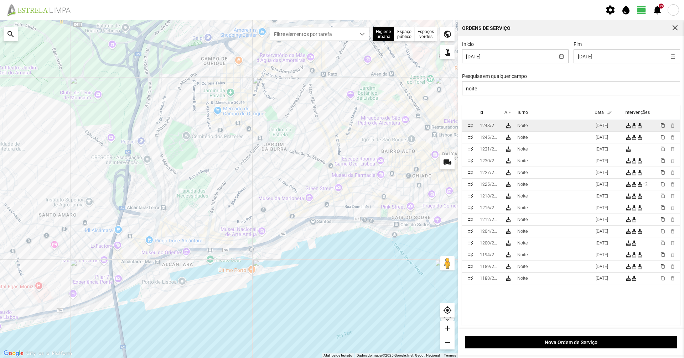
click at [579, 129] on td "Noite" at bounding box center [553, 126] width 78 height 12
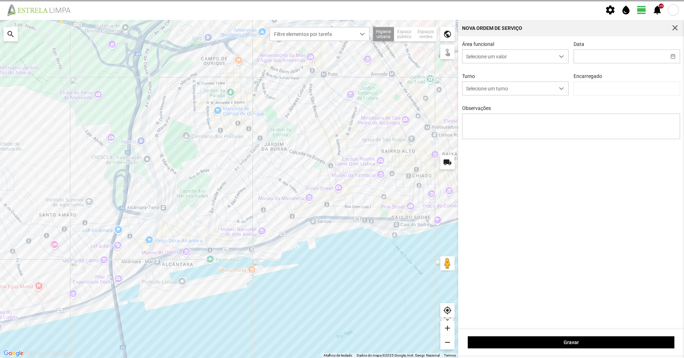
type input "[DATE]"
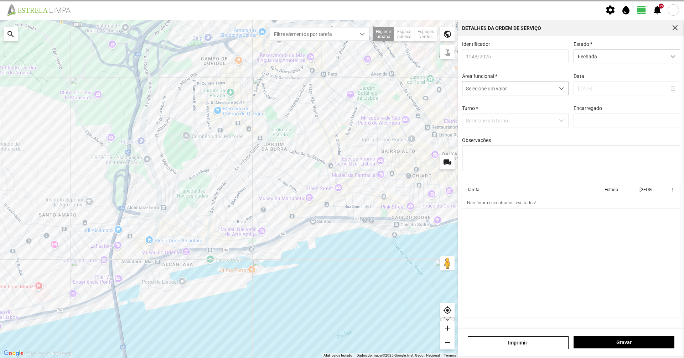
type input "[PERSON_NAME]"
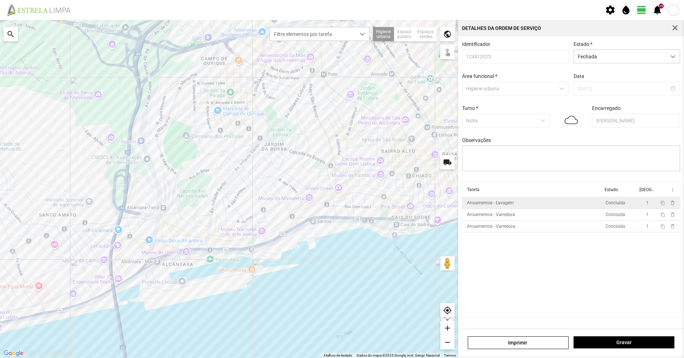
click at [548, 203] on td "Arruamentos - Lavagem" at bounding box center [532, 203] width 141 height 12
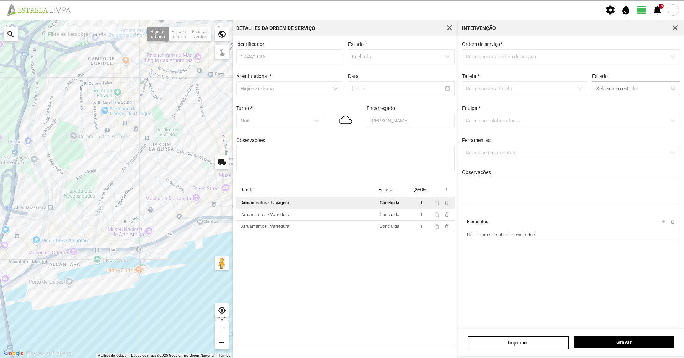
type textarea "[PERSON_NAME]"
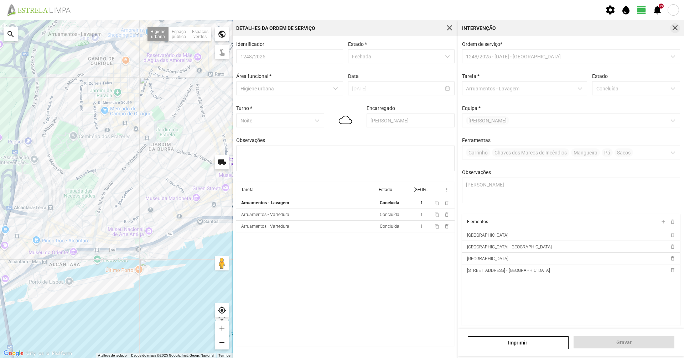
click at [673, 27] on span "button" at bounding box center [675, 28] width 6 height 6
